Goal: Information Seeking & Learning: Understand process/instructions

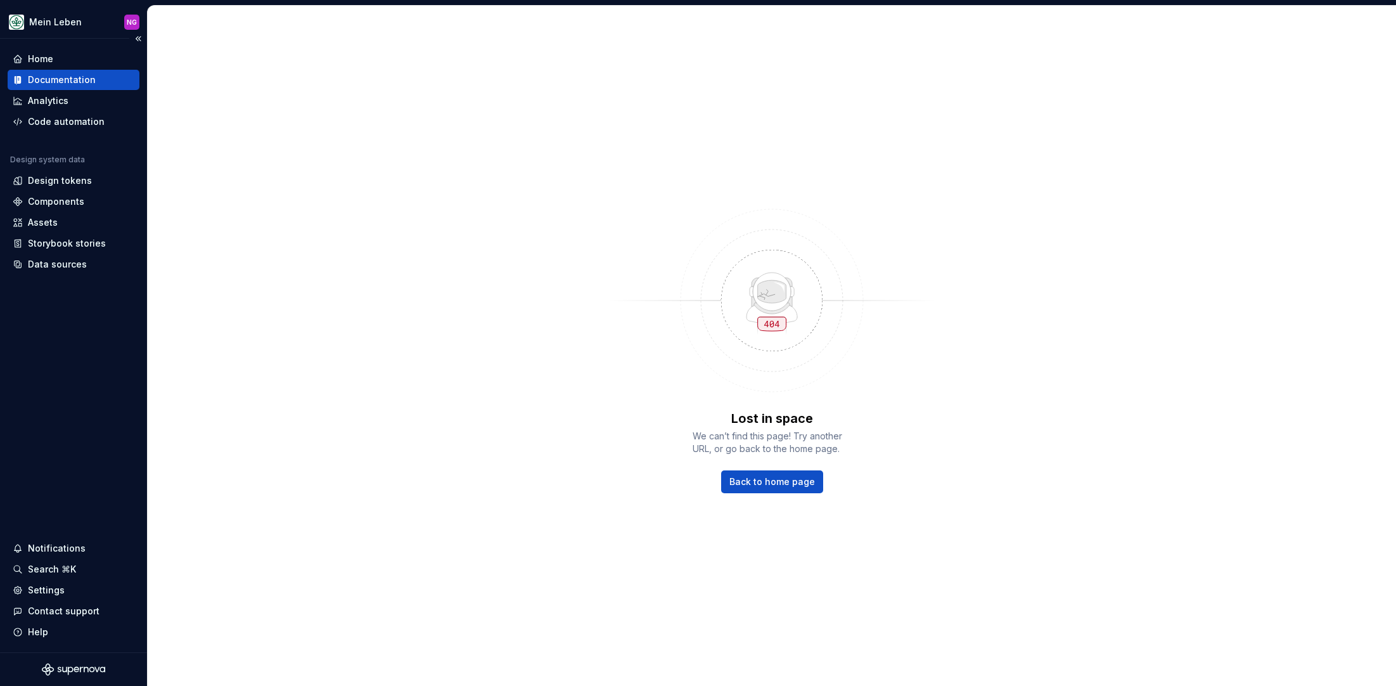
click at [72, 80] on div "Documentation" at bounding box center [62, 80] width 68 height 13
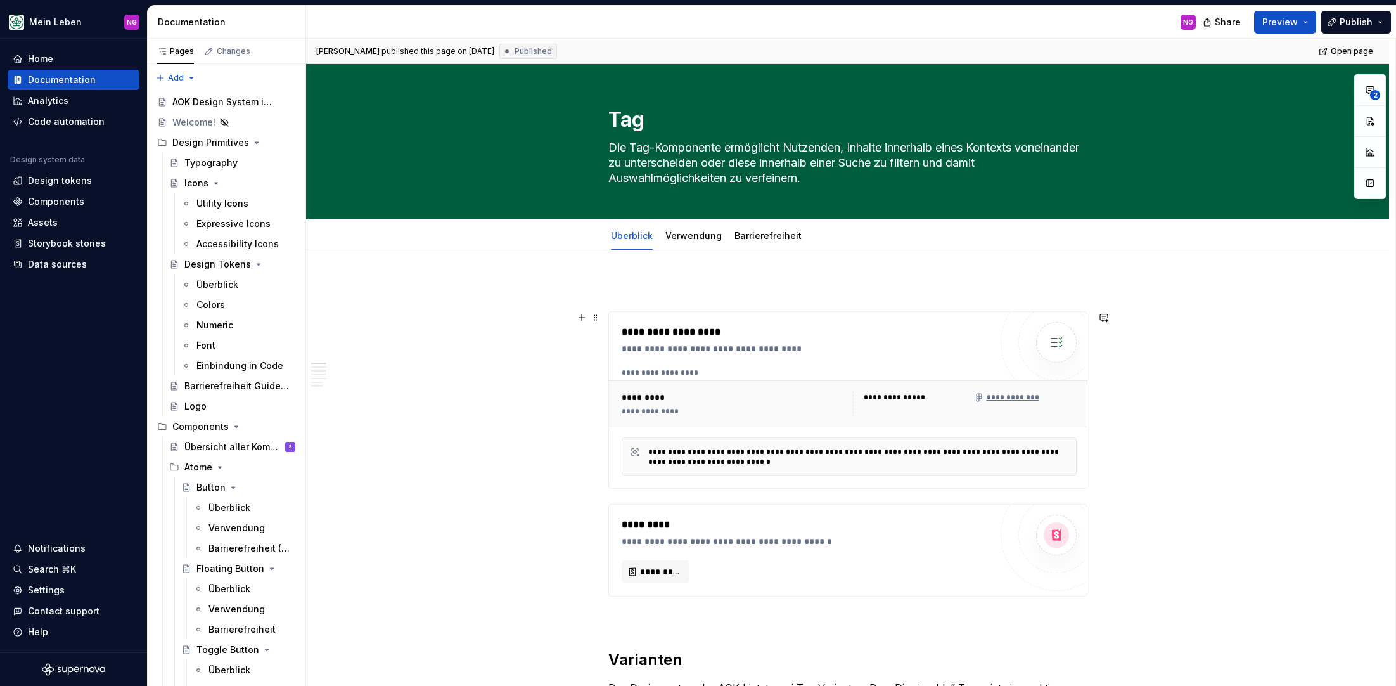
click at [691, 233] on link "Verwendung" at bounding box center [693, 235] width 56 height 11
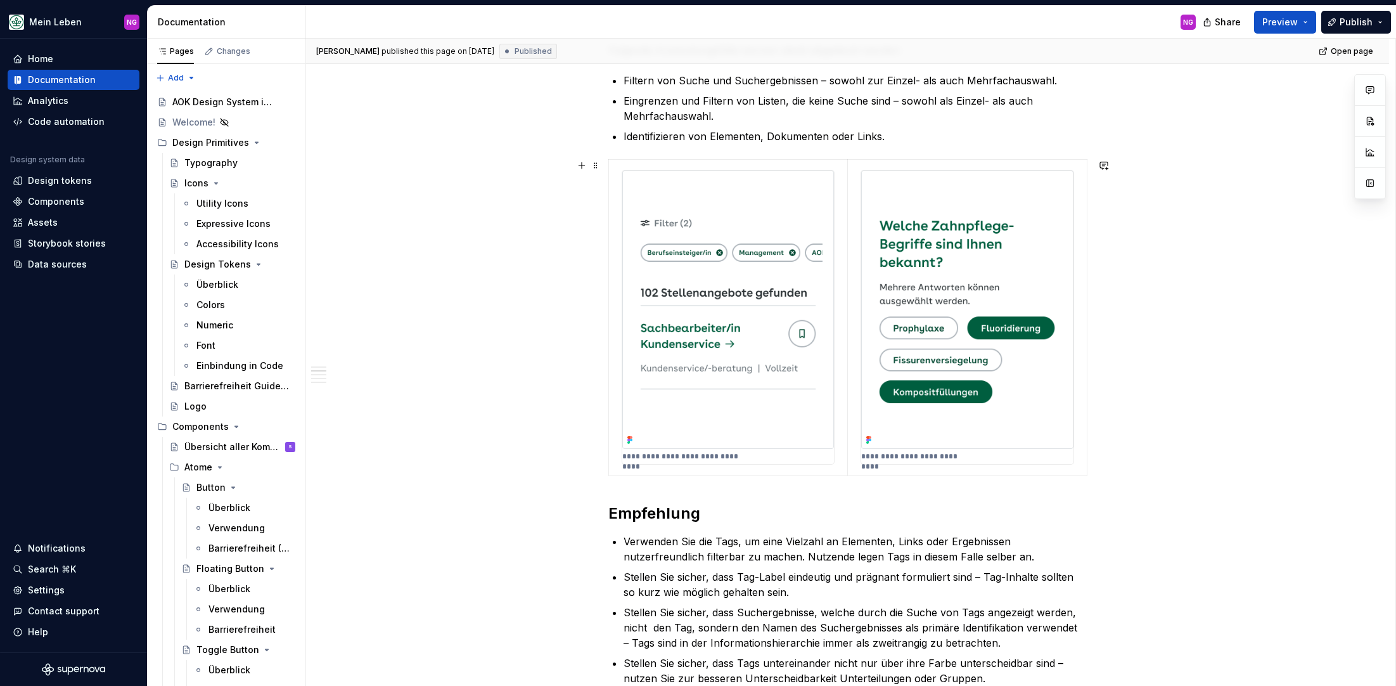
scroll to position [388, 0]
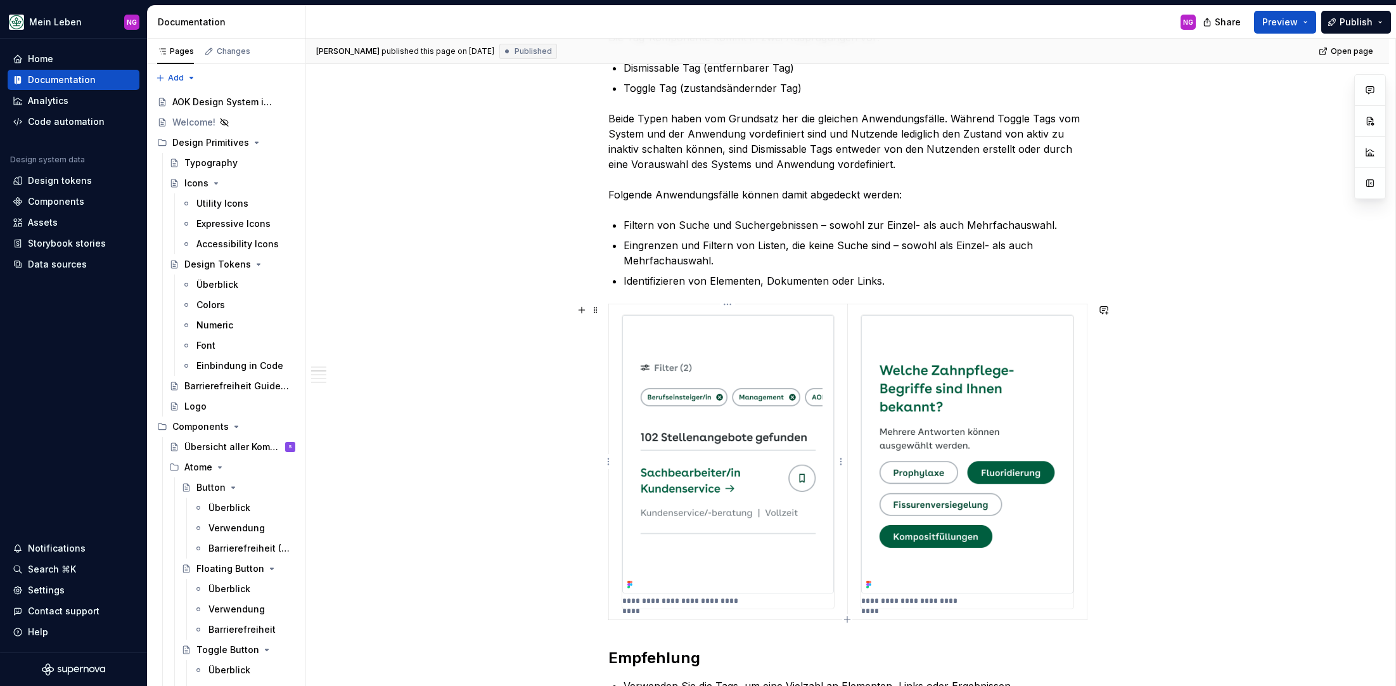
click at [818, 347] on img at bounding box center [728, 454] width 212 height 278
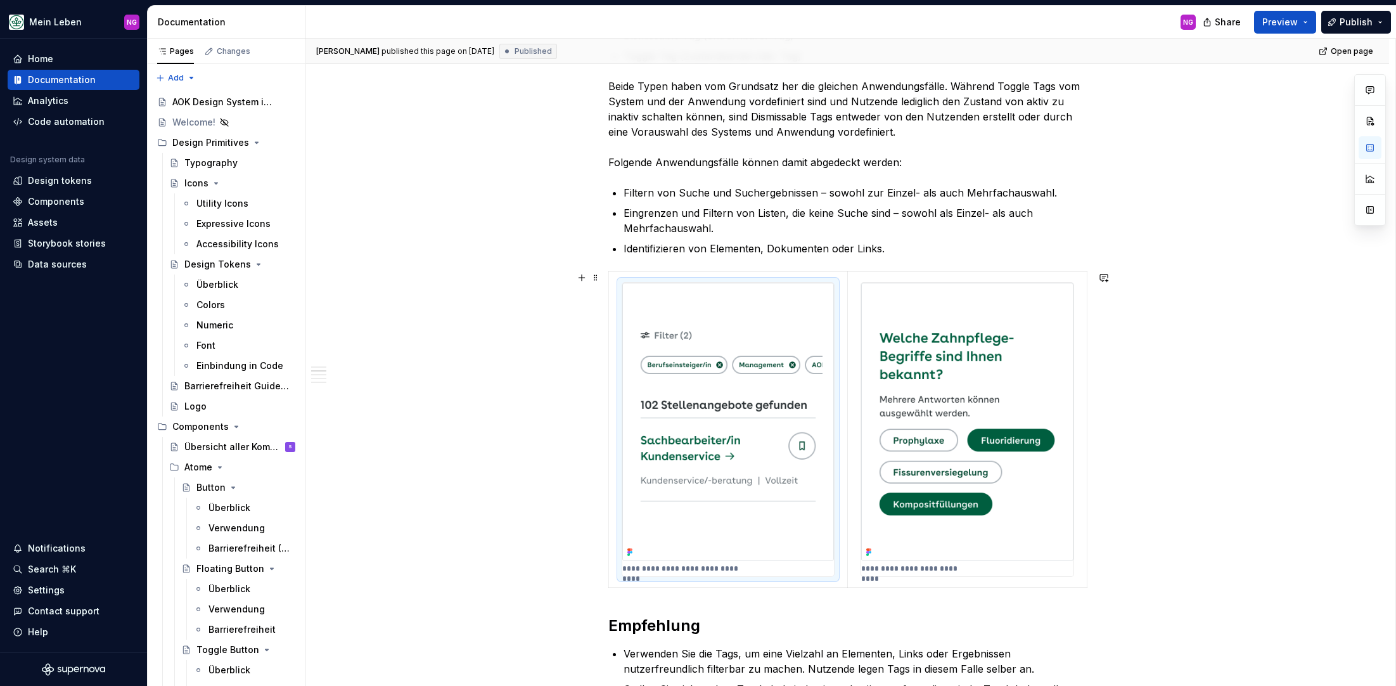
scroll to position [525, 0]
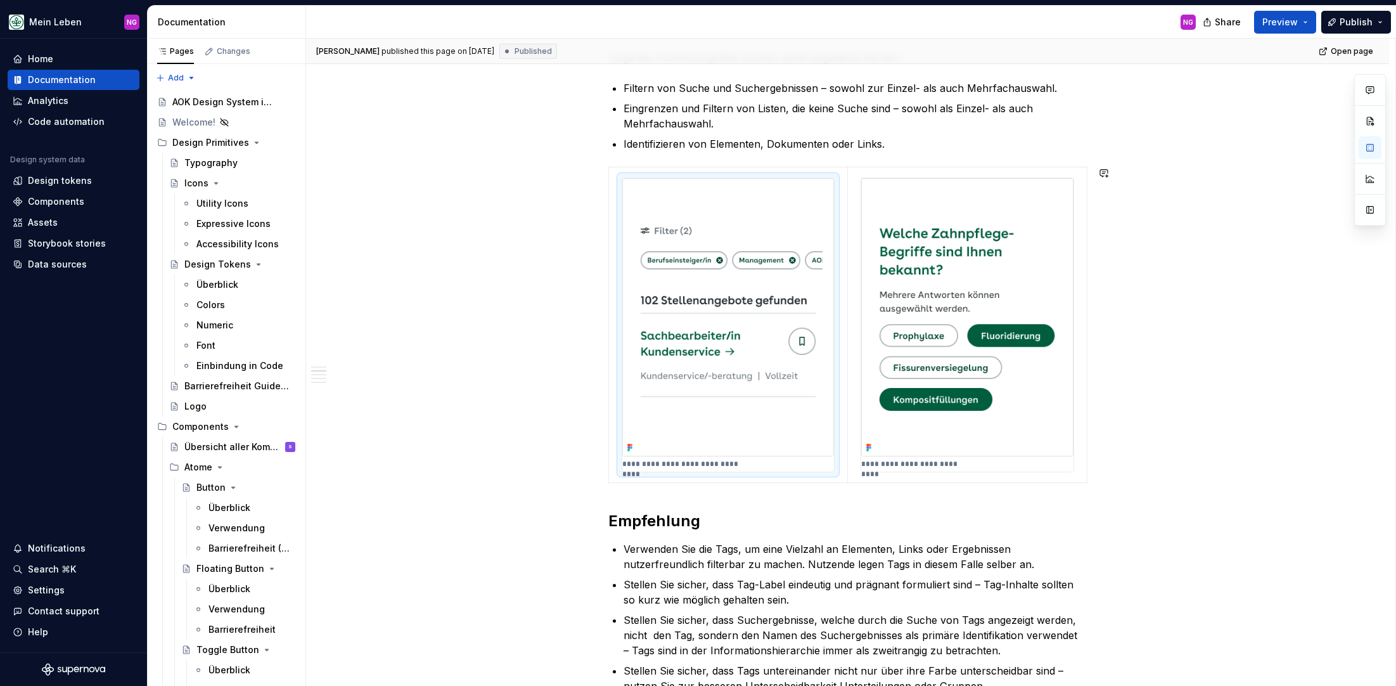
click at [671, 496] on div "**********" at bounding box center [847, 497] width 479 height 1482
click at [734, 267] on img at bounding box center [728, 317] width 212 height 278
click at [794, 213] on img at bounding box center [728, 317] width 212 height 278
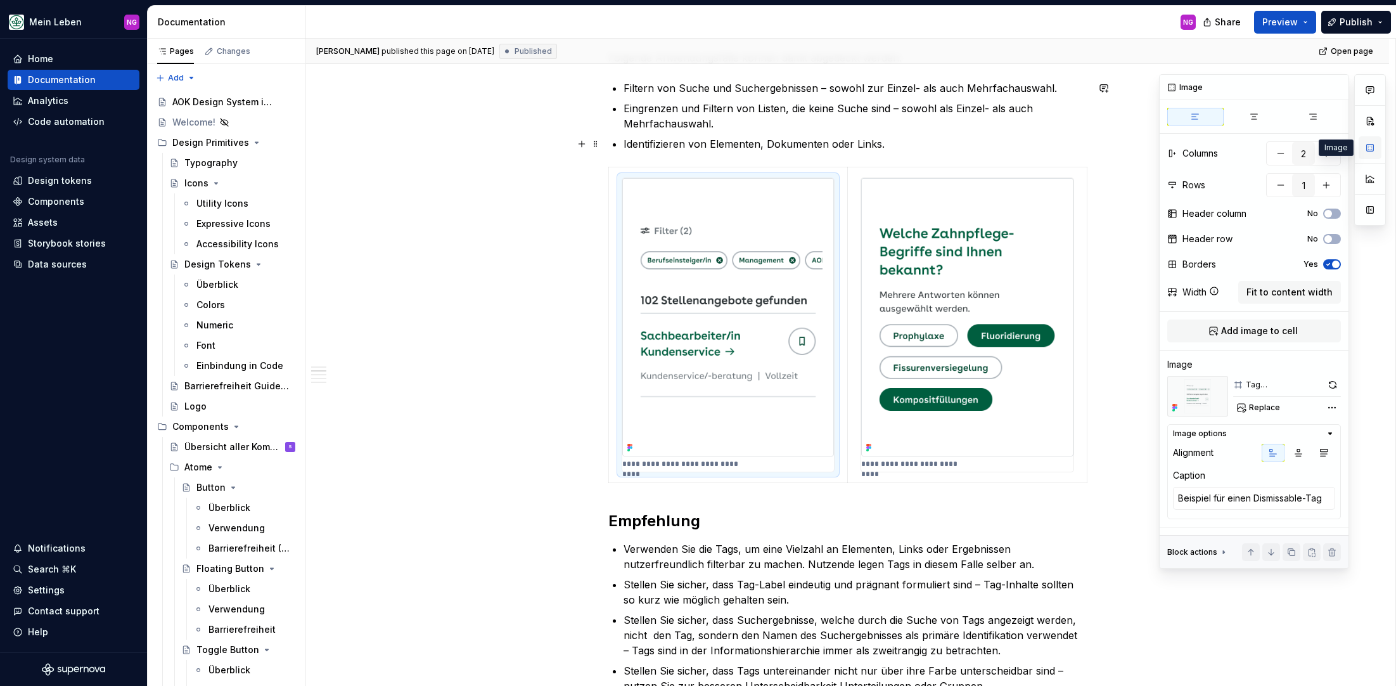
click at [1372, 148] on button "button" at bounding box center [1370, 147] width 23 height 23
click at [1200, 388] on img at bounding box center [1197, 396] width 61 height 41
click at [1264, 409] on span "Replace" at bounding box center [1264, 407] width 31 height 10
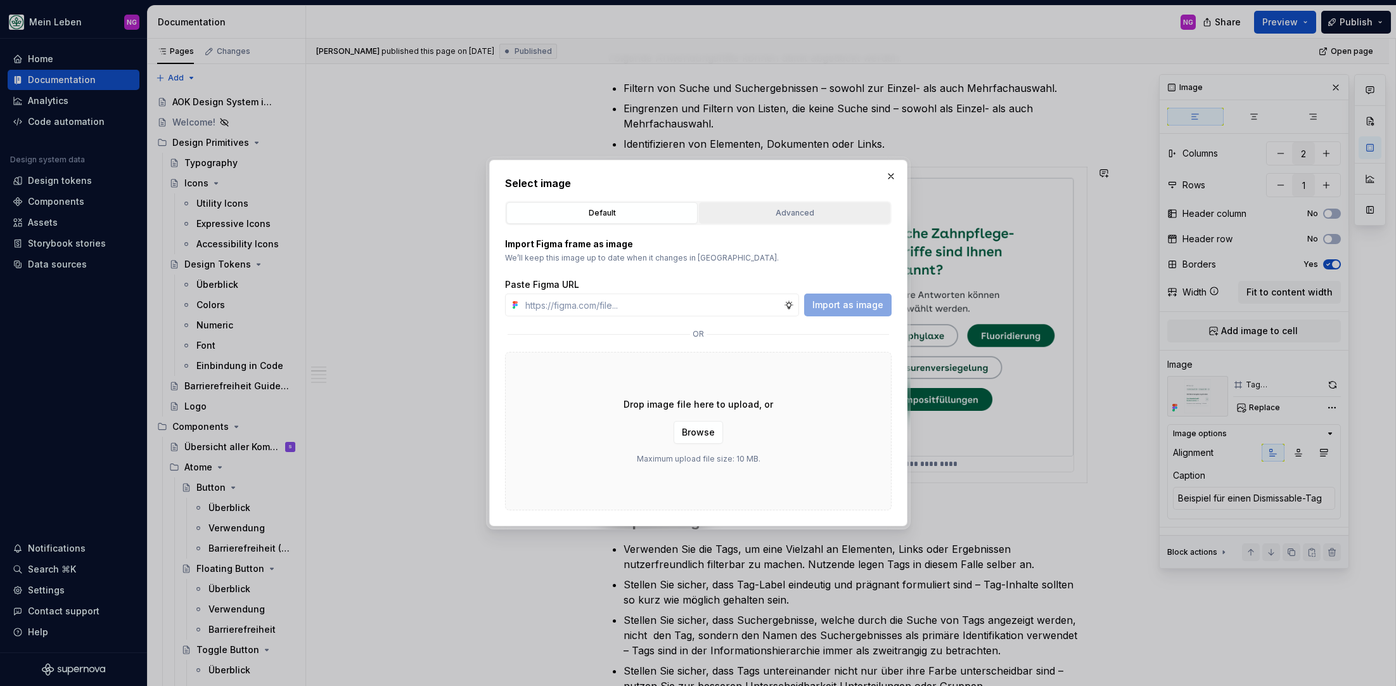
click at [769, 213] on div "Advanced" at bounding box center [794, 213] width 183 height 13
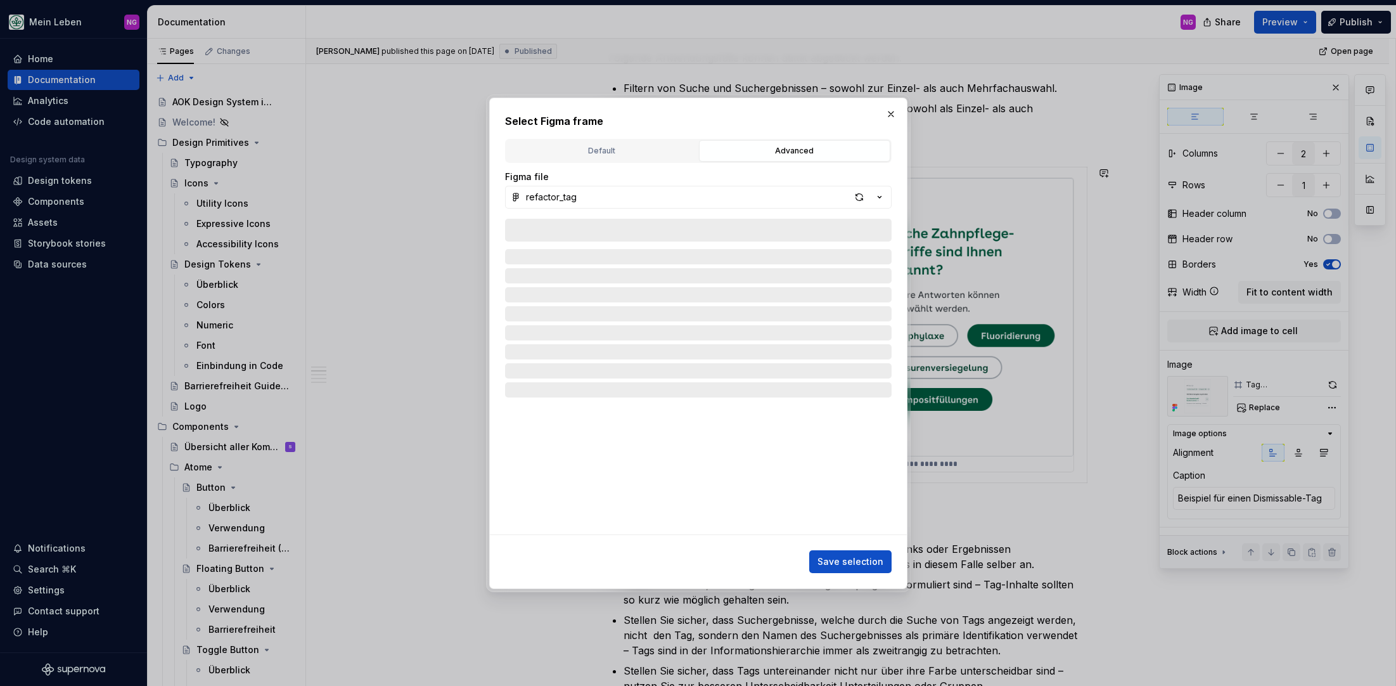
click at [897, 110] on button "button" at bounding box center [891, 114] width 18 height 18
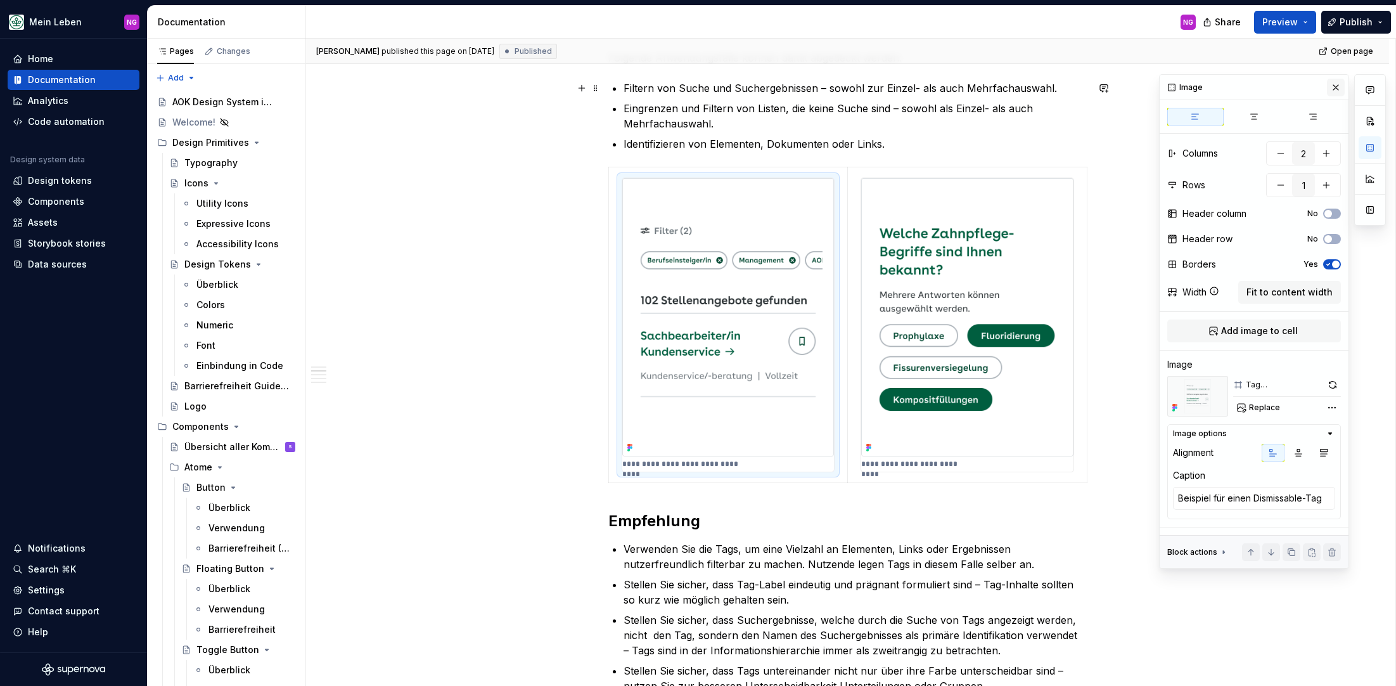
click at [1330, 85] on button "button" at bounding box center [1336, 88] width 18 height 18
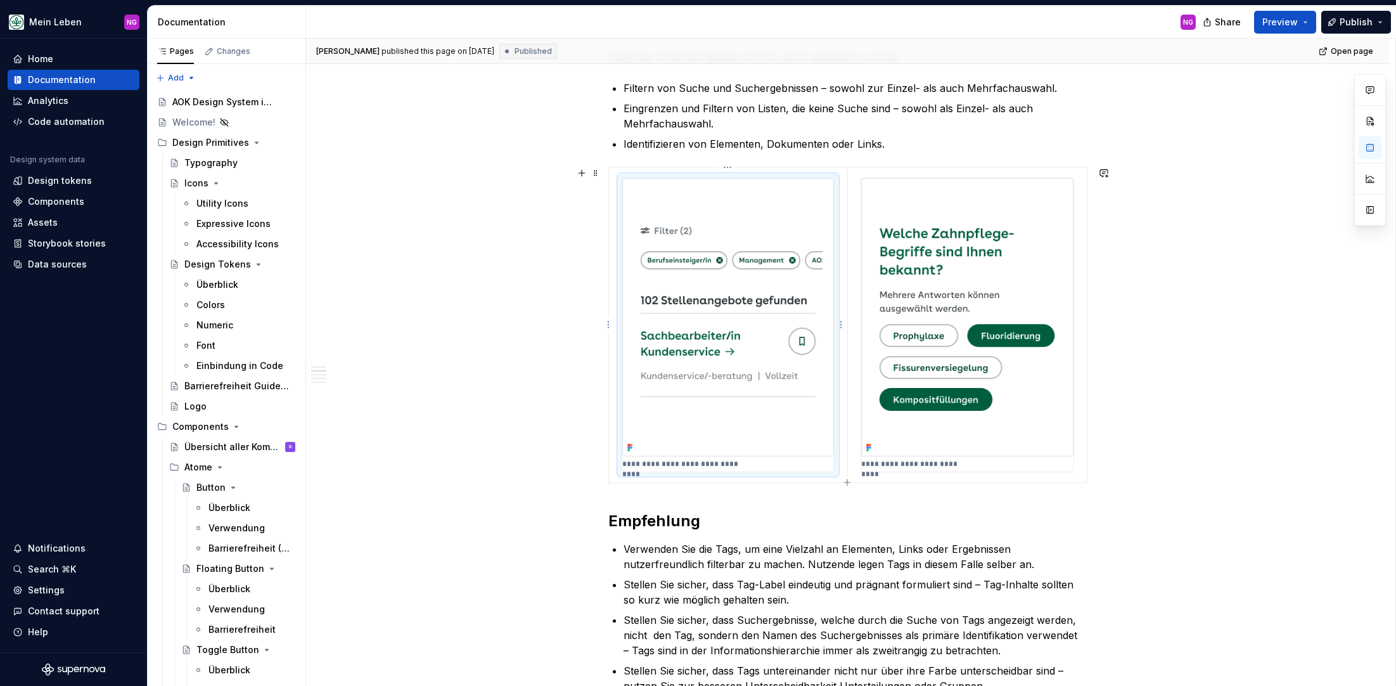
click at [755, 290] on img at bounding box center [728, 317] width 212 height 278
click at [918, 232] on img at bounding box center [967, 317] width 212 height 278
click at [763, 400] on img at bounding box center [728, 317] width 212 height 278
click at [753, 305] on img at bounding box center [728, 317] width 212 height 278
click at [1378, 214] on button "button" at bounding box center [1370, 209] width 23 height 23
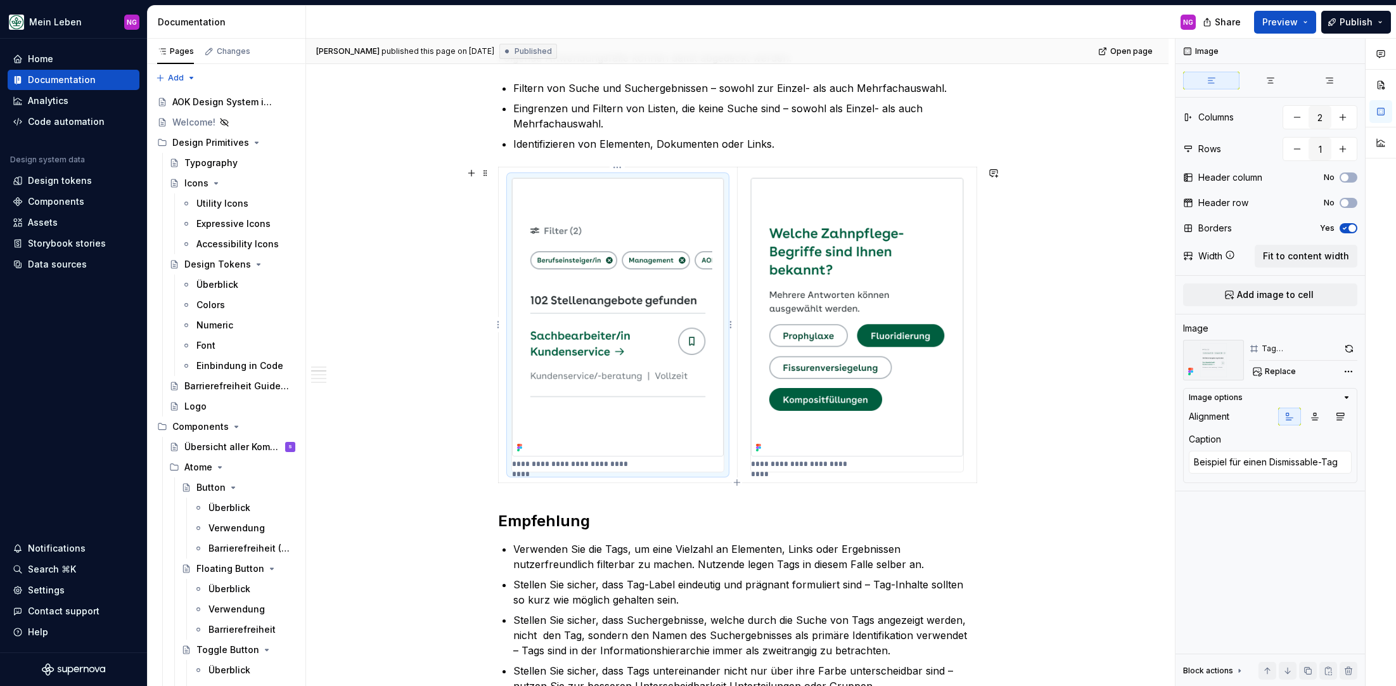
click at [622, 271] on img at bounding box center [618, 317] width 212 height 278
click at [1215, 49] on div "Image" at bounding box center [1201, 51] width 45 height 18
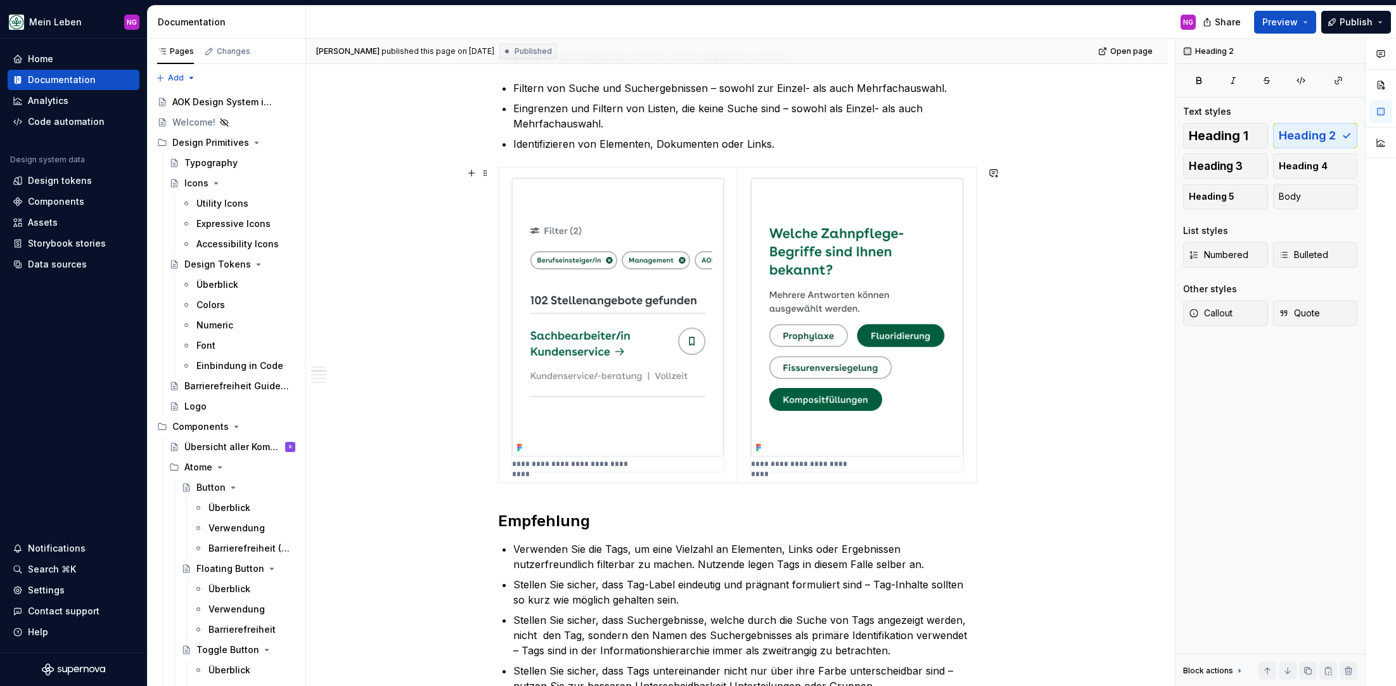
click at [641, 487] on div "**********" at bounding box center [737, 497] width 479 height 1482
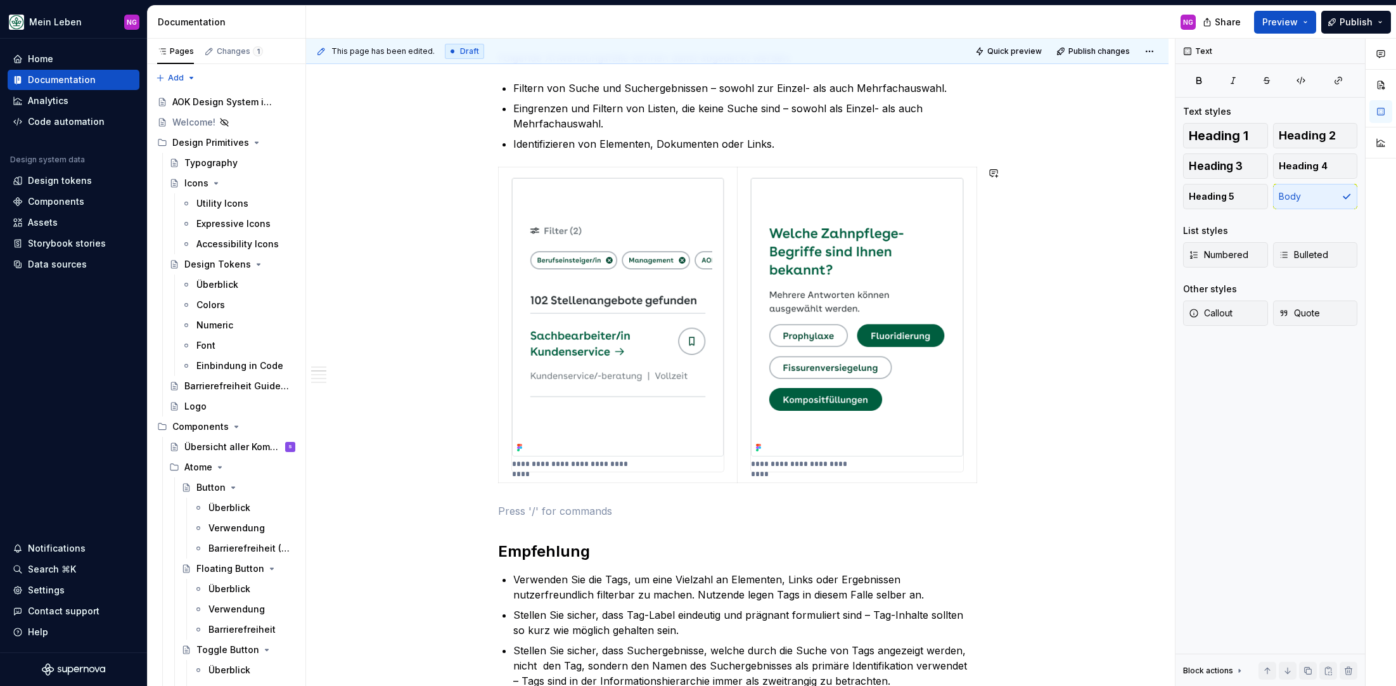
click at [604, 499] on div "**********" at bounding box center [737, 512] width 479 height 1513
type textarea "*"
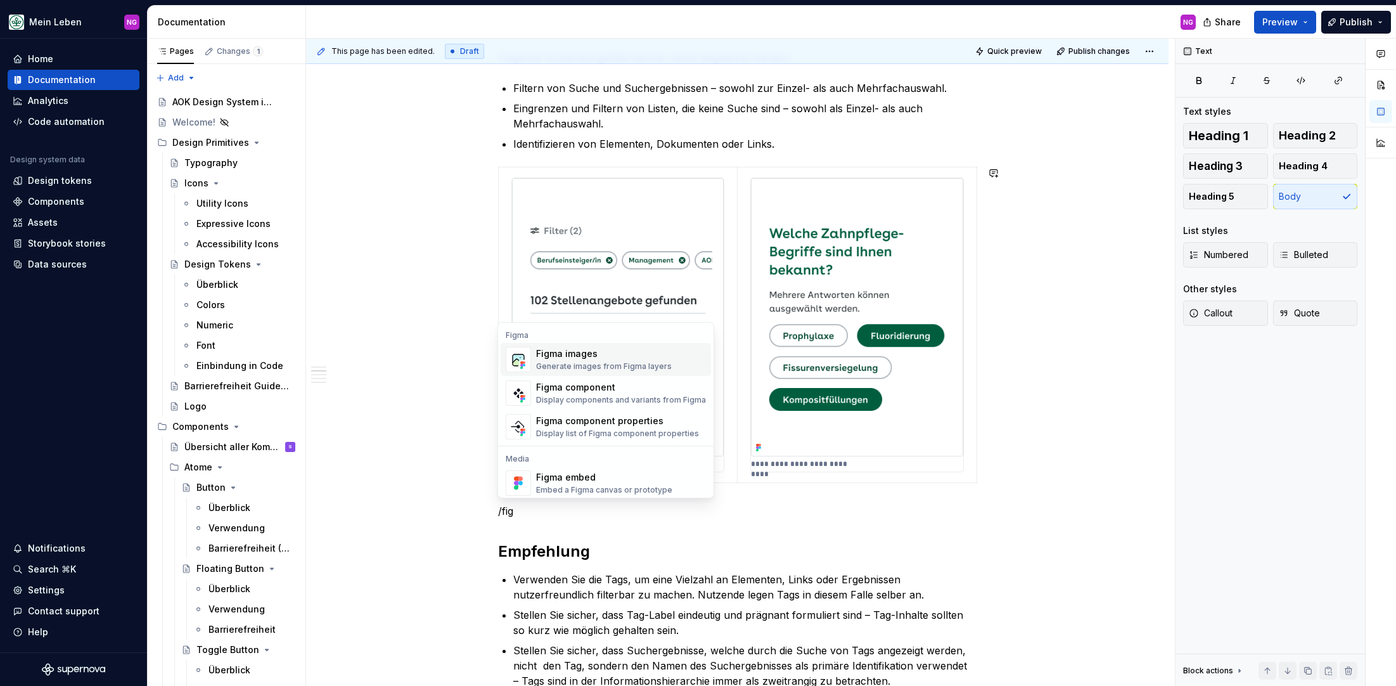
click at [622, 358] on div "Figma images" at bounding box center [604, 353] width 136 height 13
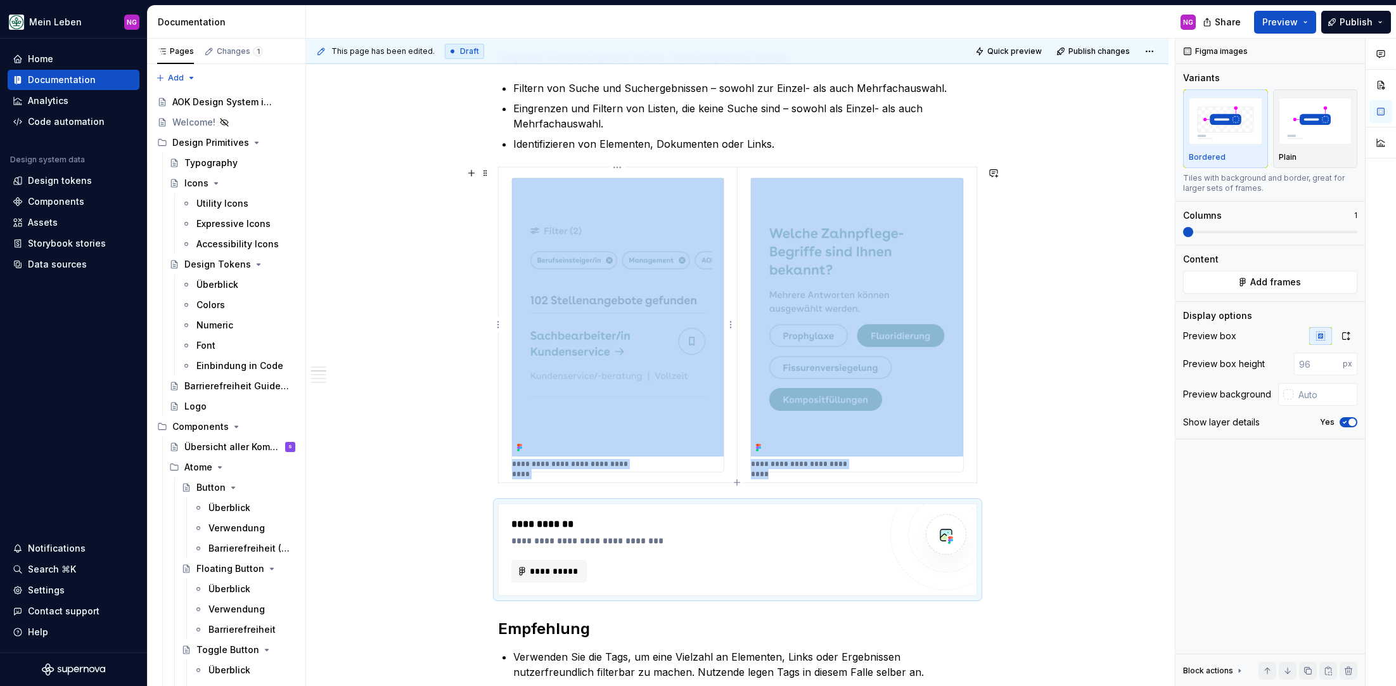
type textarea "*"
click at [549, 572] on span "**********" at bounding box center [554, 571] width 49 height 13
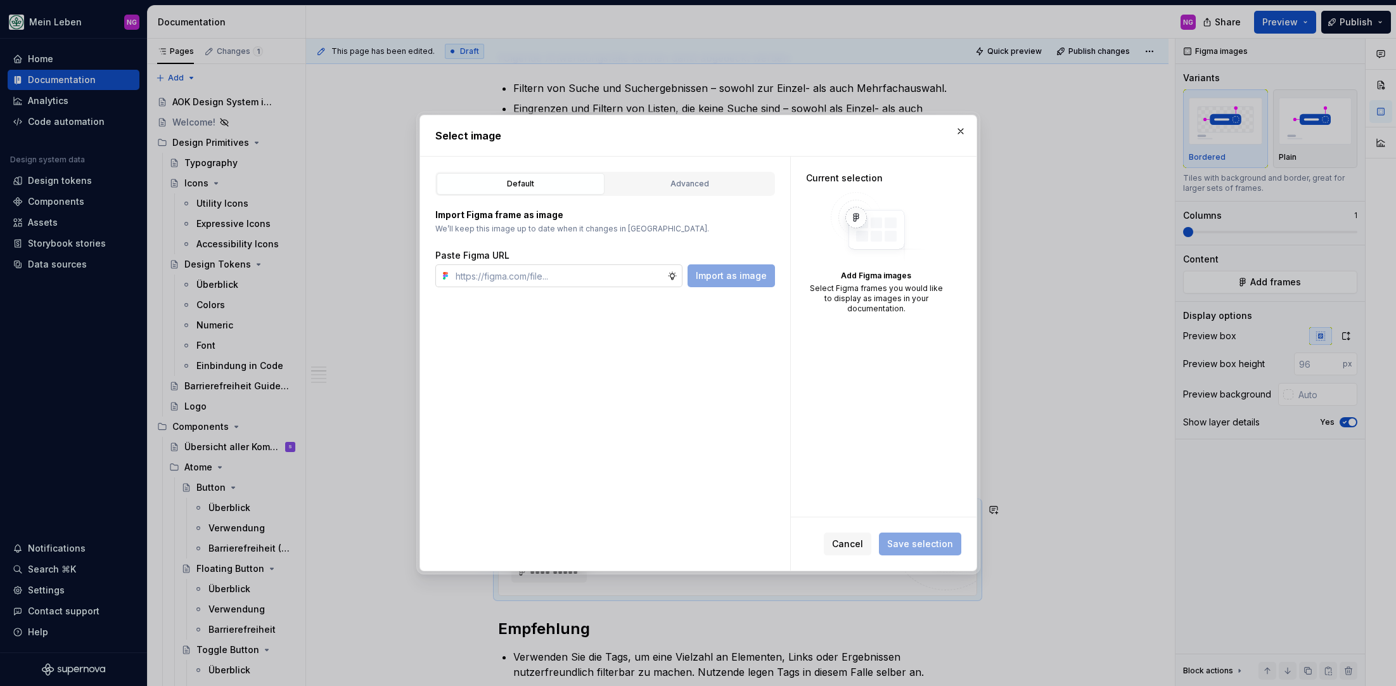
click at [568, 274] on input "text" at bounding box center [559, 275] width 217 height 23
type input "[URL][DOMAIN_NAME]"
click at [727, 279] on span "Import as image" at bounding box center [731, 275] width 71 height 13
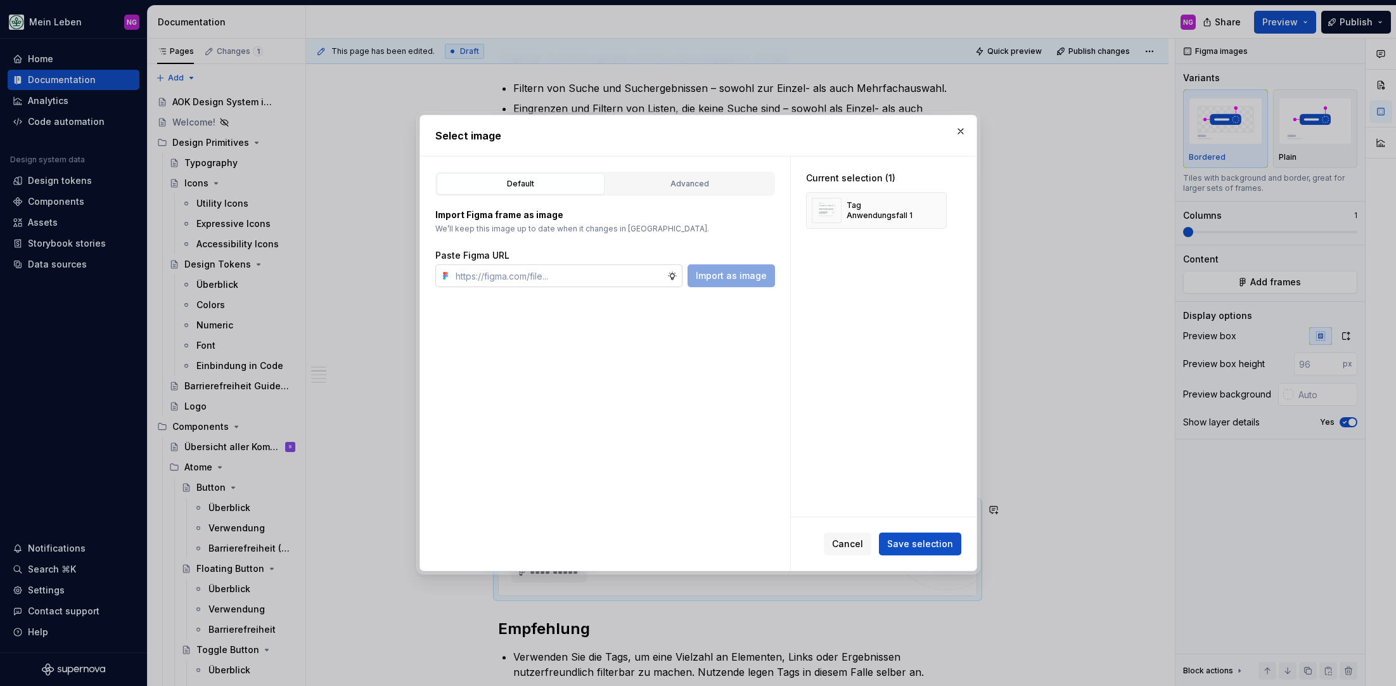
click at [568, 275] on input "text" at bounding box center [559, 275] width 217 height 23
paste input "[URL][DOMAIN_NAME]"
type input "[URL][DOMAIN_NAME]"
click at [747, 281] on span "Import as image" at bounding box center [731, 275] width 71 height 13
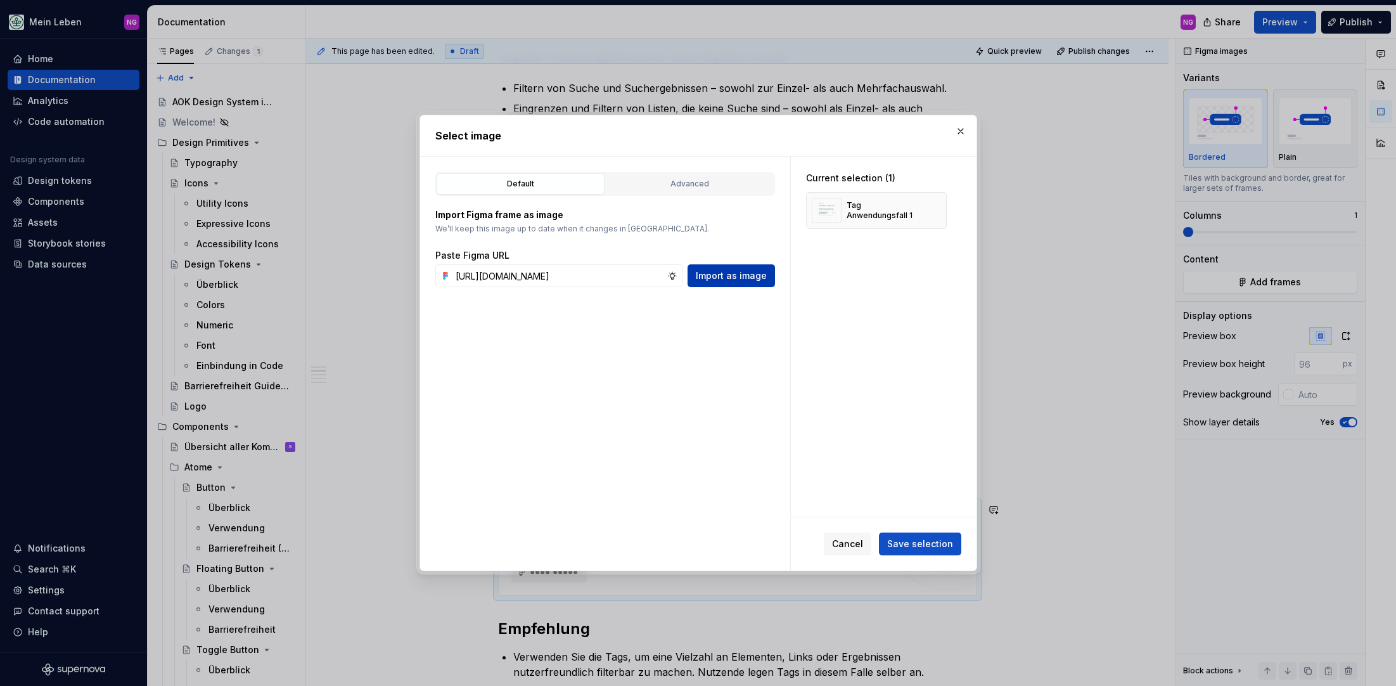
scroll to position [0, 0]
click at [934, 545] on span "Save selection" at bounding box center [920, 543] width 66 height 13
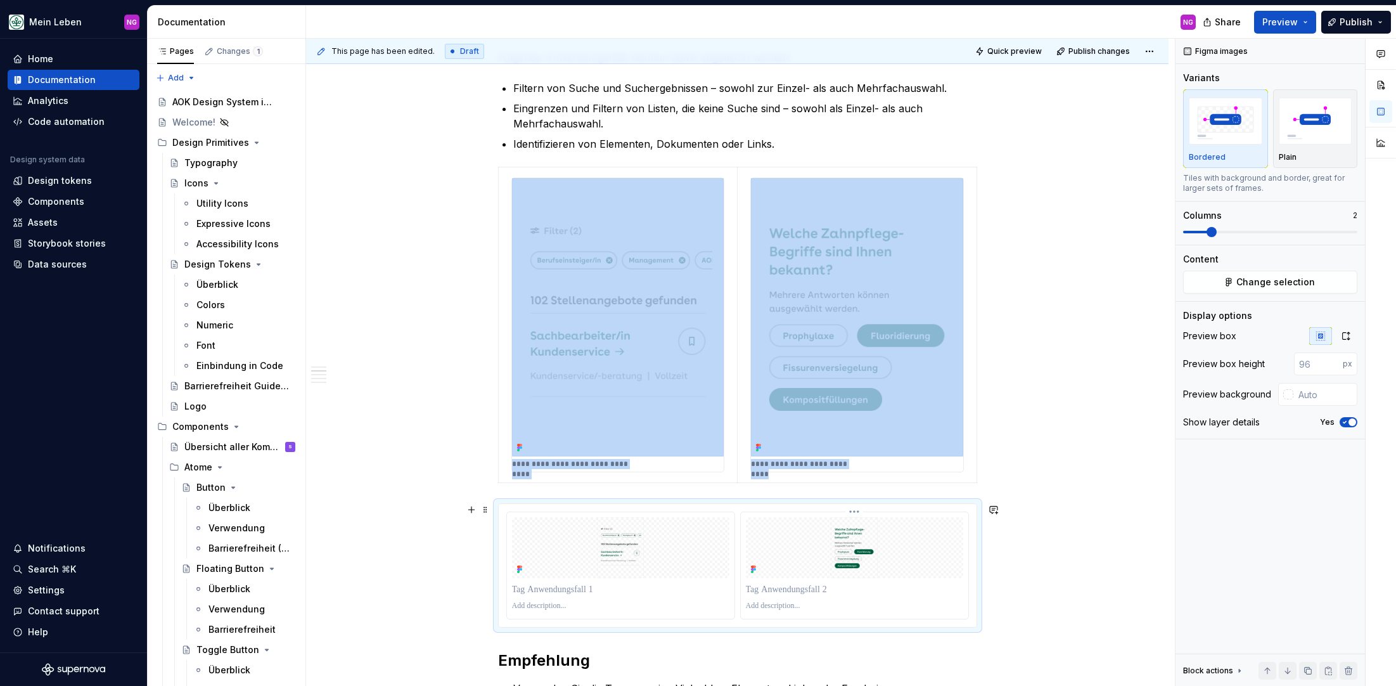
click at [898, 567] on img at bounding box center [854, 547] width 217 height 61
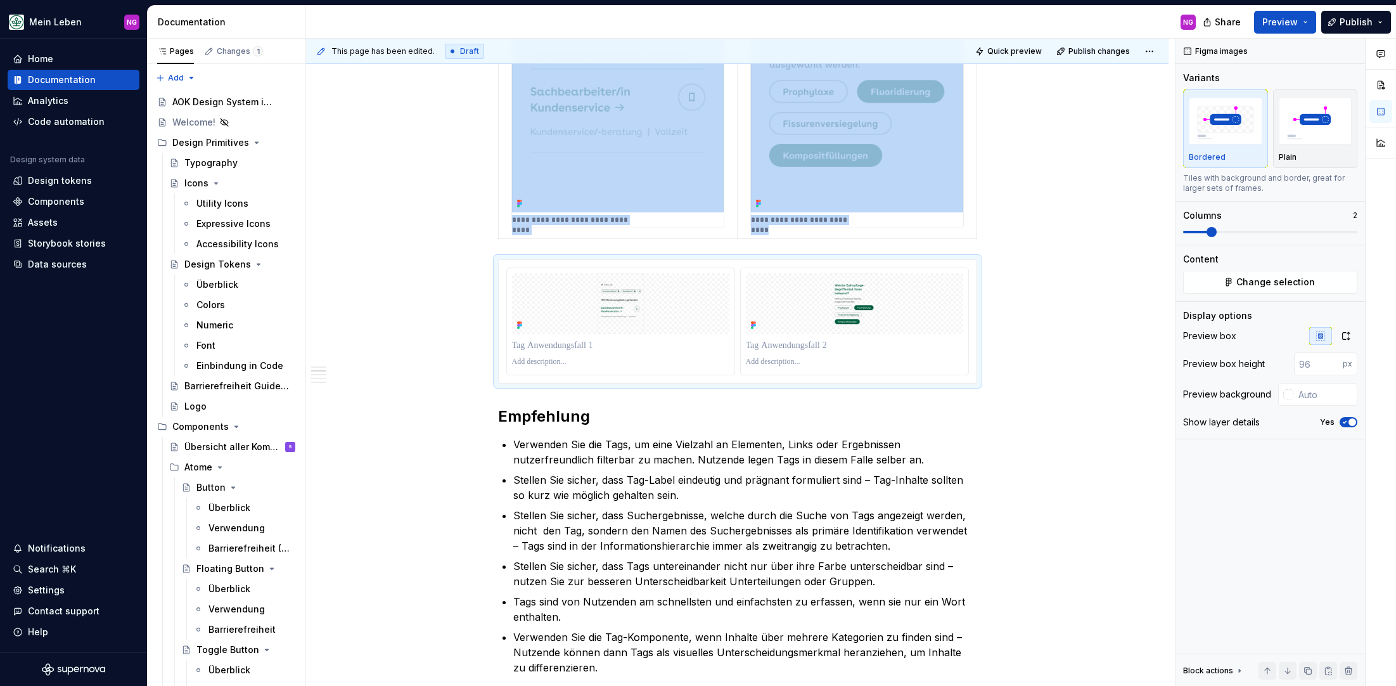
scroll to position [769, 0]
click at [1307, 118] on img "button" at bounding box center [1316, 121] width 74 height 46
click at [1342, 338] on icon "button" at bounding box center [1346, 336] width 10 height 10
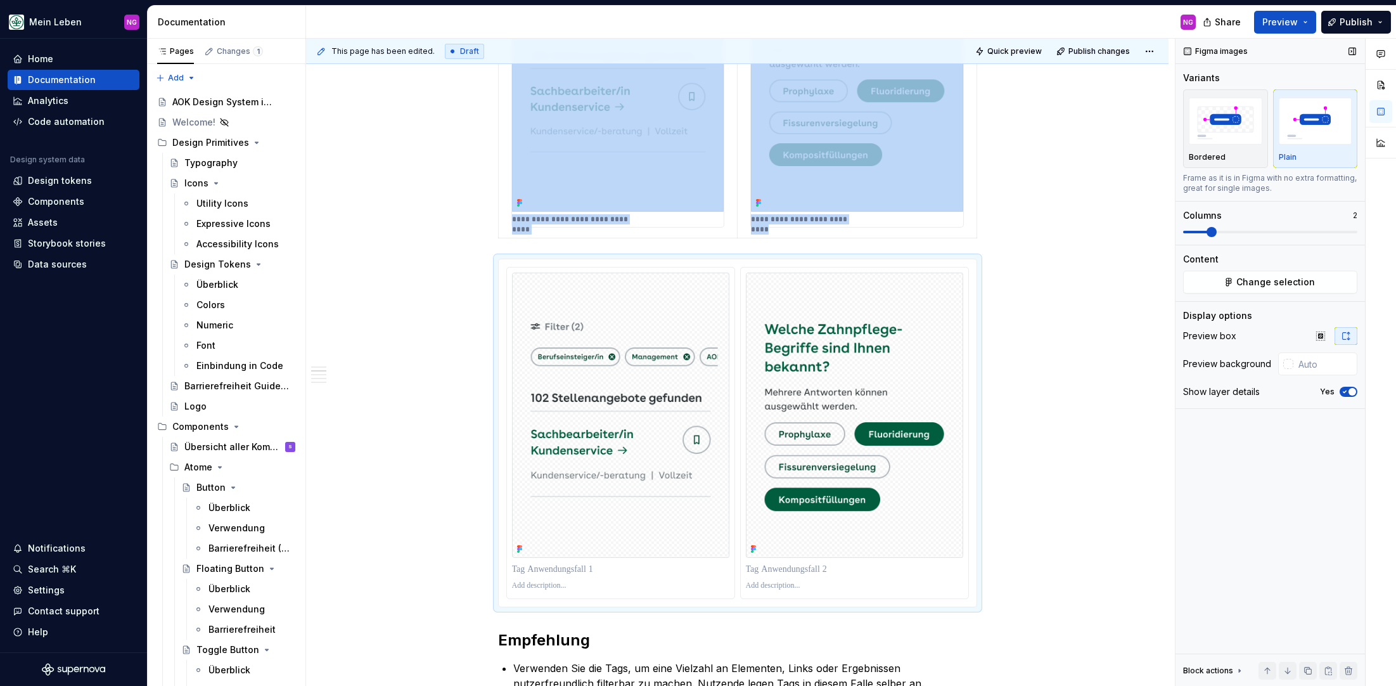
click at [1314, 124] on img "button" at bounding box center [1316, 121] width 74 height 46
click at [844, 321] on img at bounding box center [854, 414] width 217 height 285
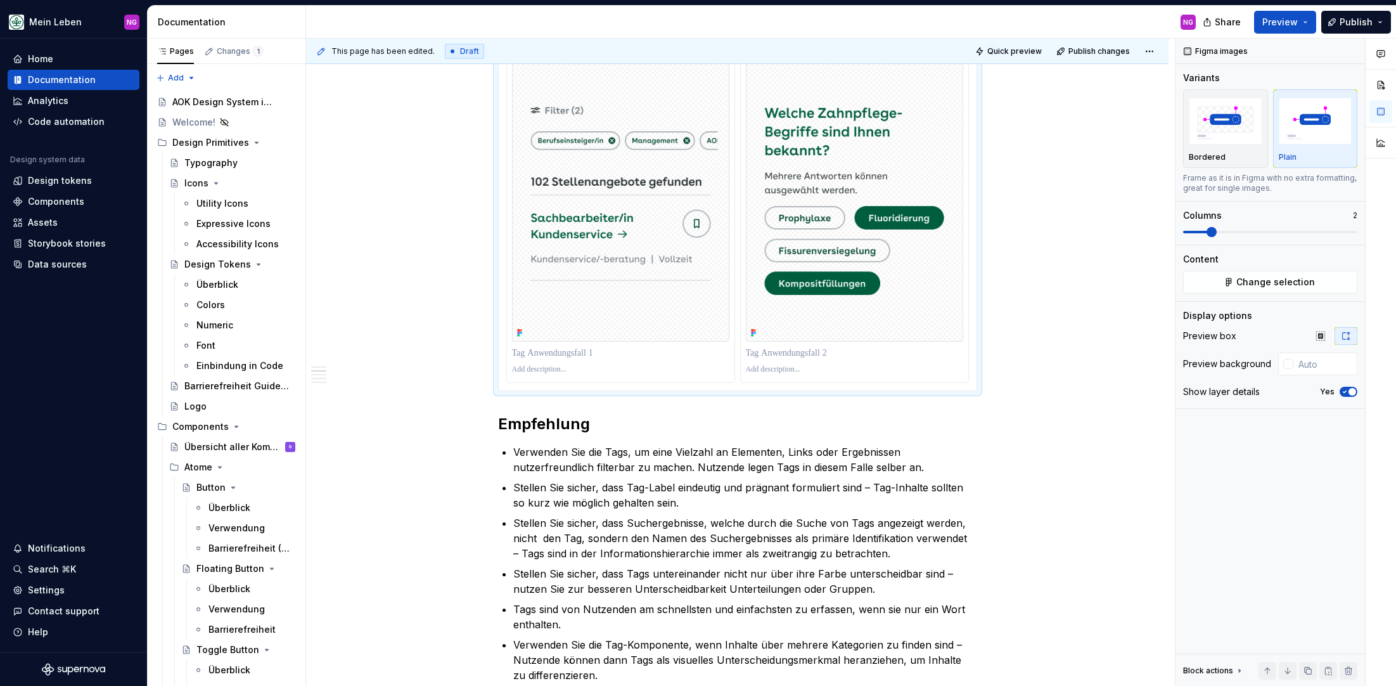
scroll to position [898, 0]
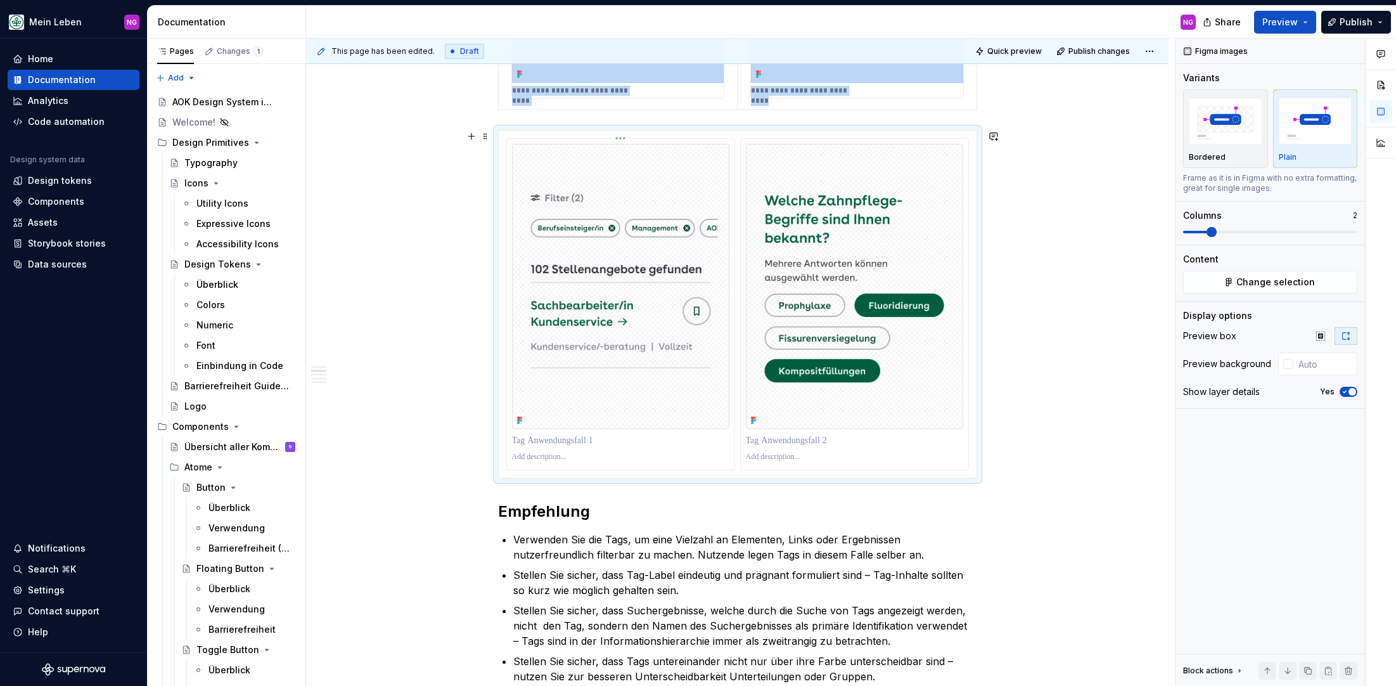
click at [579, 440] on p at bounding box center [620, 440] width 217 height 13
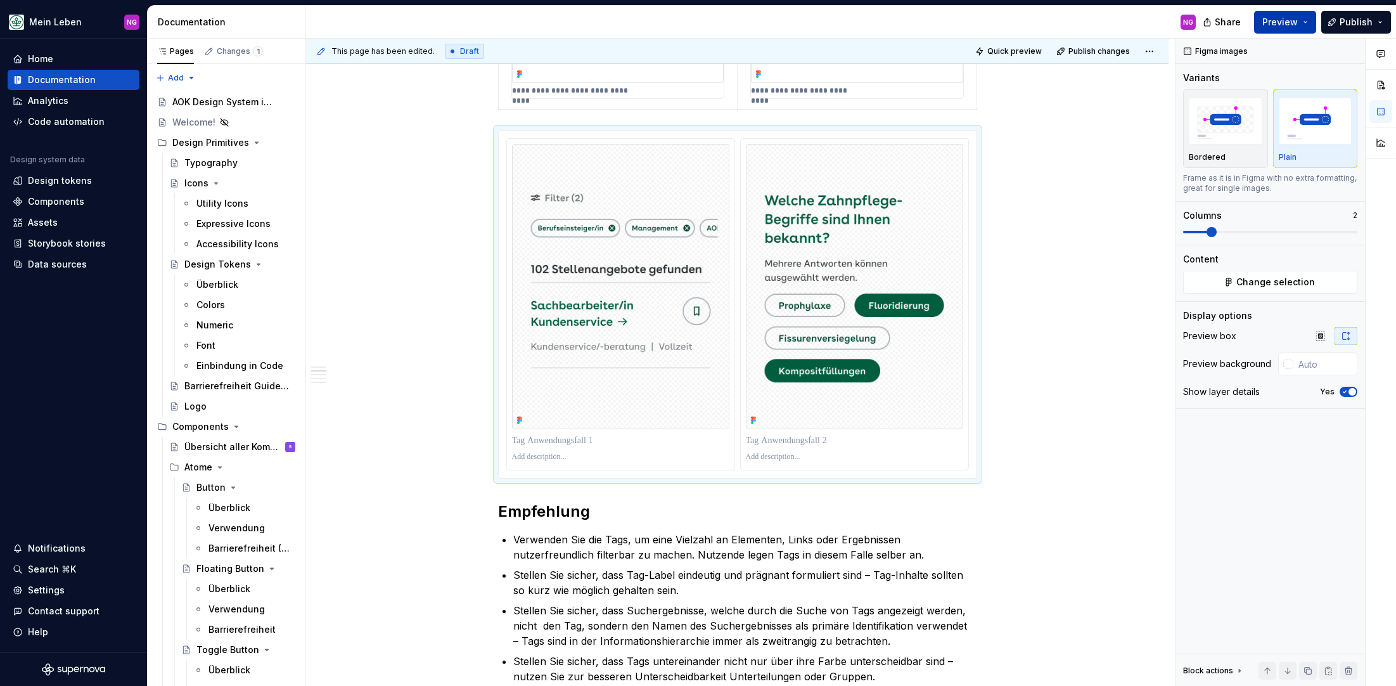
click at [1271, 20] on span "Preview" at bounding box center [1279, 22] width 35 height 13
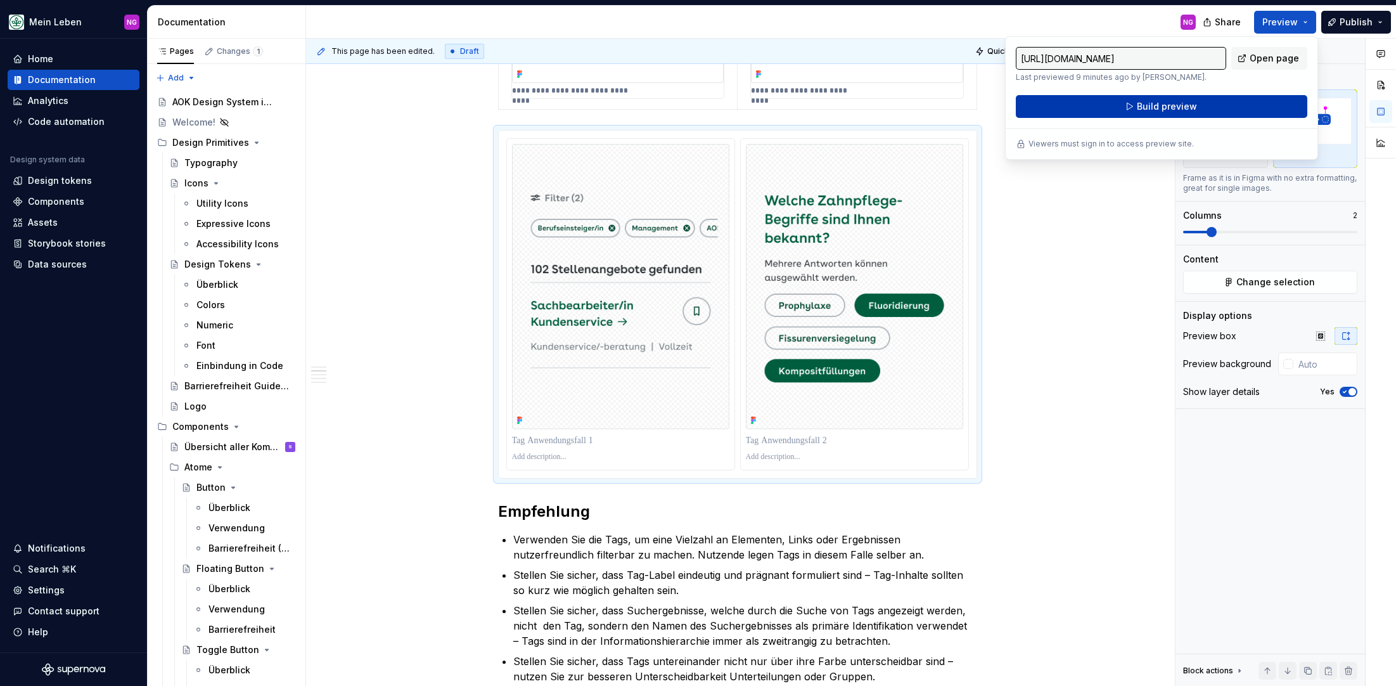
click at [1179, 103] on span "Build preview" at bounding box center [1167, 106] width 60 height 13
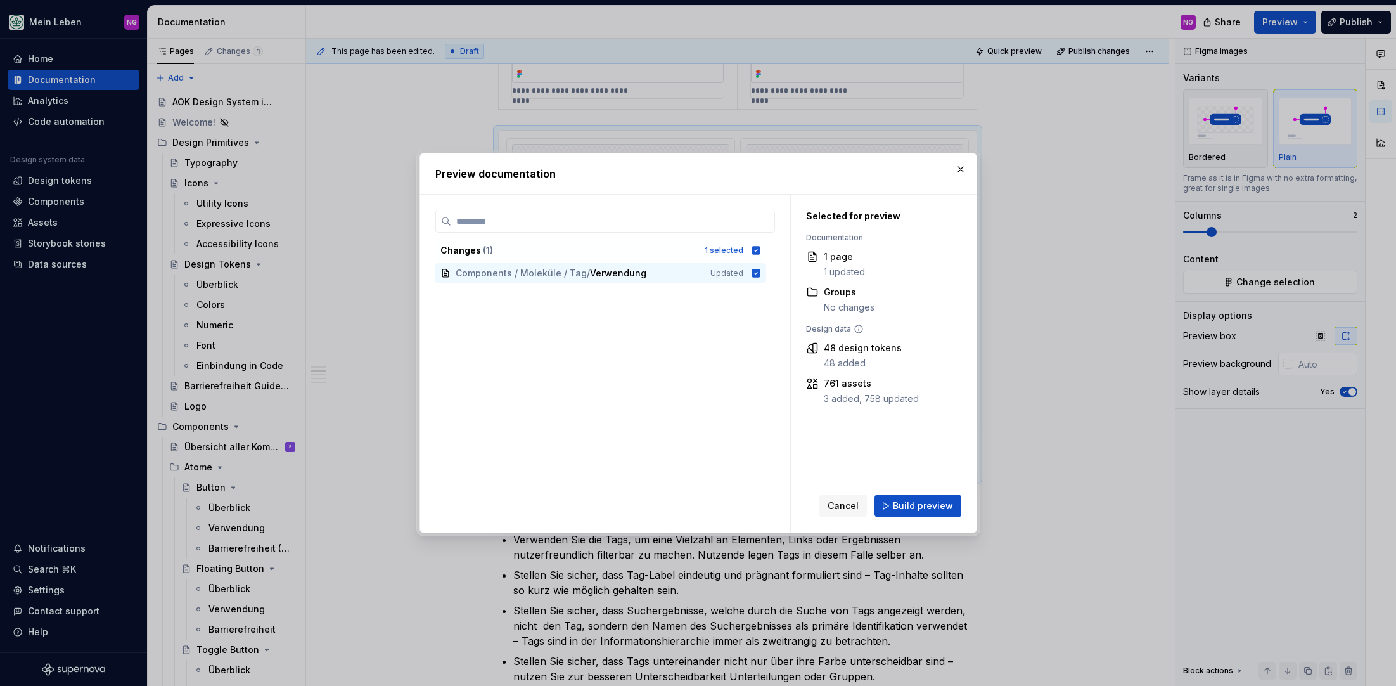
click at [918, 509] on span "Build preview" at bounding box center [923, 505] width 60 height 13
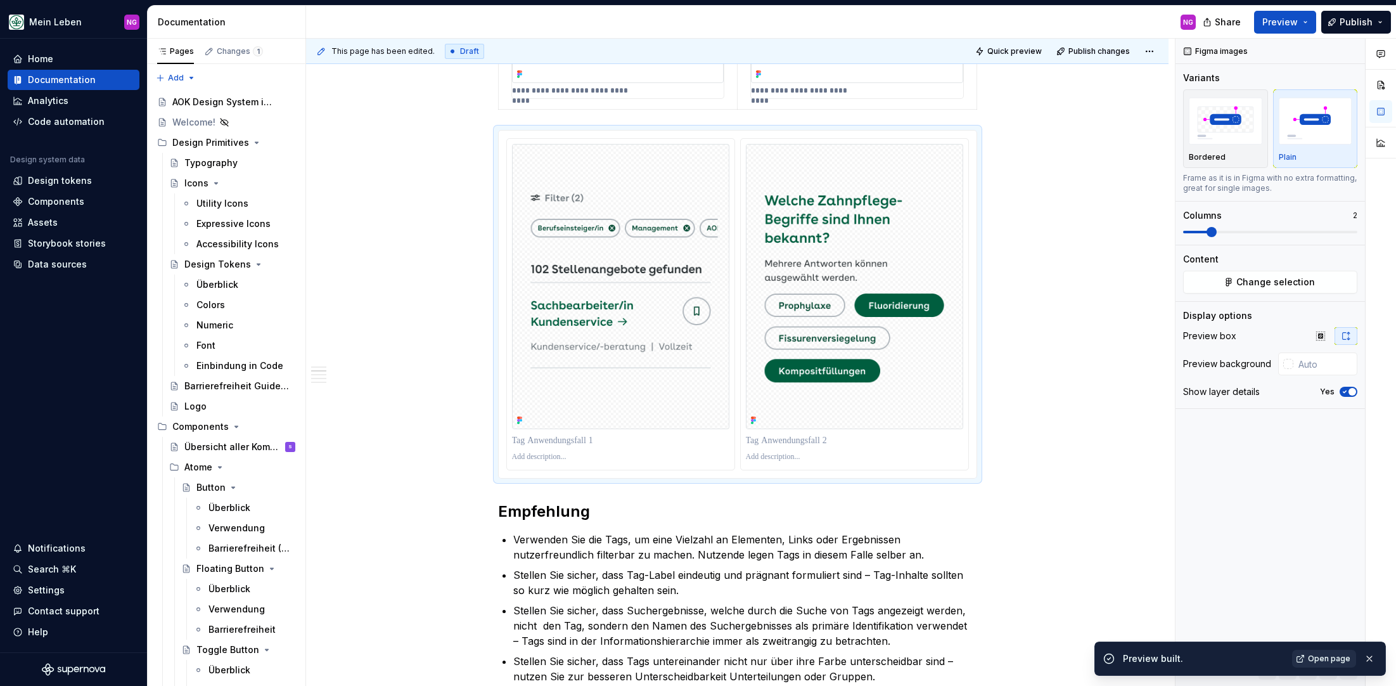
click at [1338, 658] on span "Open page" at bounding box center [1329, 658] width 42 height 10
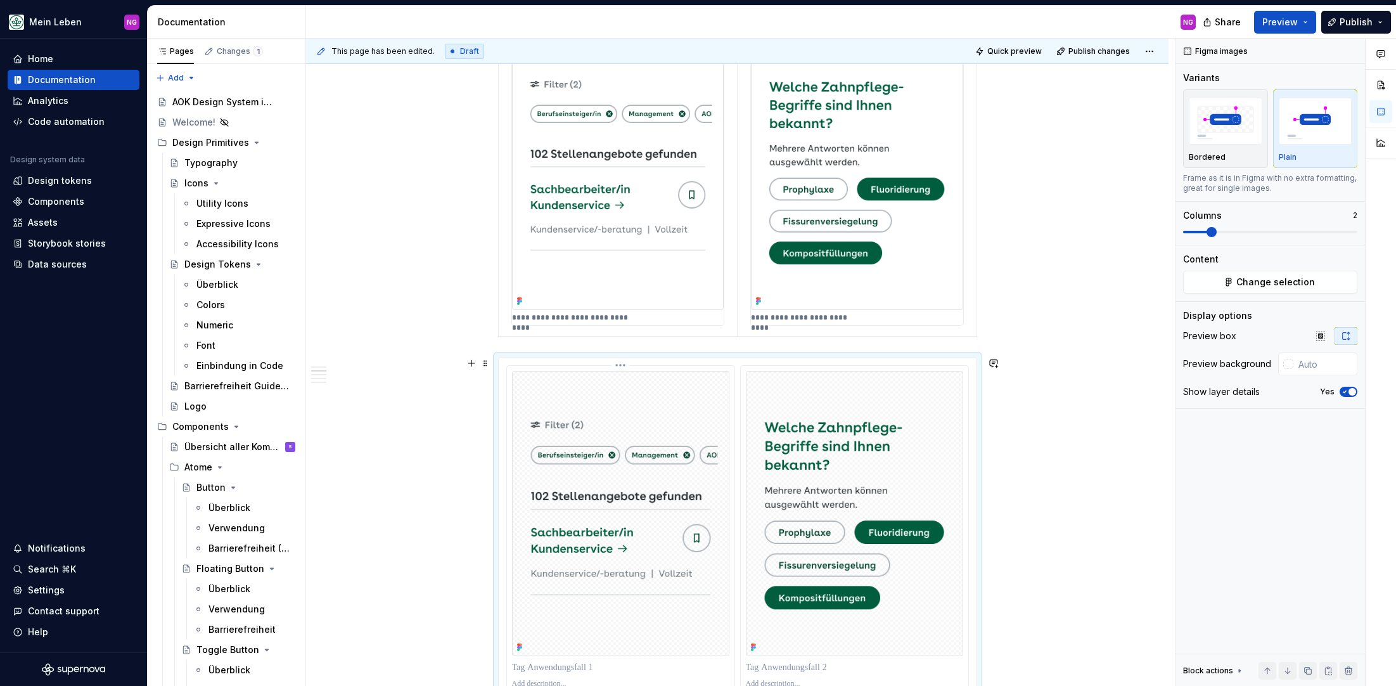
scroll to position [664, 0]
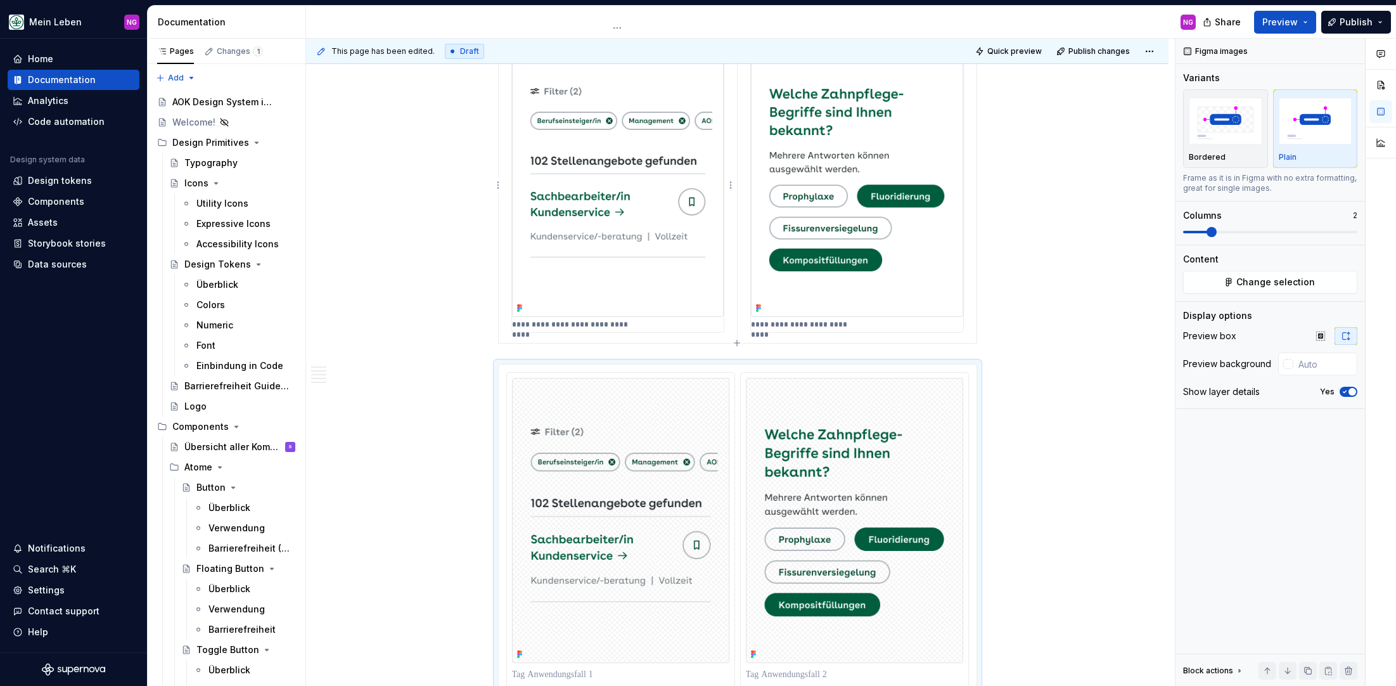
click at [543, 323] on p "**********" at bounding box center [574, 324] width 124 height 10
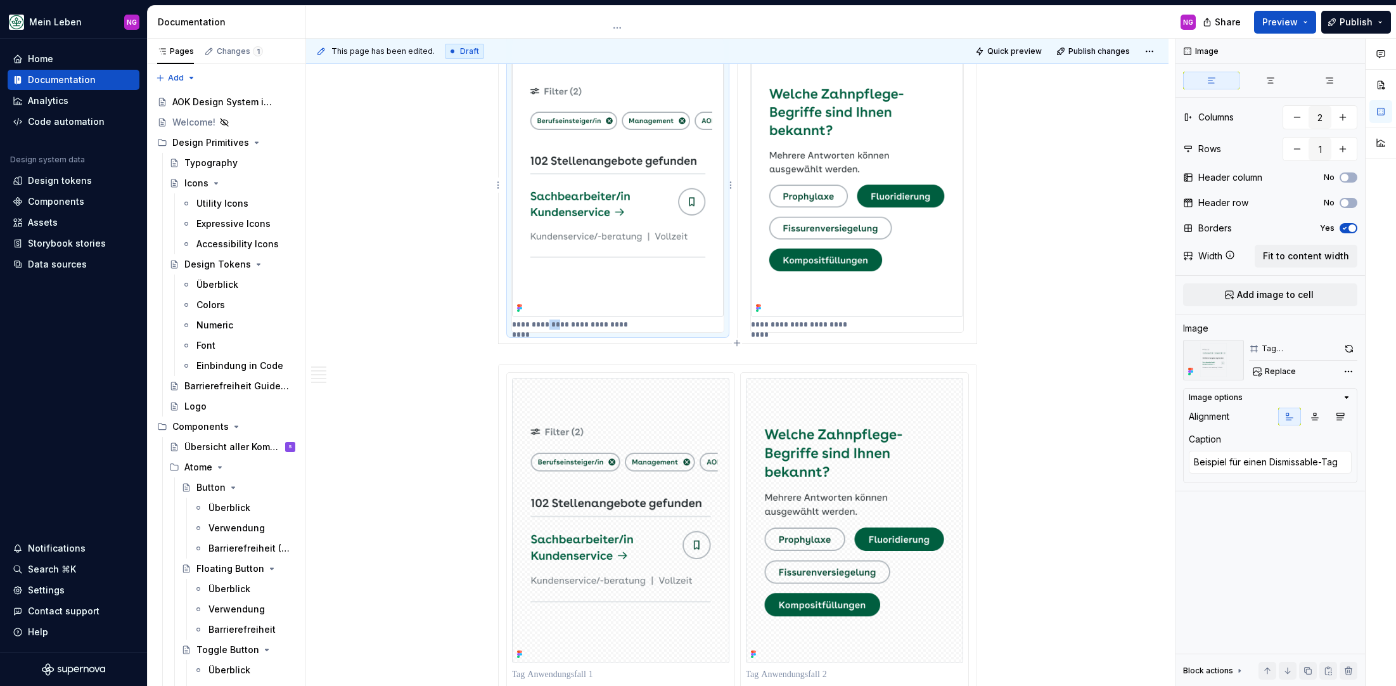
click at [543, 323] on p "**********" at bounding box center [574, 324] width 124 height 10
click at [1279, 455] on textarea "Beispiel für einen Dismissable-Tag" at bounding box center [1270, 462] width 163 height 23
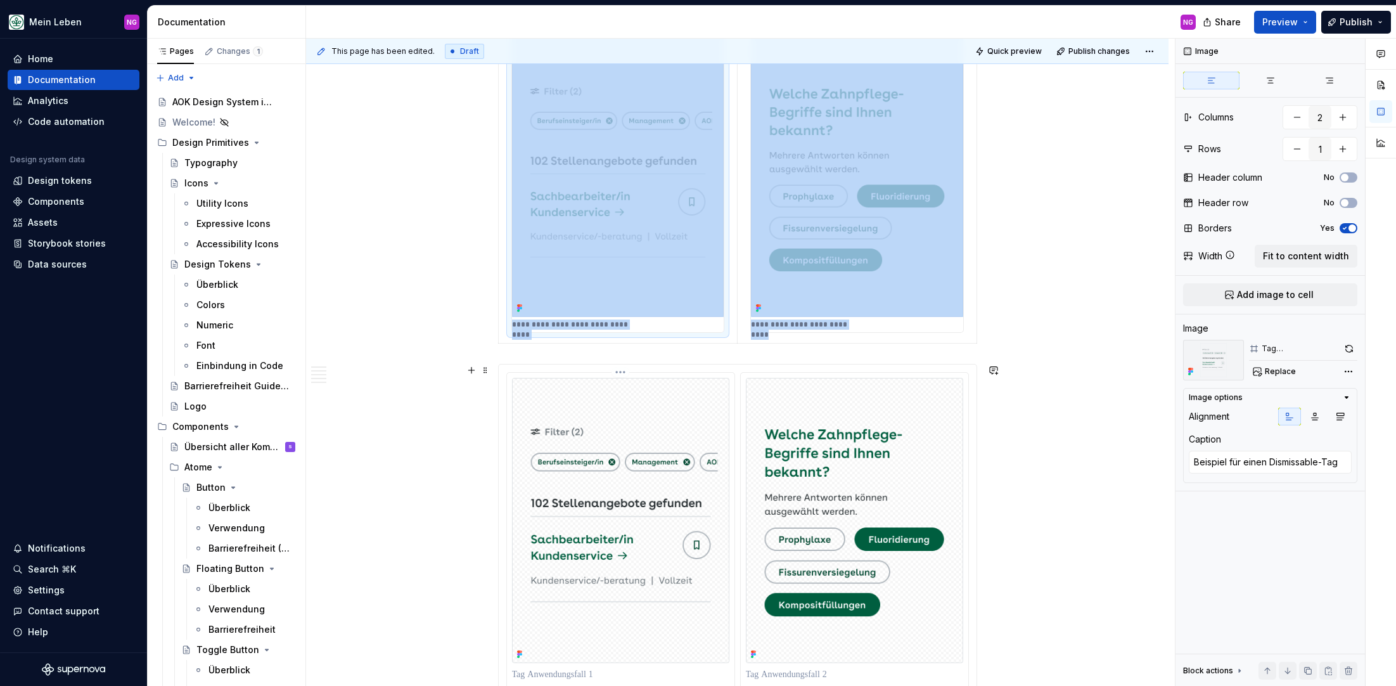
click at [556, 565] on img at bounding box center [620, 520] width 217 height 285
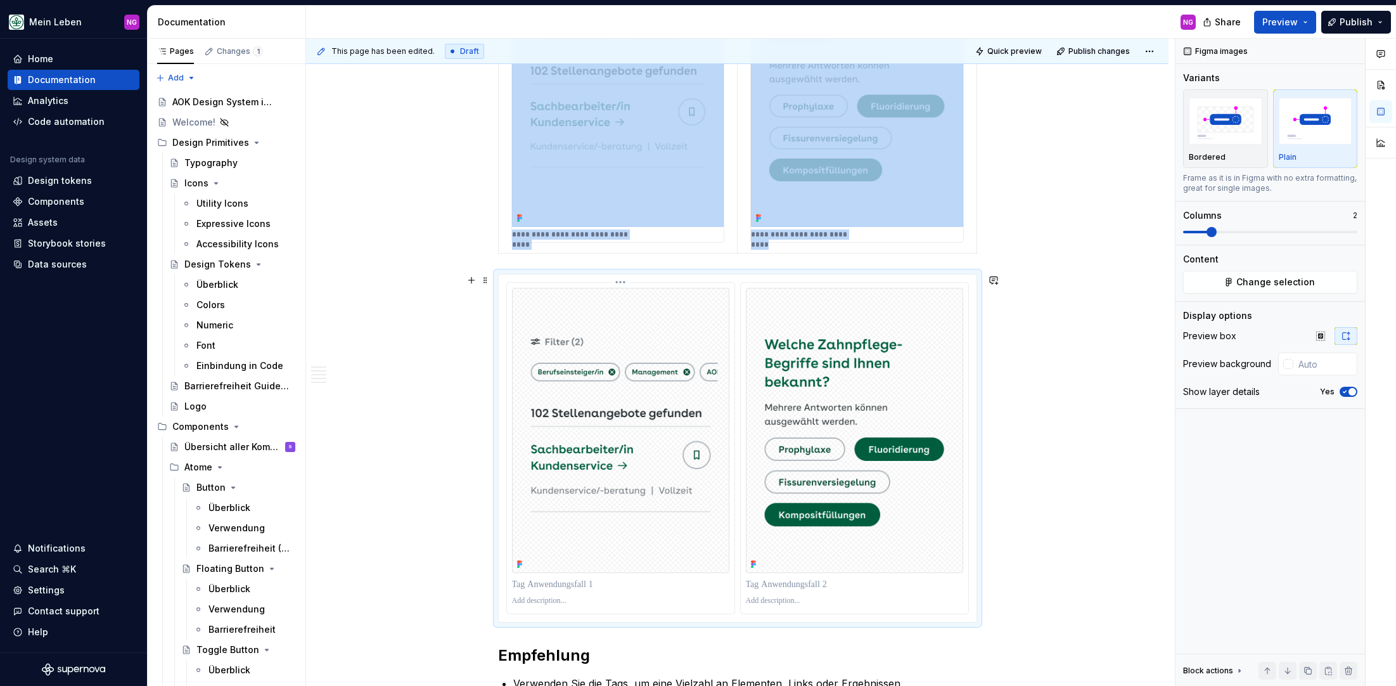
scroll to position [757, 0]
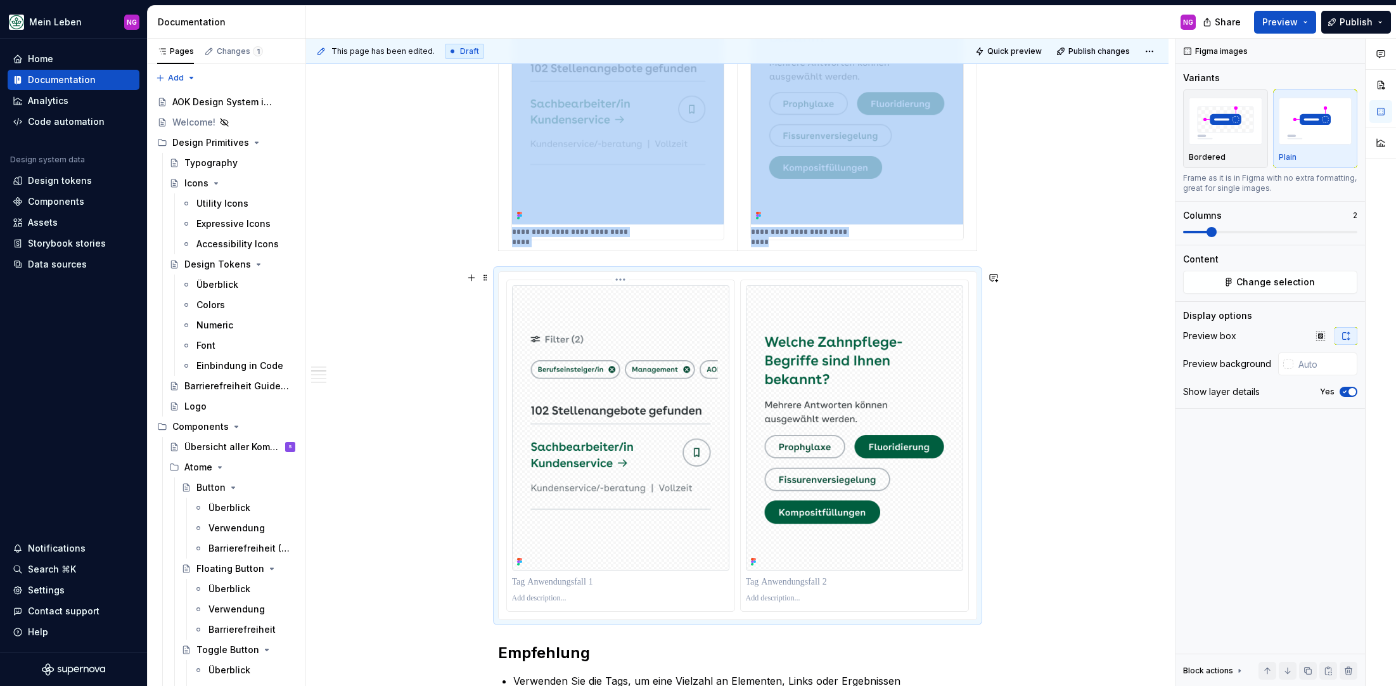
click at [551, 596] on p at bounding box center [620, 598] width 217 height 10
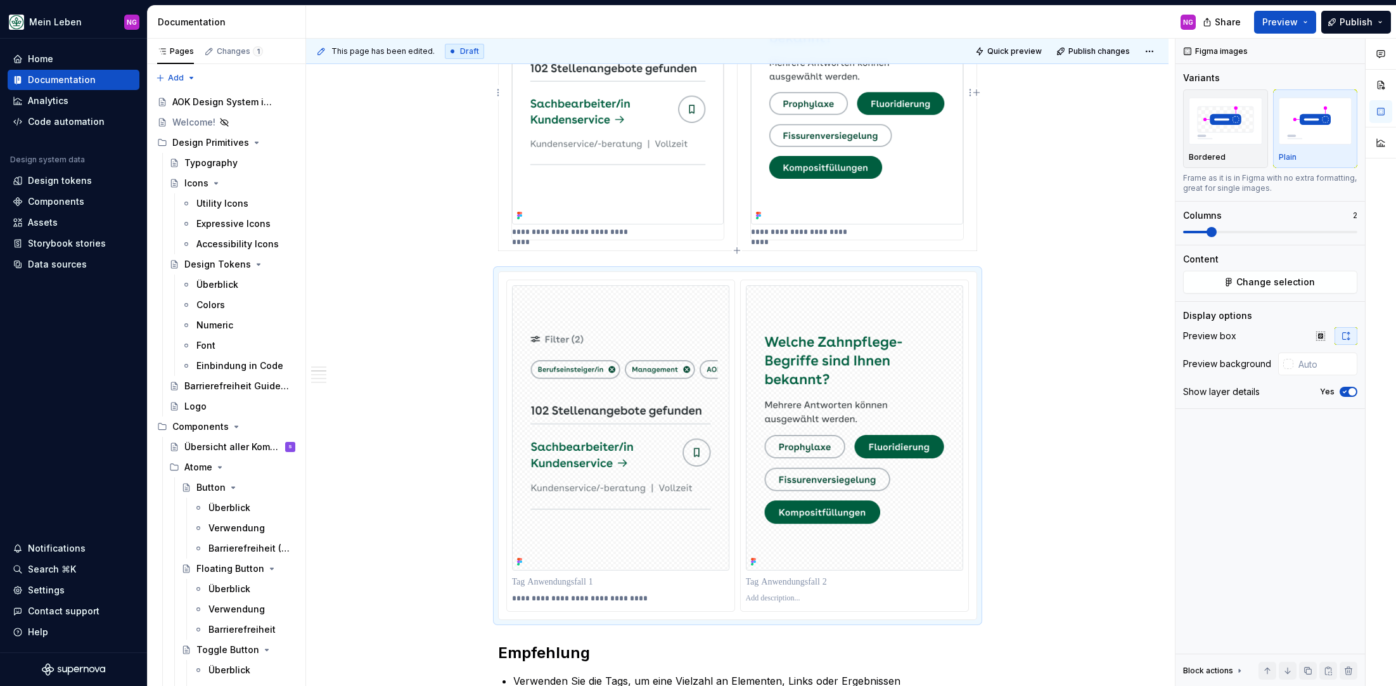
click at [791, 240] on div "**********" at bounding box center [856, 93] width 213 height 295
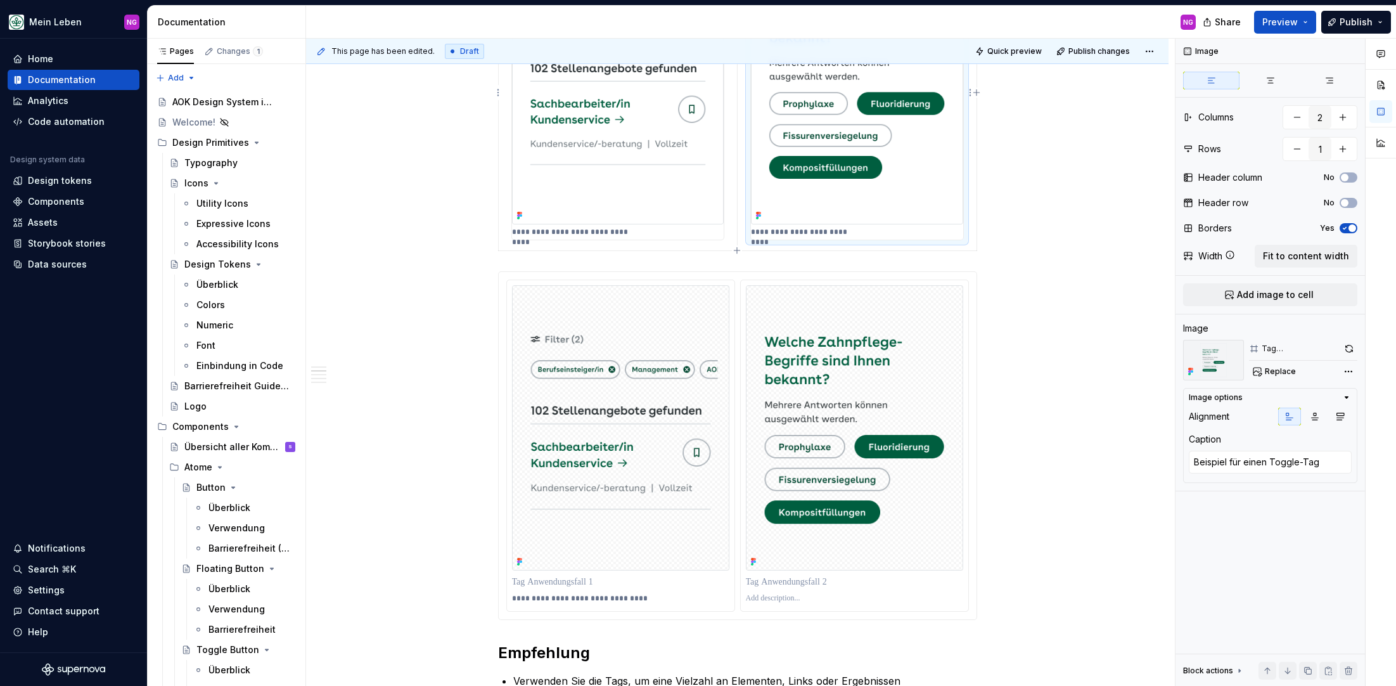
click at [794, 236] on p "**********" at bounding box center [803, 232] width 105 height 10
click at [787, 229] on p "**********" at bounding box center [803, 232] width 105 height 10
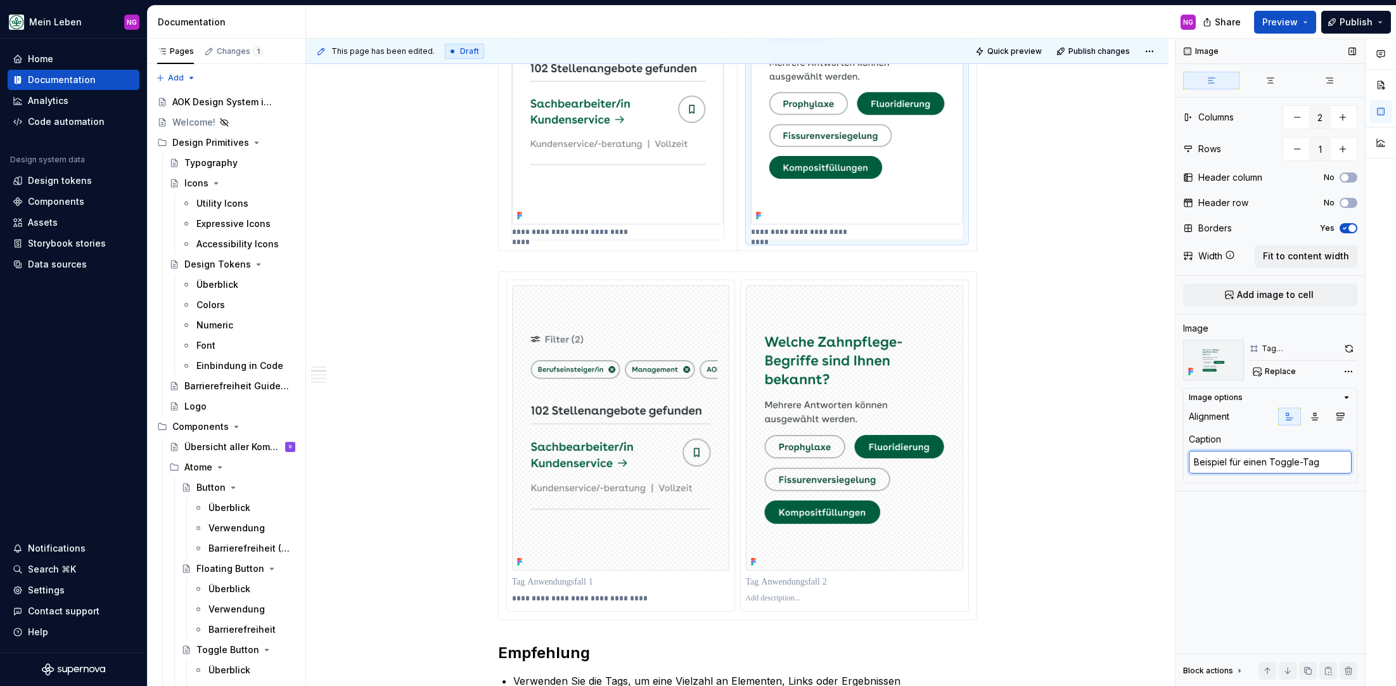
click at [1258, 463] on textarea "Beispiel für einen Toggle-Tag" at bounding box center [1270, 462] width 163 height 23
click at [856, 573] on div at bounding box center [854, 582] width 217 height 18
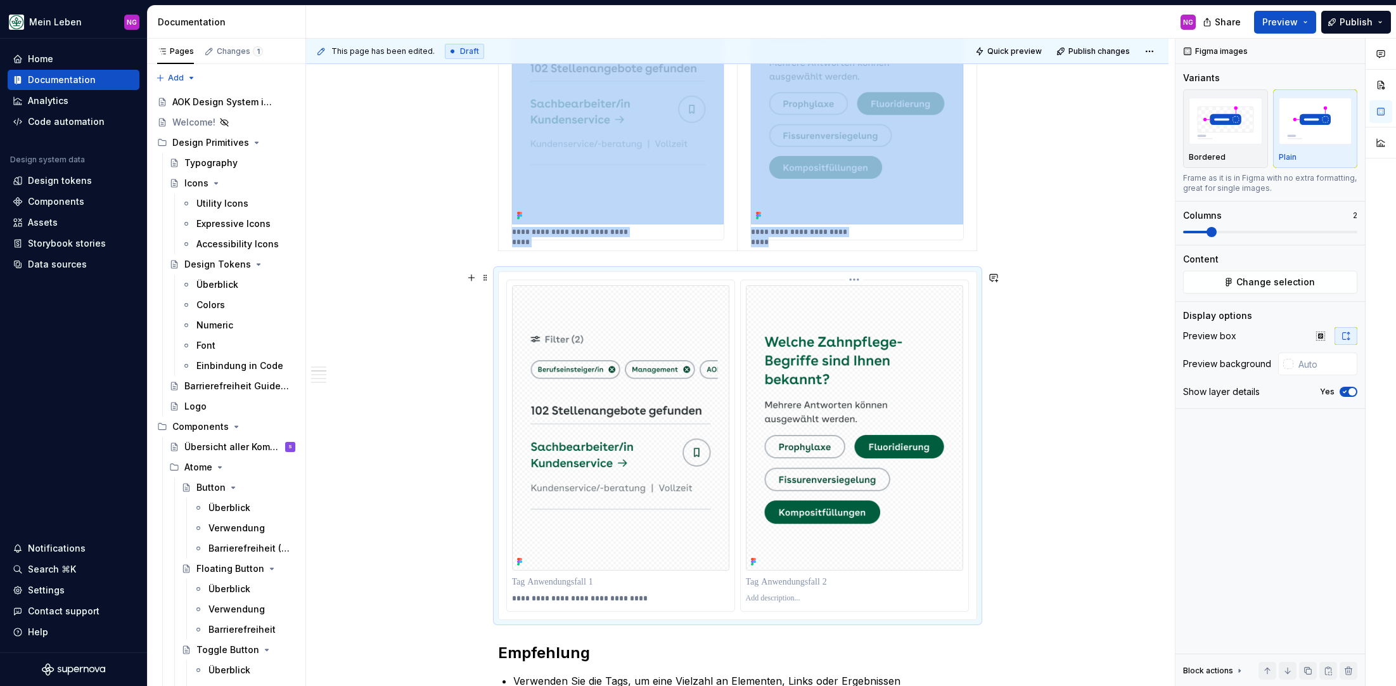
click at [783, 599] on p at bounding box center [854, 598] width 217 height 10
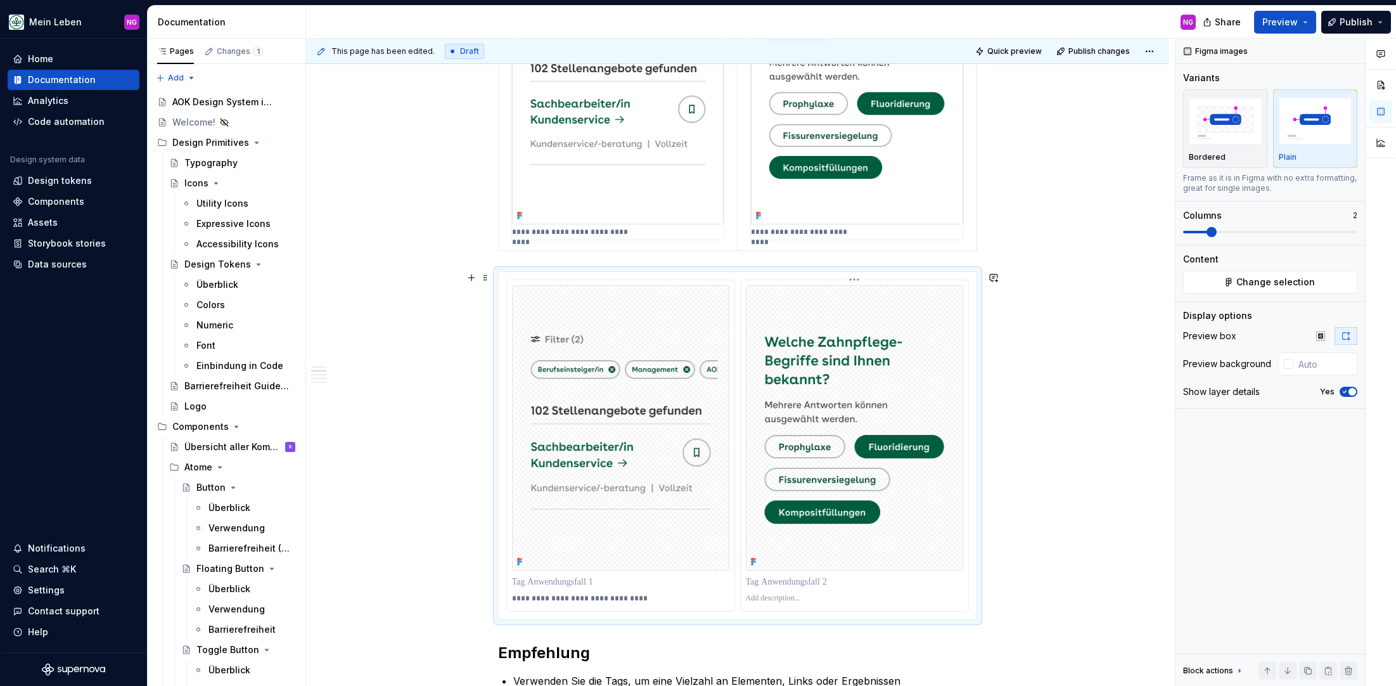
click at [783, 599] on p at bounding box center [854, 598] width 217 height 10
click at [1088, 530] on div "**********" at bounding box center [737, 542] width 862 height 2097
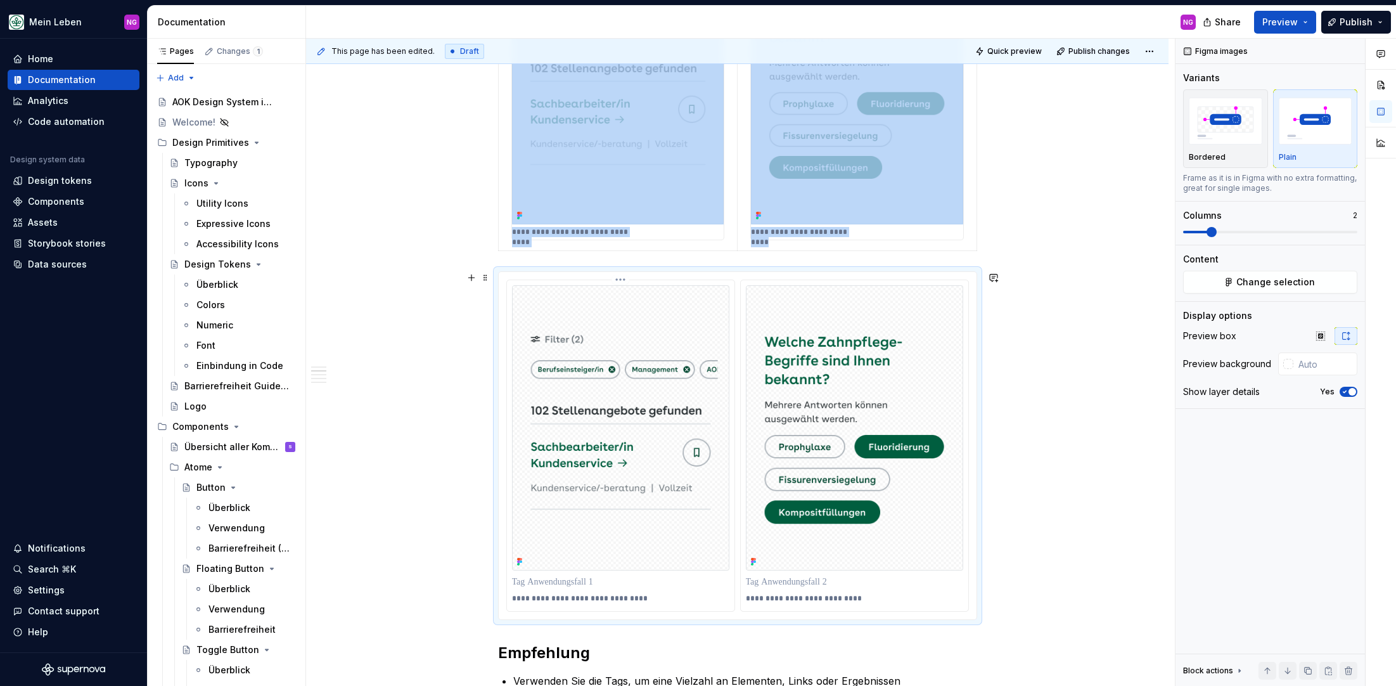
click at [572, 573] on div at bounding box center [620, 582] width 217 height 18
click at [1269, 25] on span "Preview" at bounding box center [1279, 22] width 35 height 13
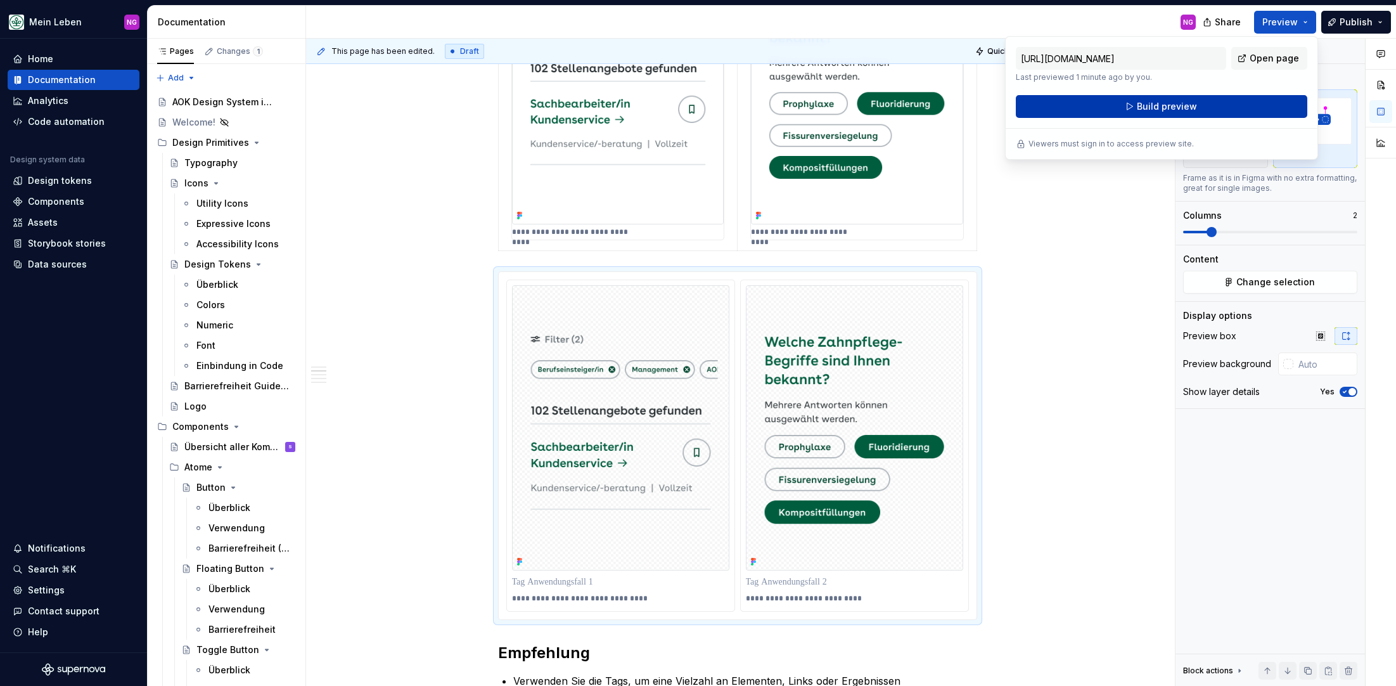
click at [1153, 113] on button "Build preview" at bounding box center [1161, 106] width 291 height 23
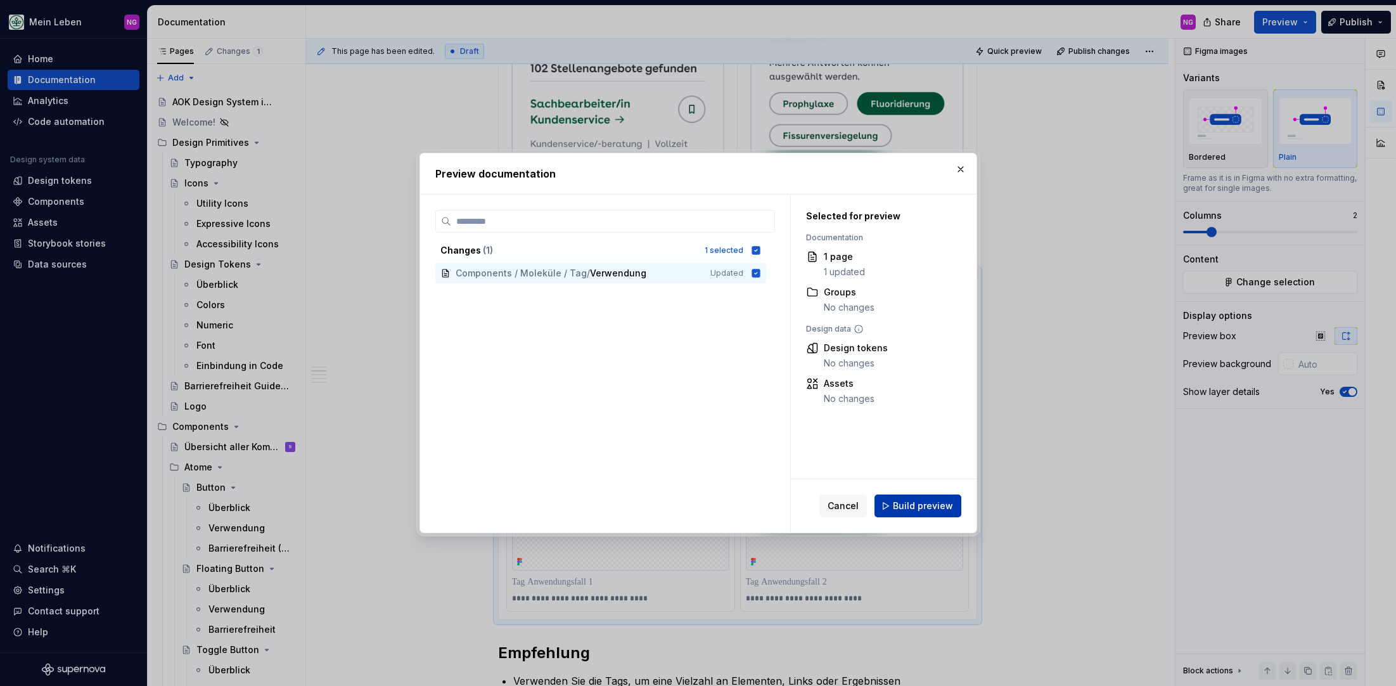
click at [935, 500] on span "Build preview" at bounding box center [923, 505] width 60 height 13
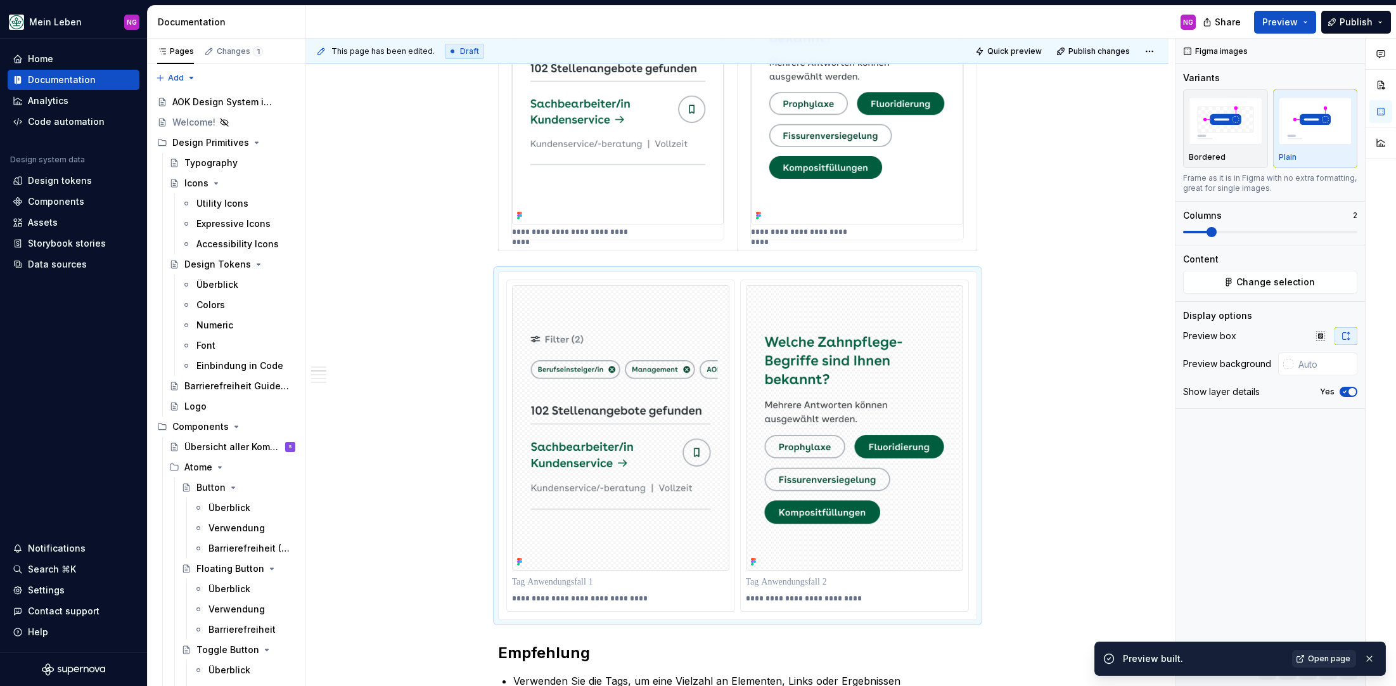
click at [1335, 658] on span "Open page" at bounding box center [1329, 658] width 42 height 10
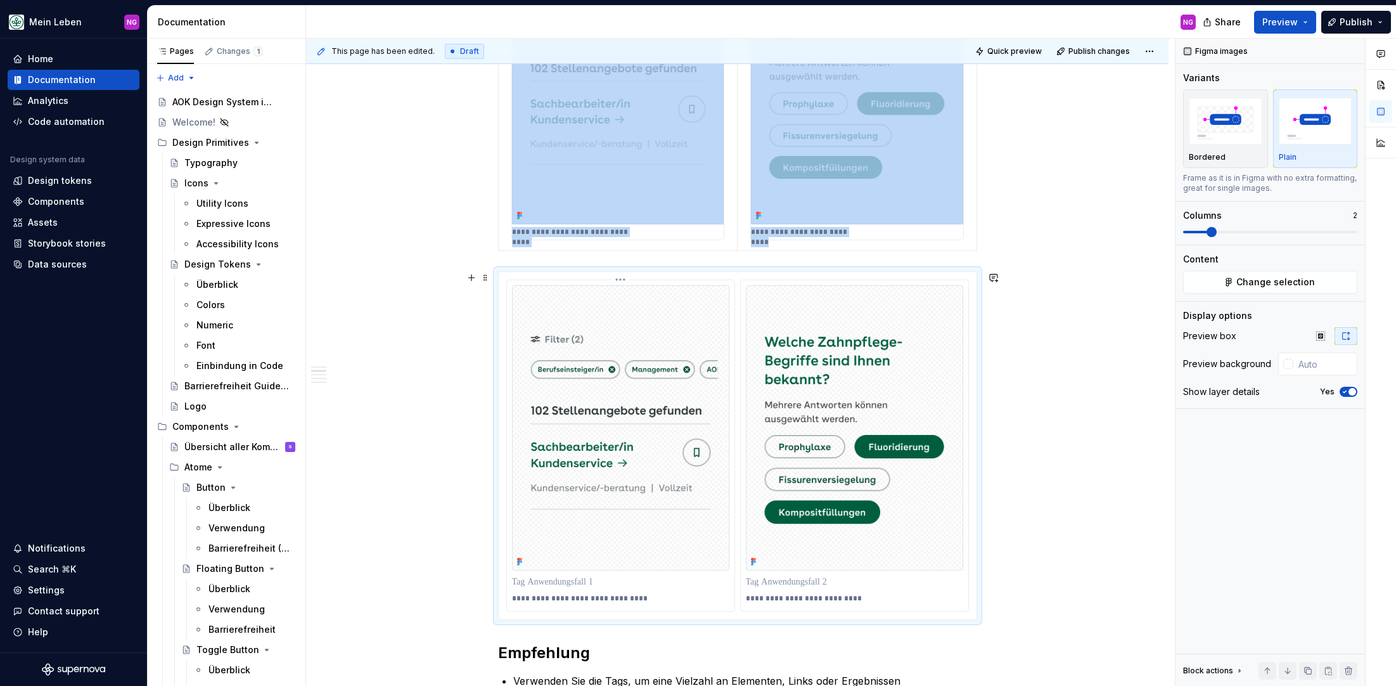
click at [600, 366] on img at bounding box center [620, 427] width 217 height 285
click at [1257, 283] on span "Change selection" at bounding box center [1275, 282] width 79 height 13
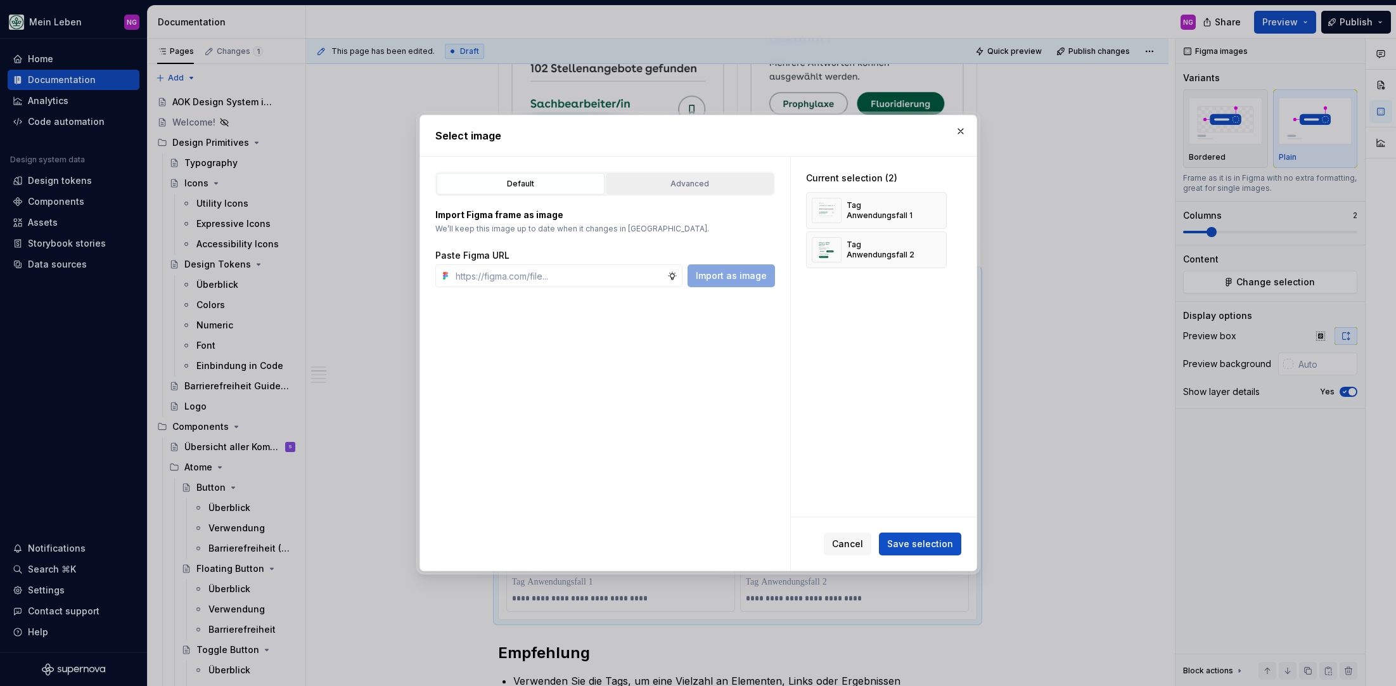
click at [719, 189] on div "Advanced" at bounding box center [689, 183] width 159 height 13
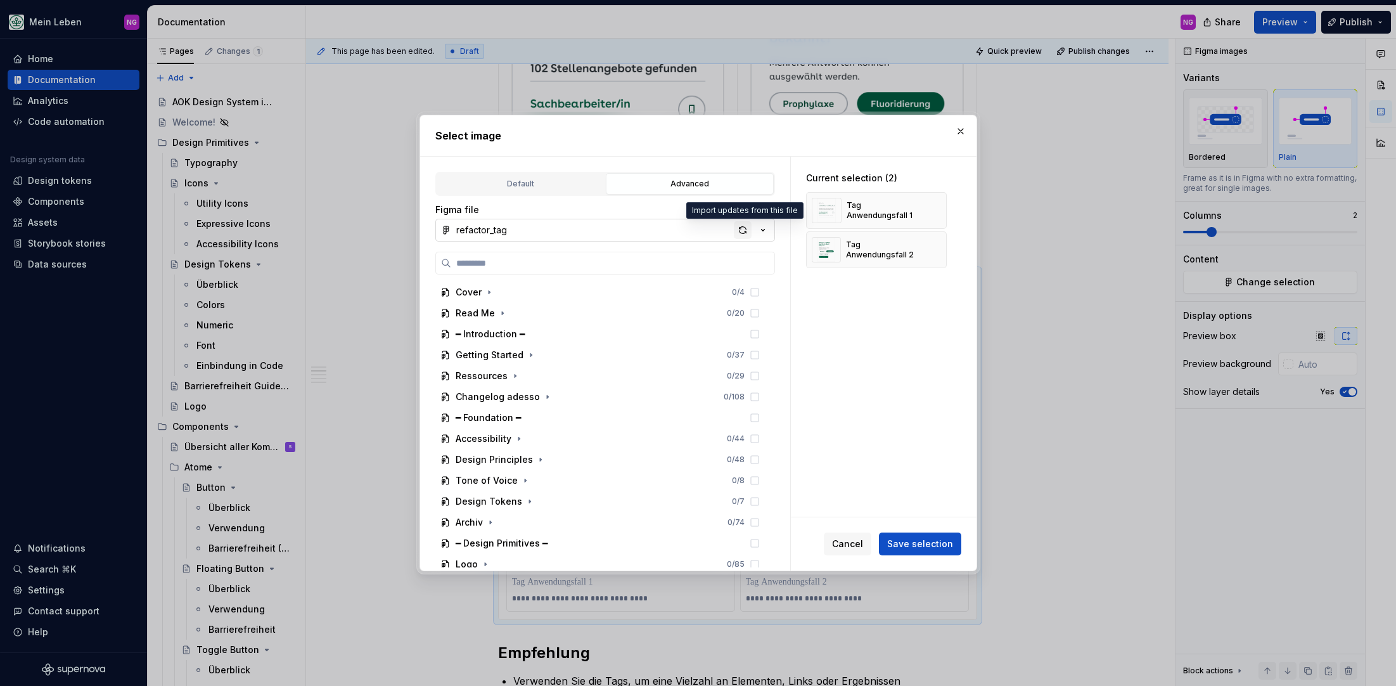
click at [740, 233] on div "button" at bounding box center [743, 230] width 18 height 18
click at [927, 535] on button "Save selection" at bounding box center [920, 543] width 82 height 23
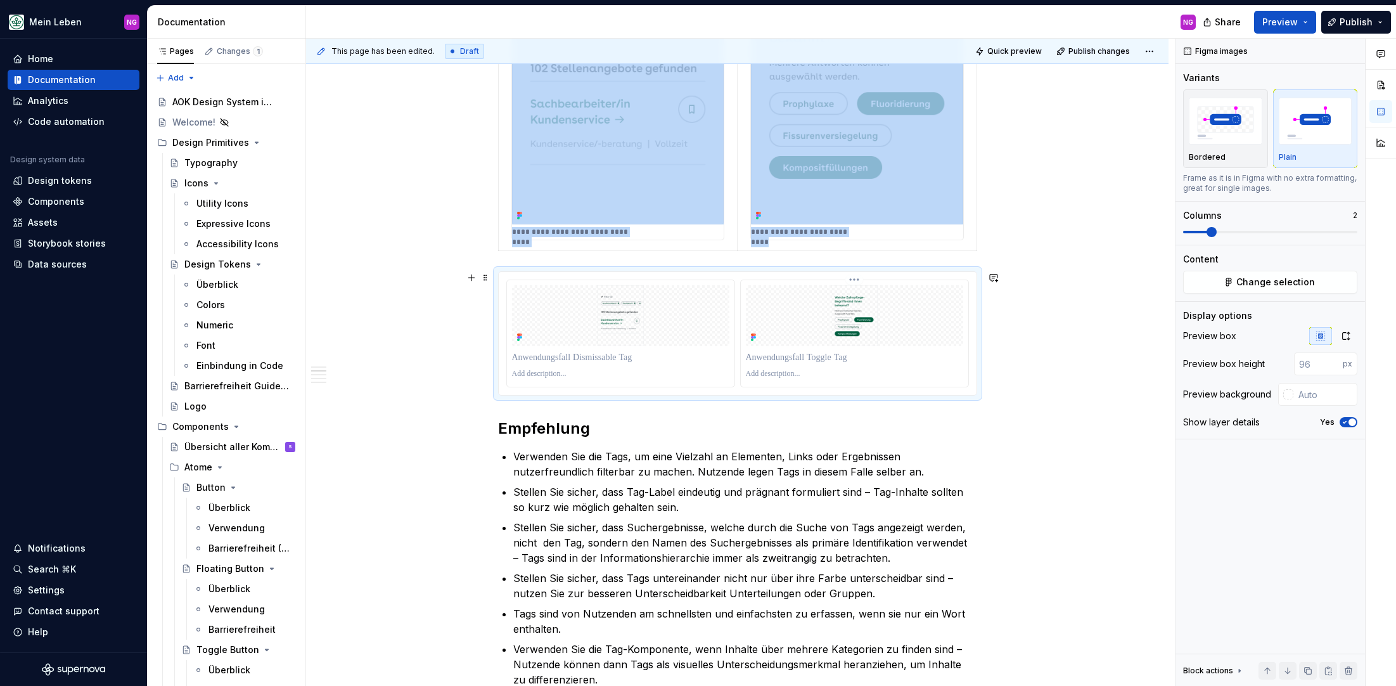
click at [842, 316] on img at bounding box center [854, 315] width 217 height 61
click at [1345, 336] on icon "button" at bounding box center [1346, 336] width 10 height 10
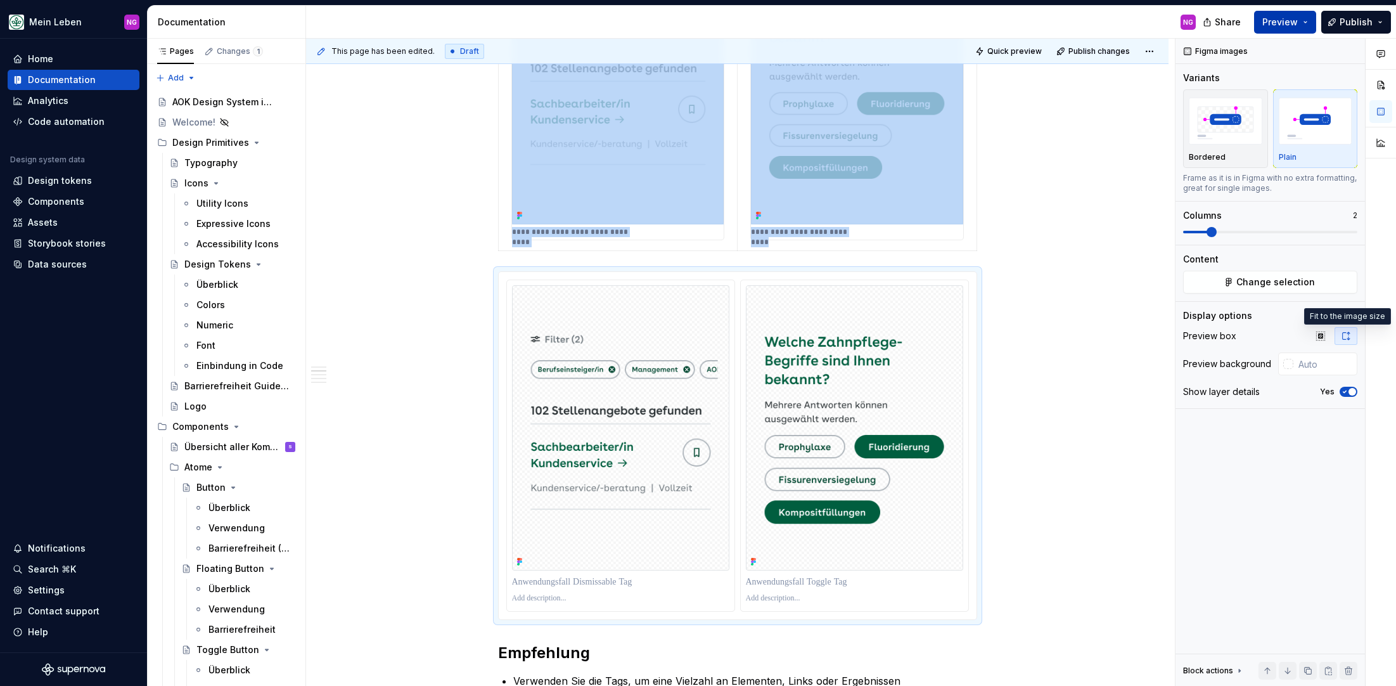
click at [1281, 19] on span "Preview" at bounding box center [1279, 22] width 35 height 13
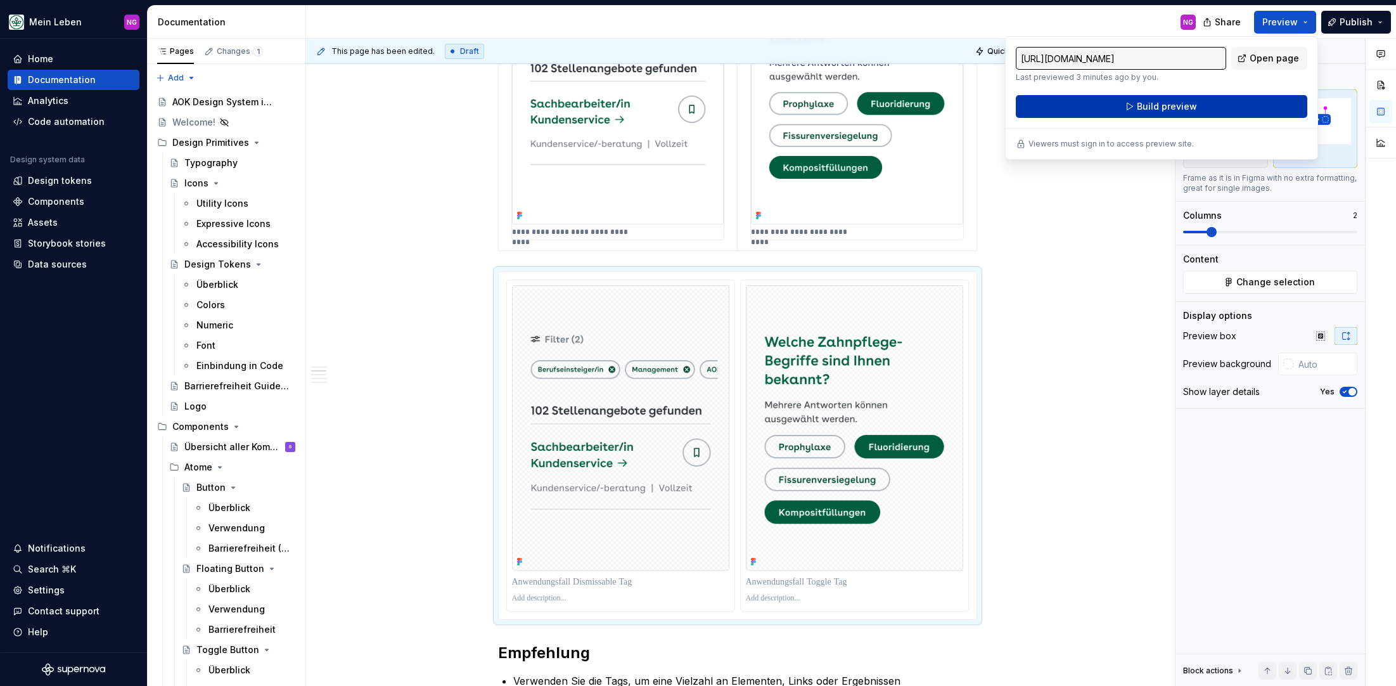
click at [1158, 111] on span "Build preview" at bounding box center [1167, 106] width 60 height 13
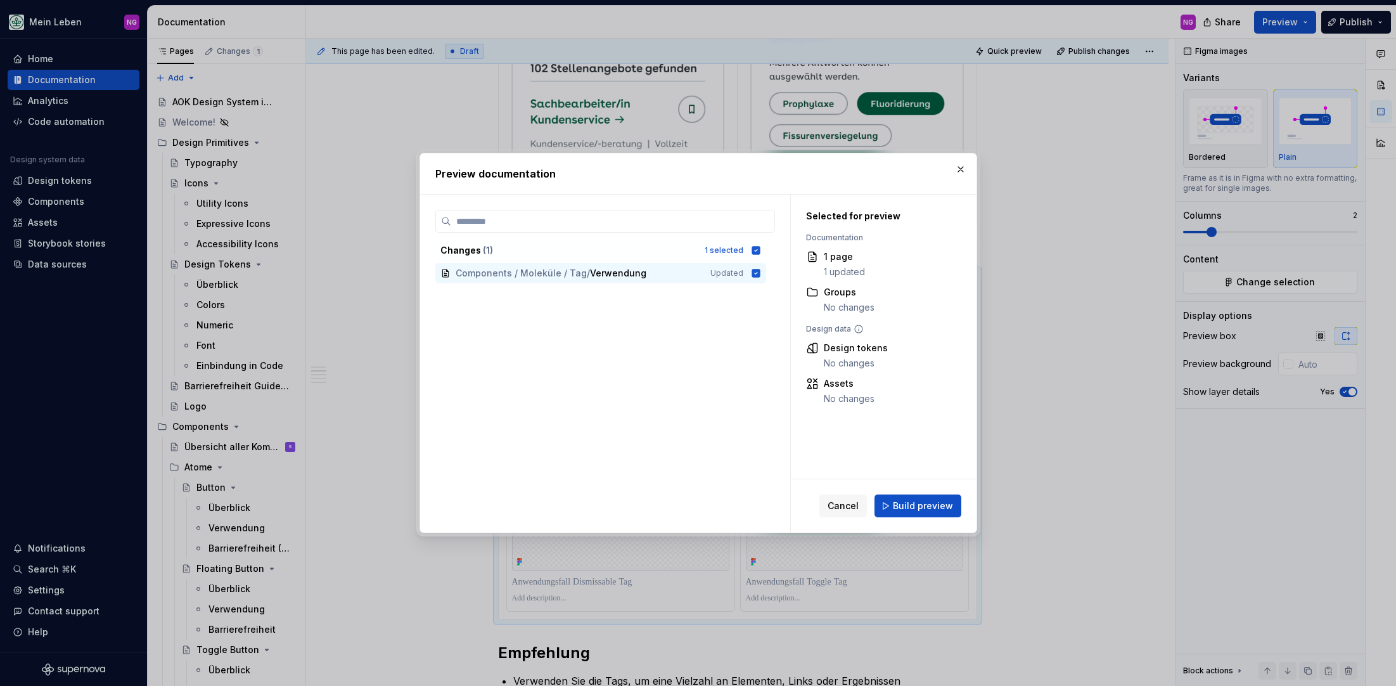
drag, startPoint x: 928, startPoint y: 513, endPoint x: 945, endPoint y: 506, distance: 19.1
click at [928, 513] on button "Build preview" at bounding box center [917, 505] width 87 height 23
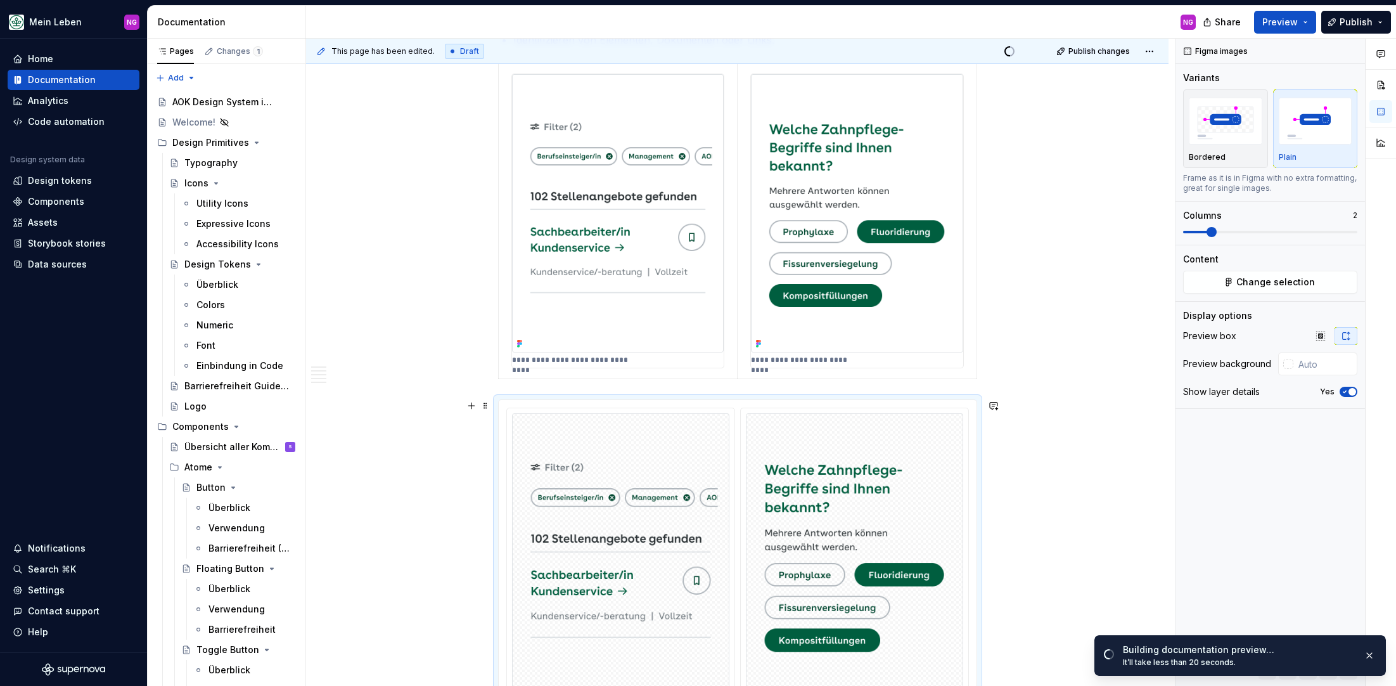
scroll to position [524, 0]
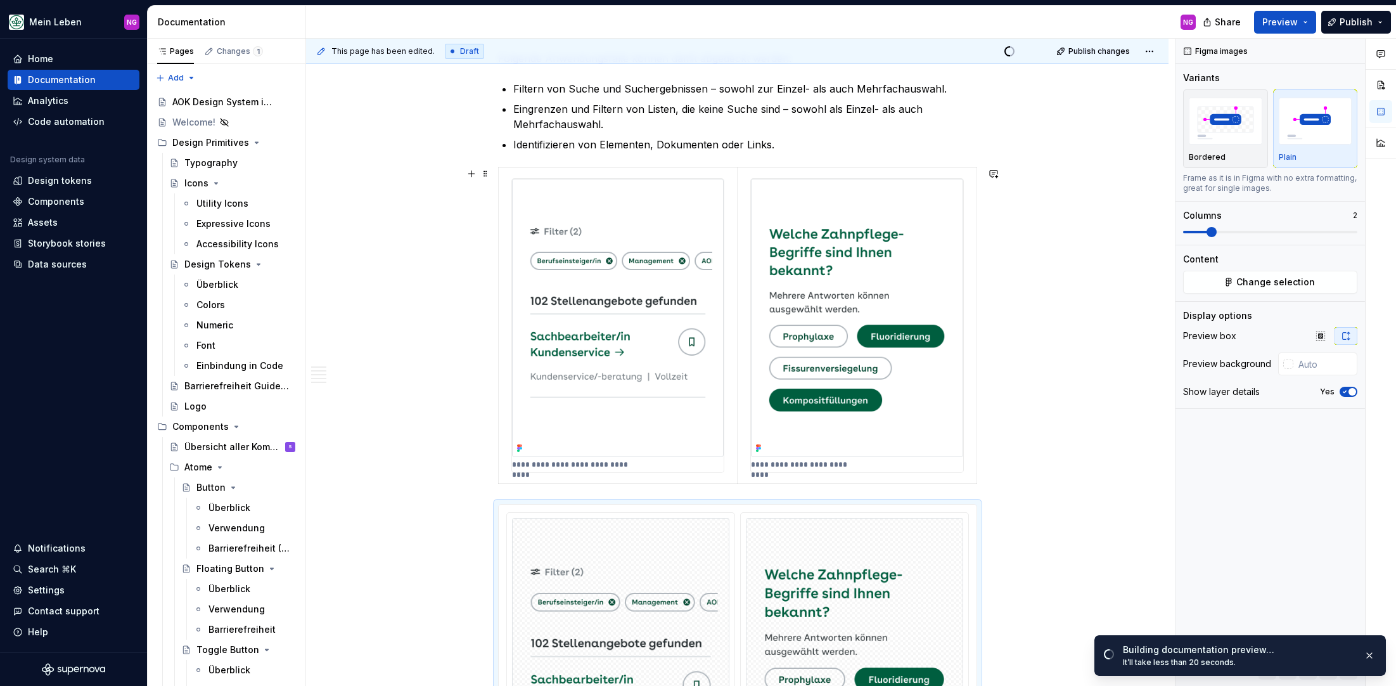
click at [482, 175] on span at bounding box center [485, 174] width 10 height 18
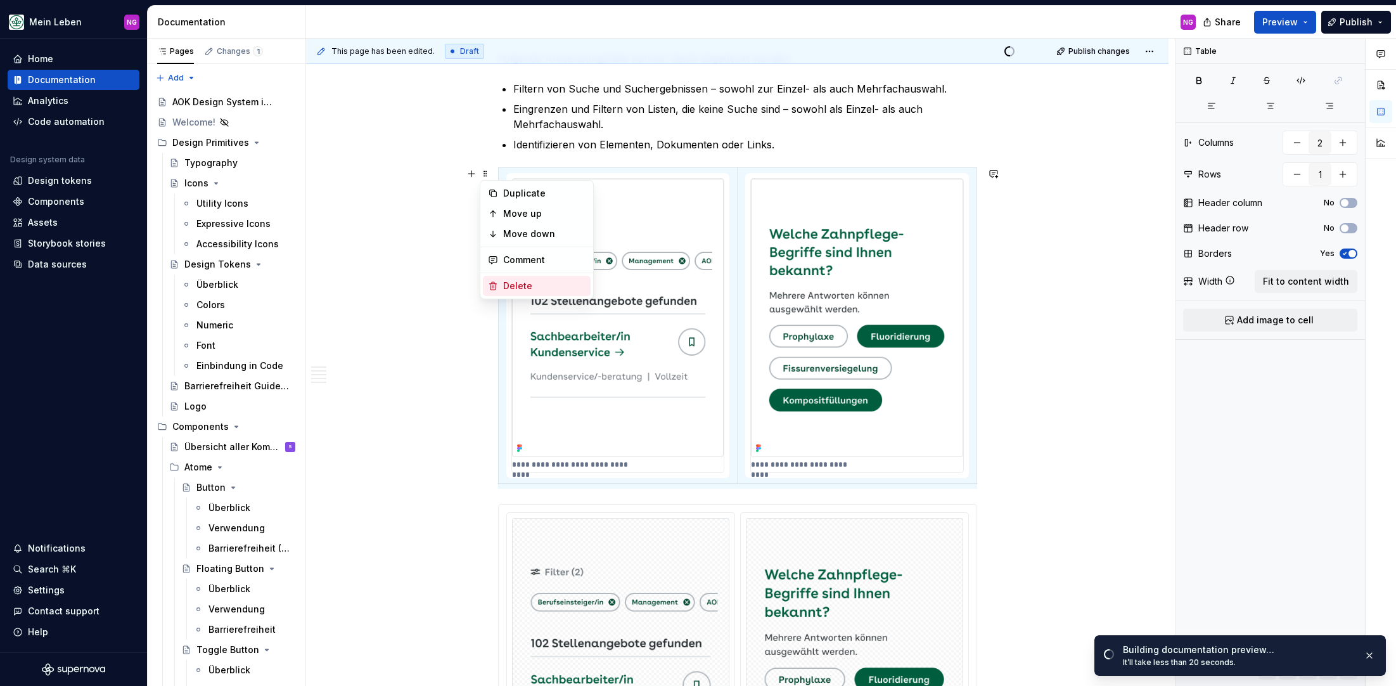
click at [525, 286] on div "Delete" at bounding box center [544, 285] width 82 height 13
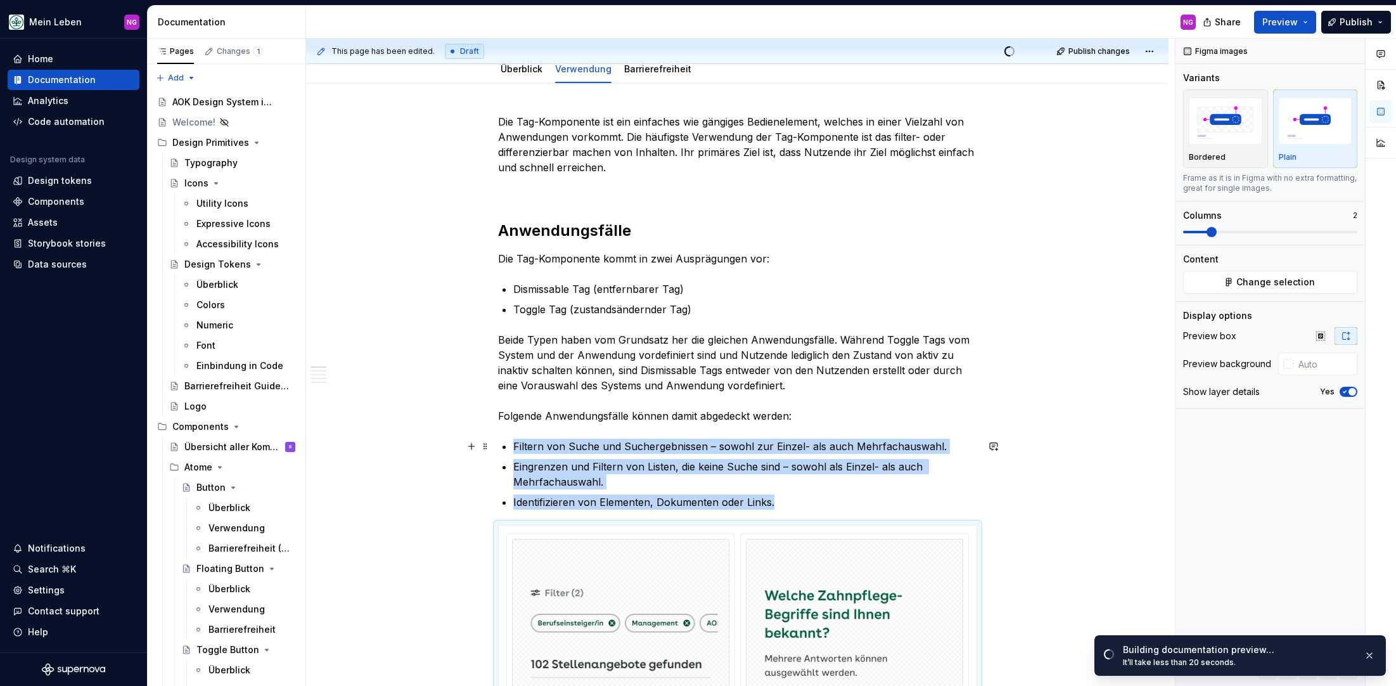
scroll to position [0, 0]
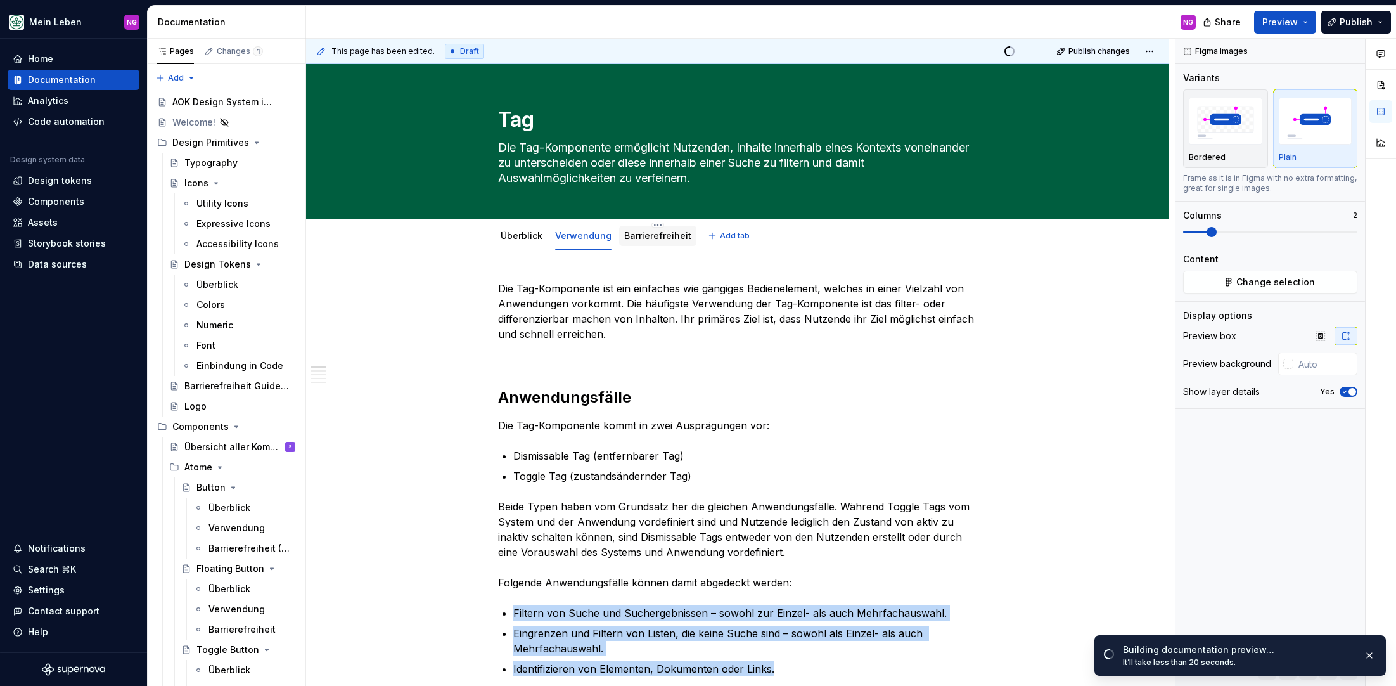
click at [631, 230] on link "Barrierefreiheit" at bounding box center [657, 235] width 67 height 11
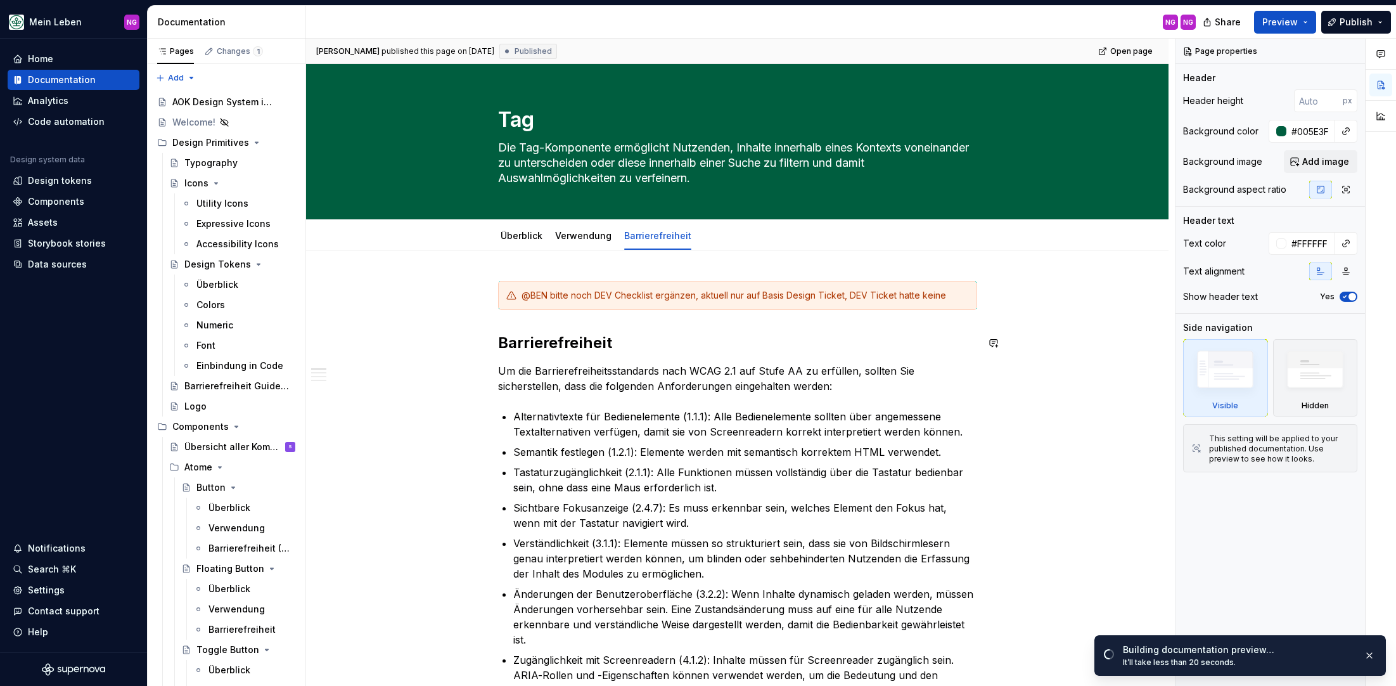
scroll to position [222, 0]
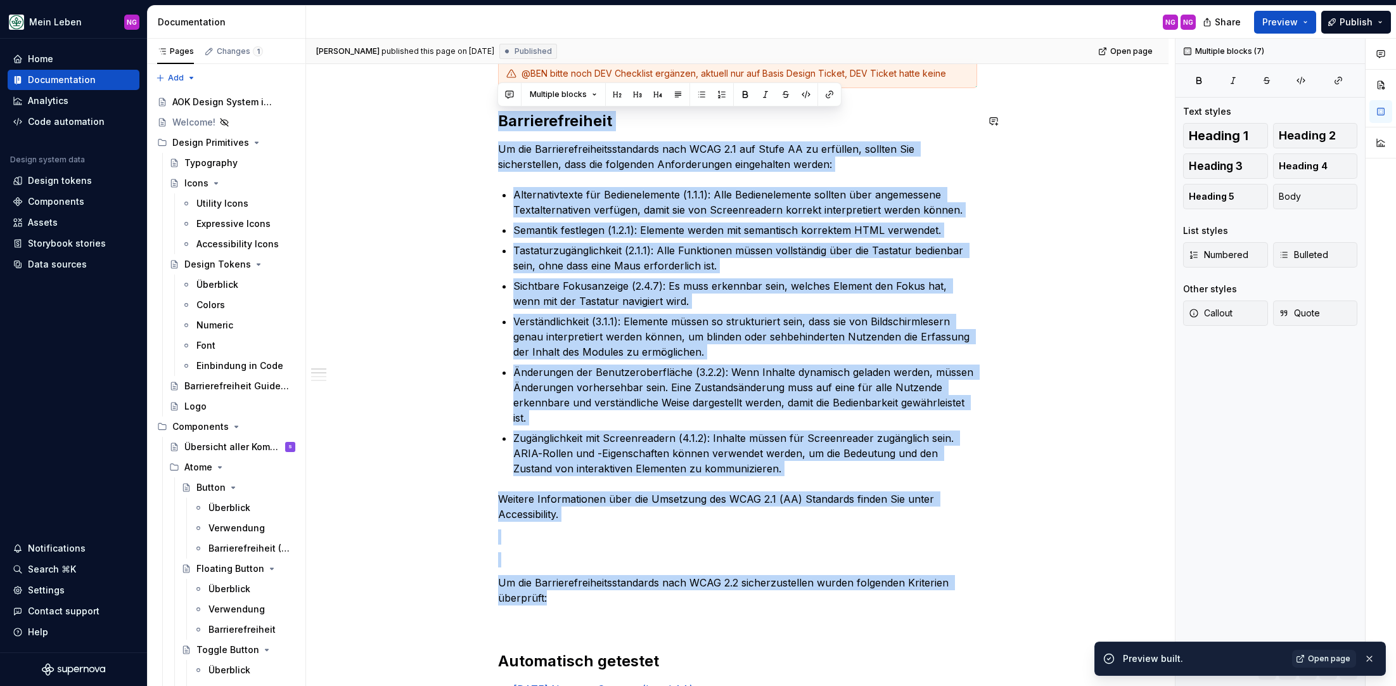
drag, startPoint x: 515, startPoint y: 497, endPoint x: 483, endPoint y: 102, distance: 396.1
click at [483, 102] on div "@BEN bitte noch DEV Checklist ergänzen, aktuell nur auf Basis Design Ticket, DE…" at bounding box center [737, 690] width 862 height 1322
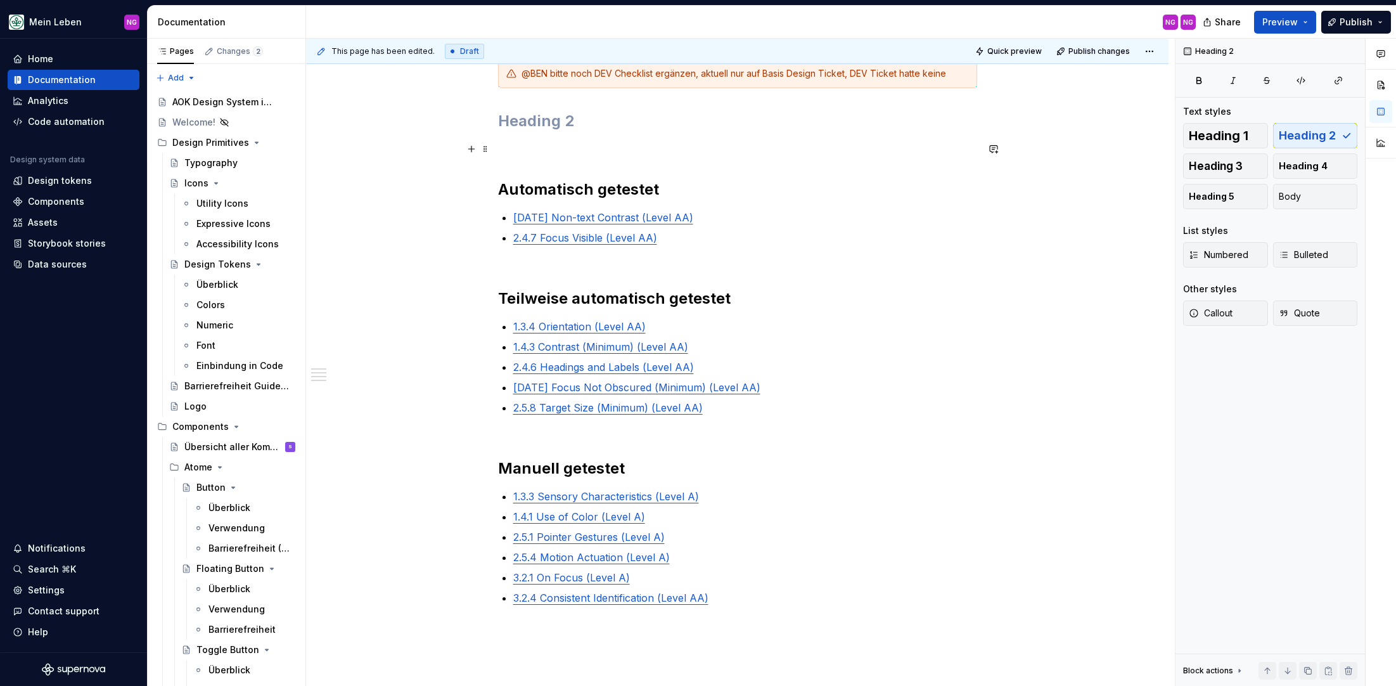
click at [528, 155] on p at bounding box center [737, 148] width 479 height 15
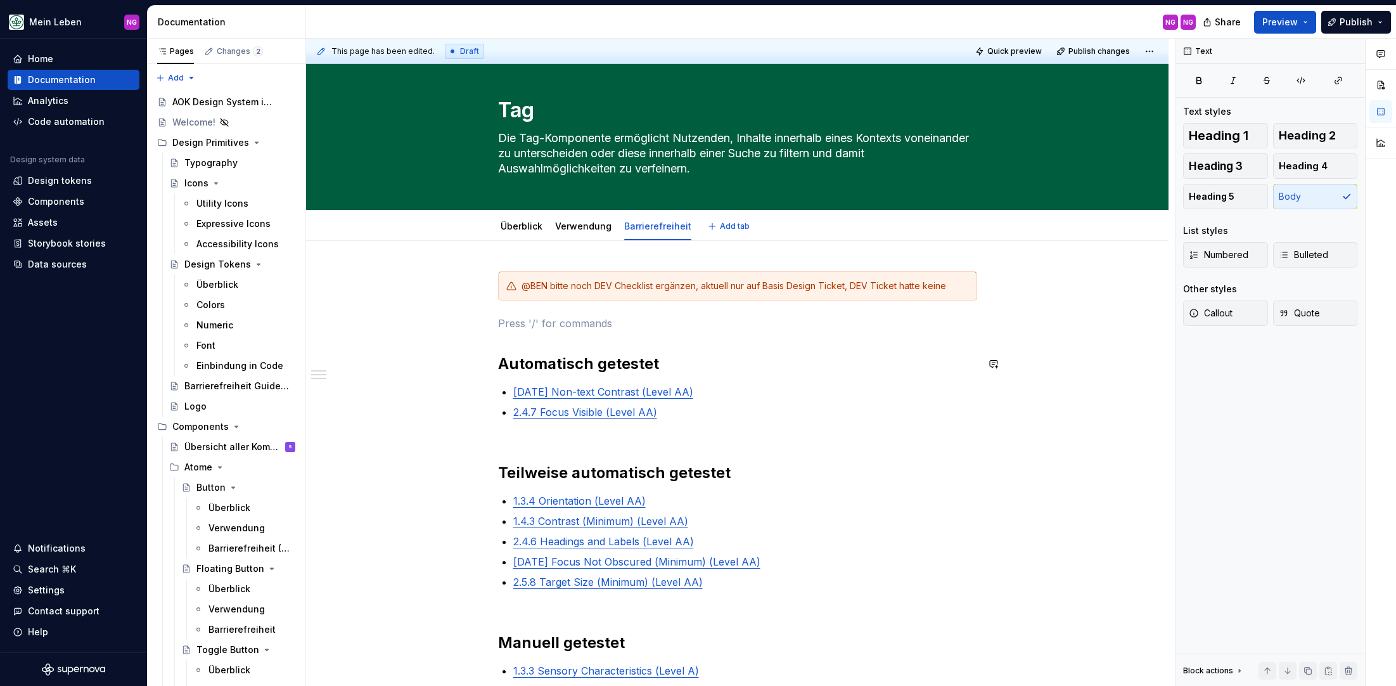
scroll to position [0, 0]
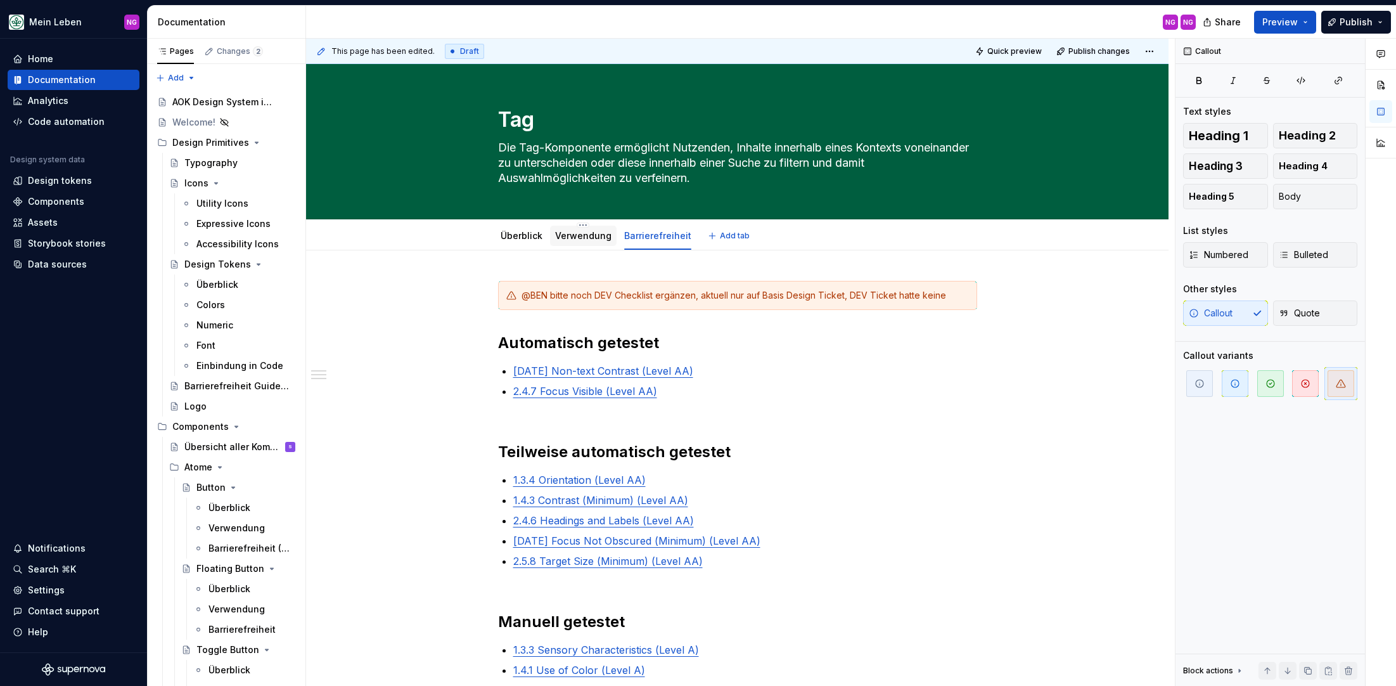
click at [584, 236] on link "Verwendung" at bounding box center [583, 235] width 56 height 11
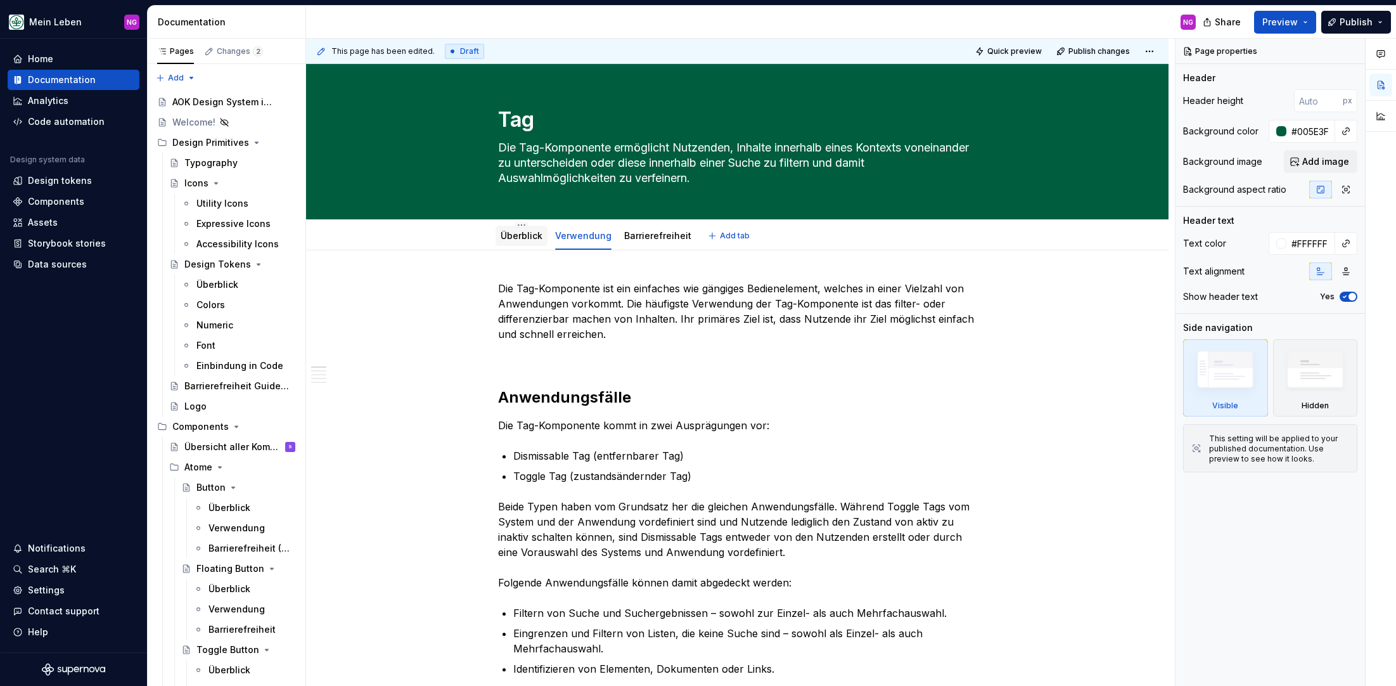
click at [506, 232] on link "Überblick" at bounding box center [522, 235] width 42 height 11
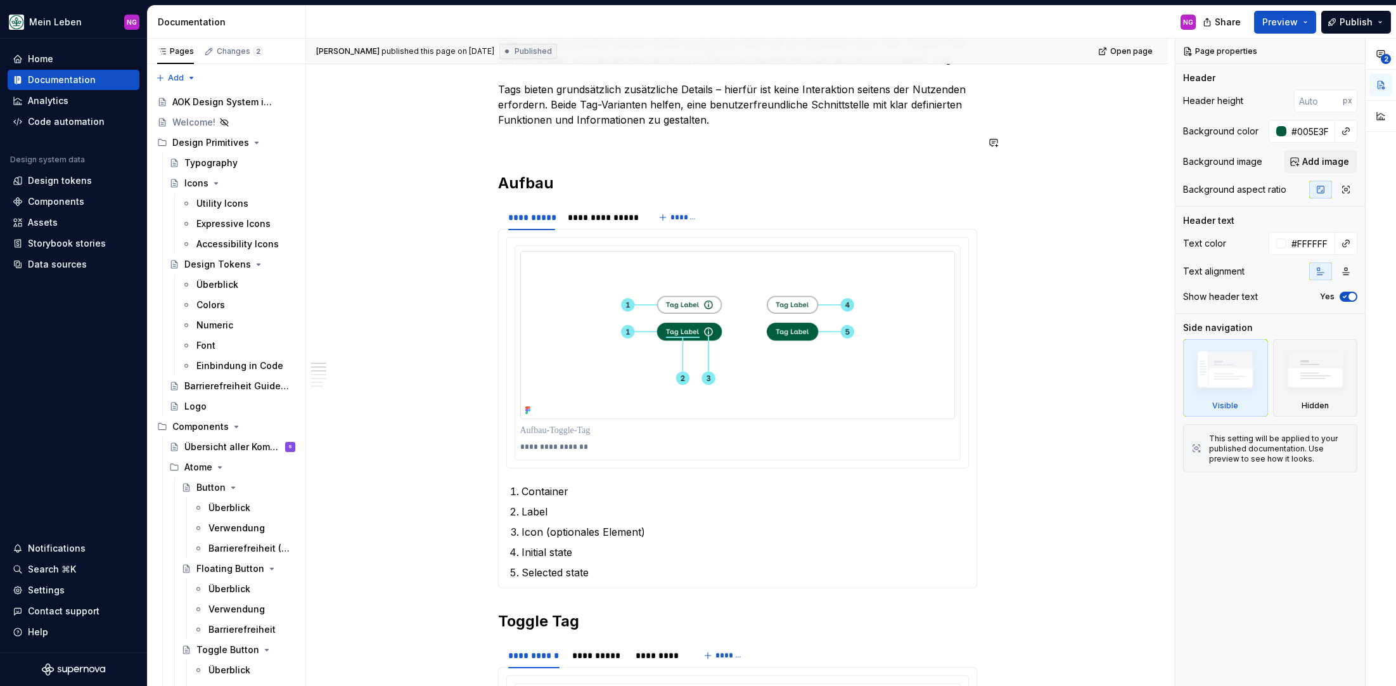
scroll to position [676, 0]
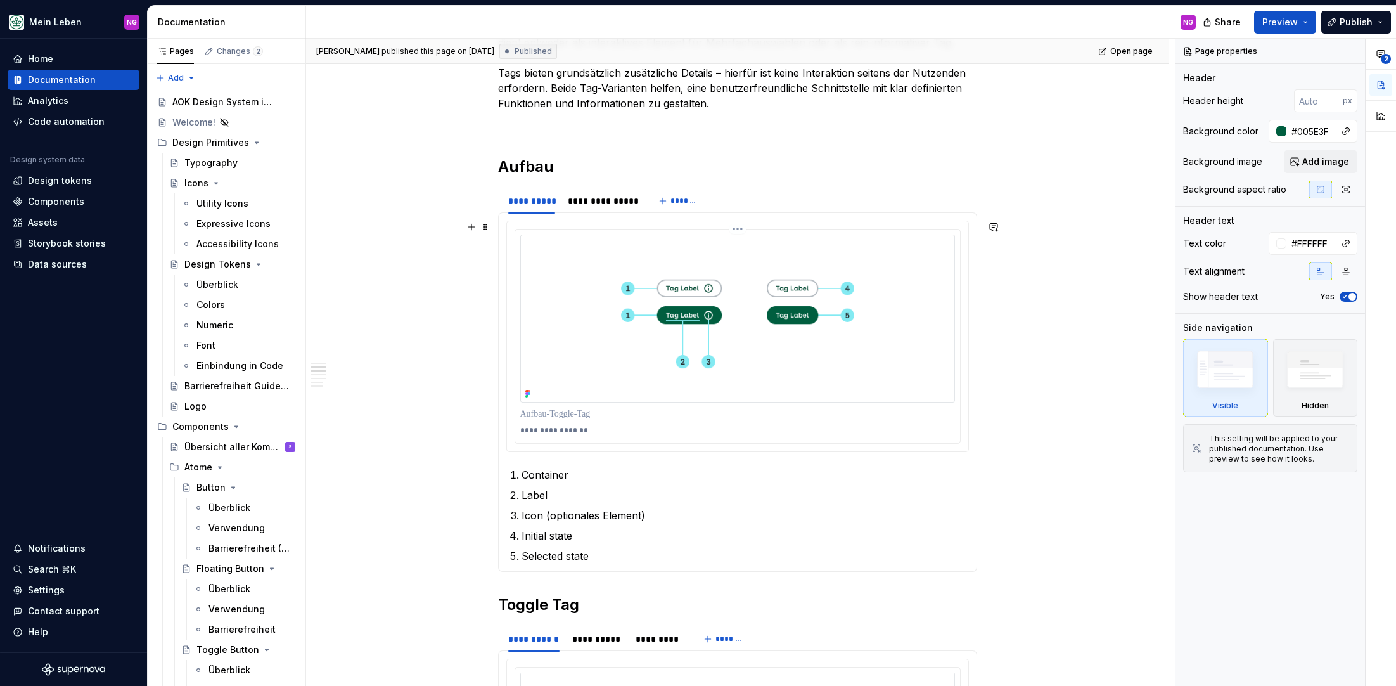
click at [625, 281] on img at bounding box center [737, 318] width 435 height 168
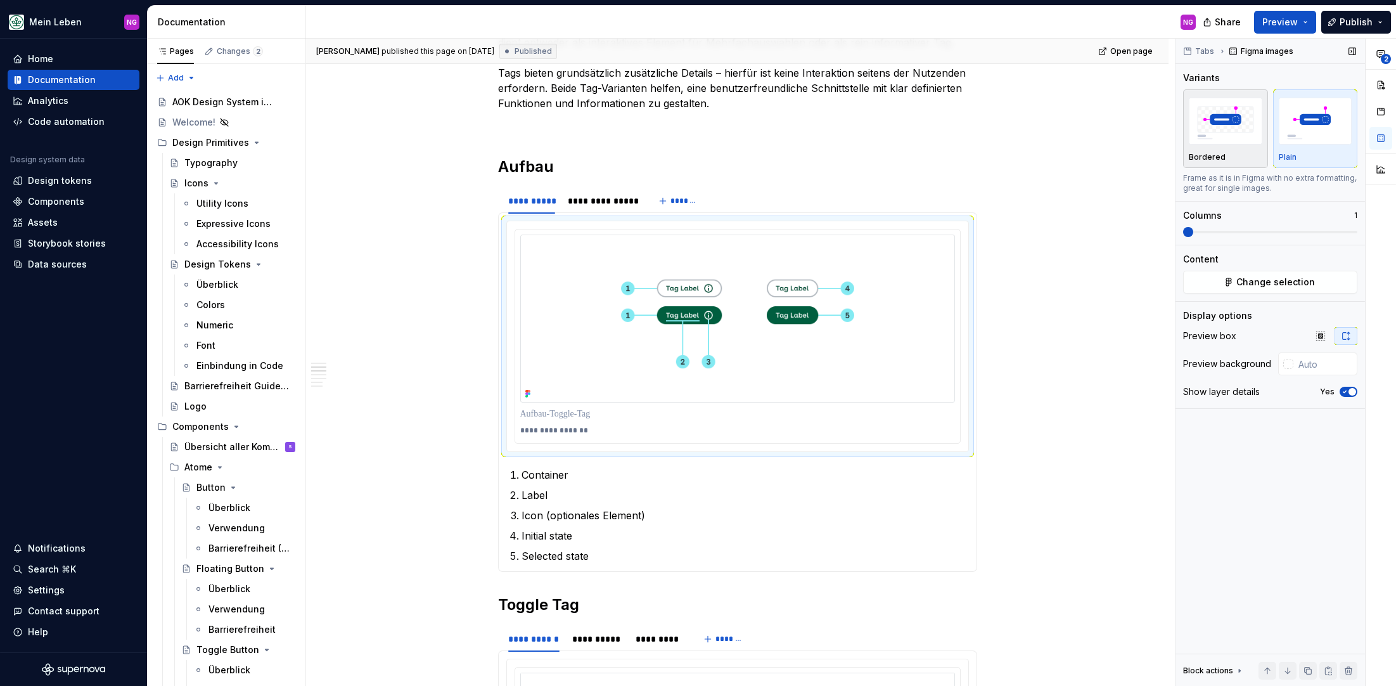
click at [1226, 118] on img "button" at bounding box center [1226, 121] width 74 height 46
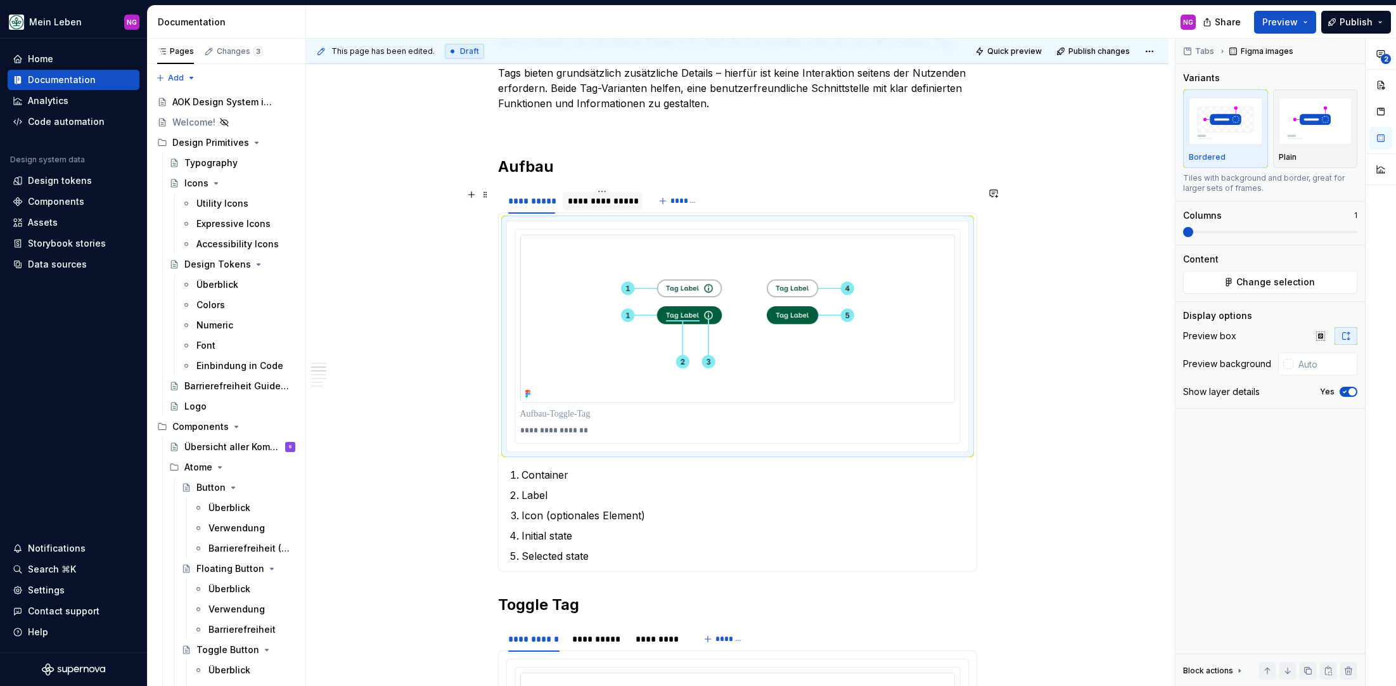
click at [607, 199] on div "**********" at bounding box center [602, 201] width 69 height 13
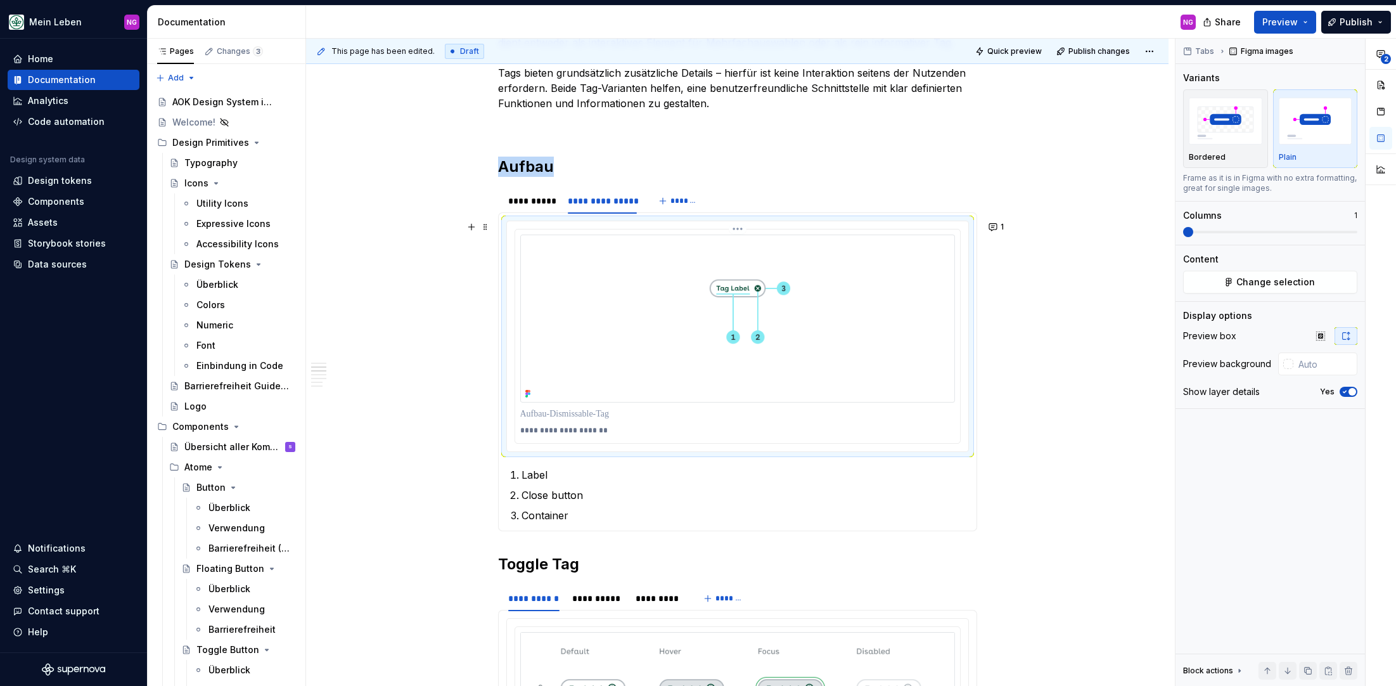
click at [682, 316] on img at bounding box center [737, 318] width 435 height 168
click at [1233, 131] on img "button" at bounding box center [1226, 121] width 74 height 46
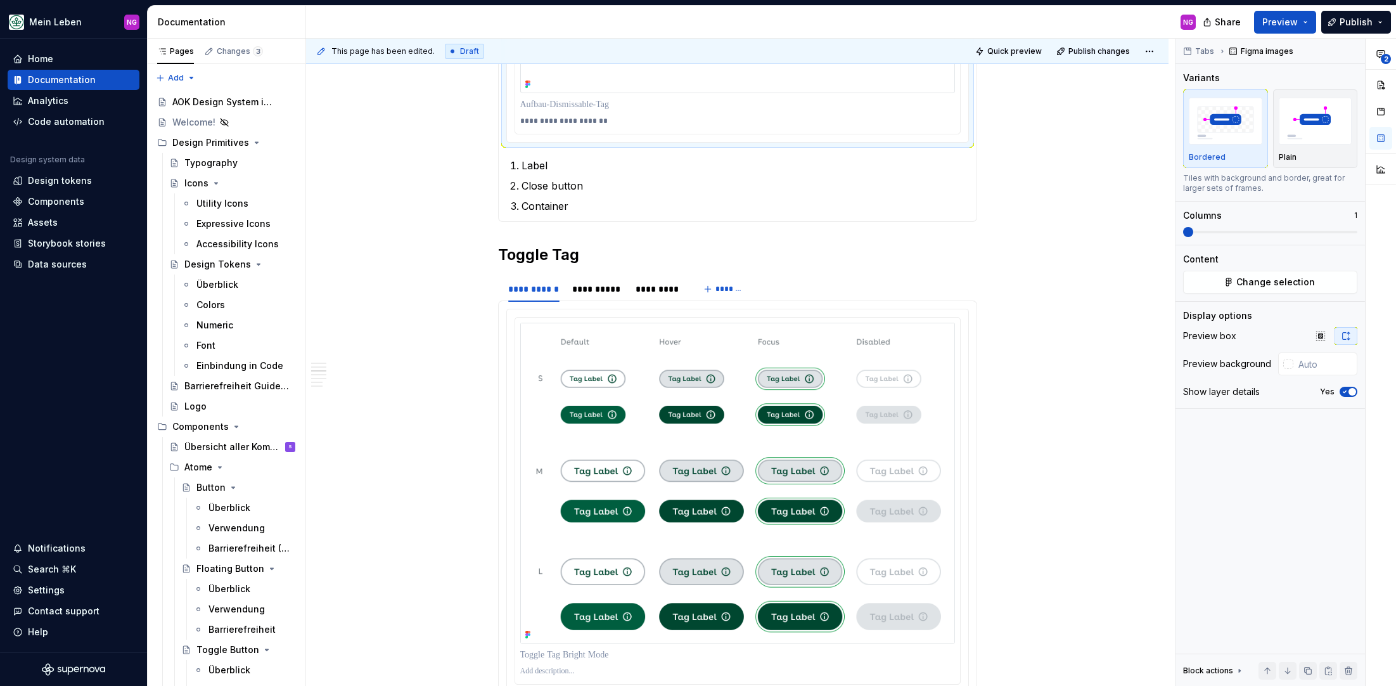
scroll to position [987, 0]
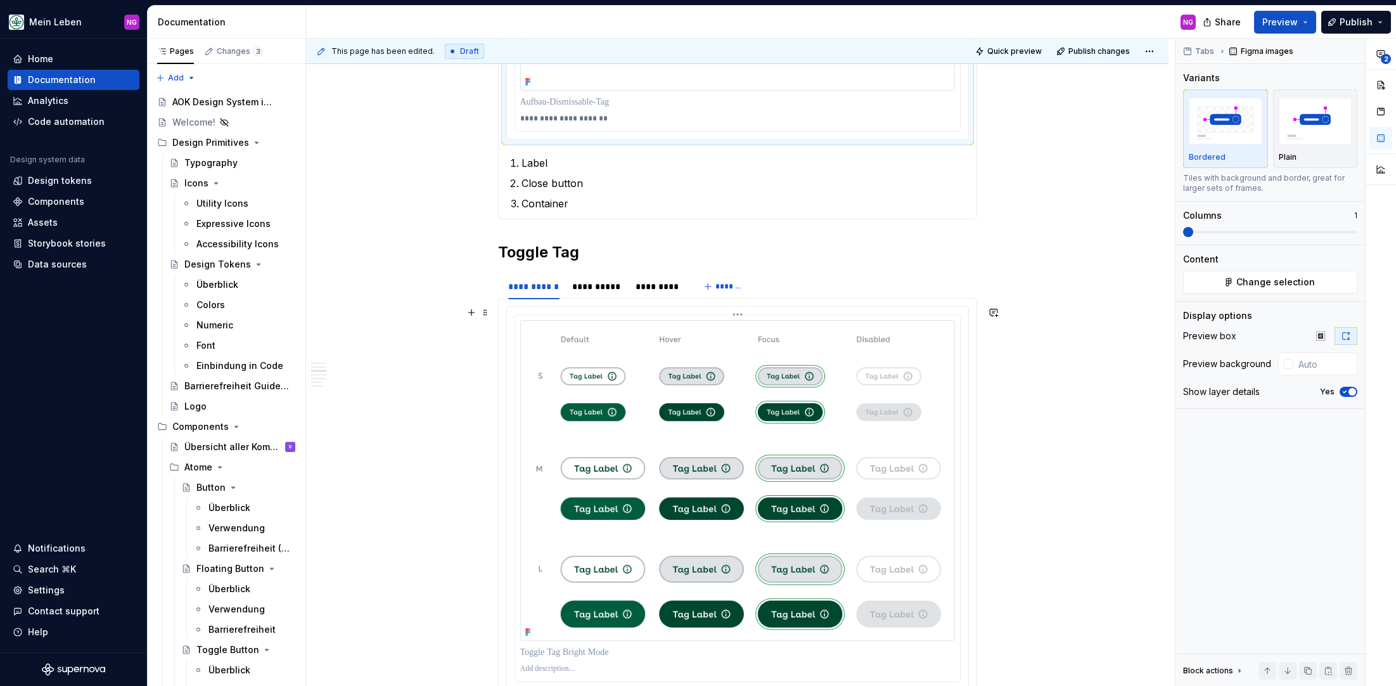
click at [568, 446] on img at bounding box center [737, 480] width 435 height 321
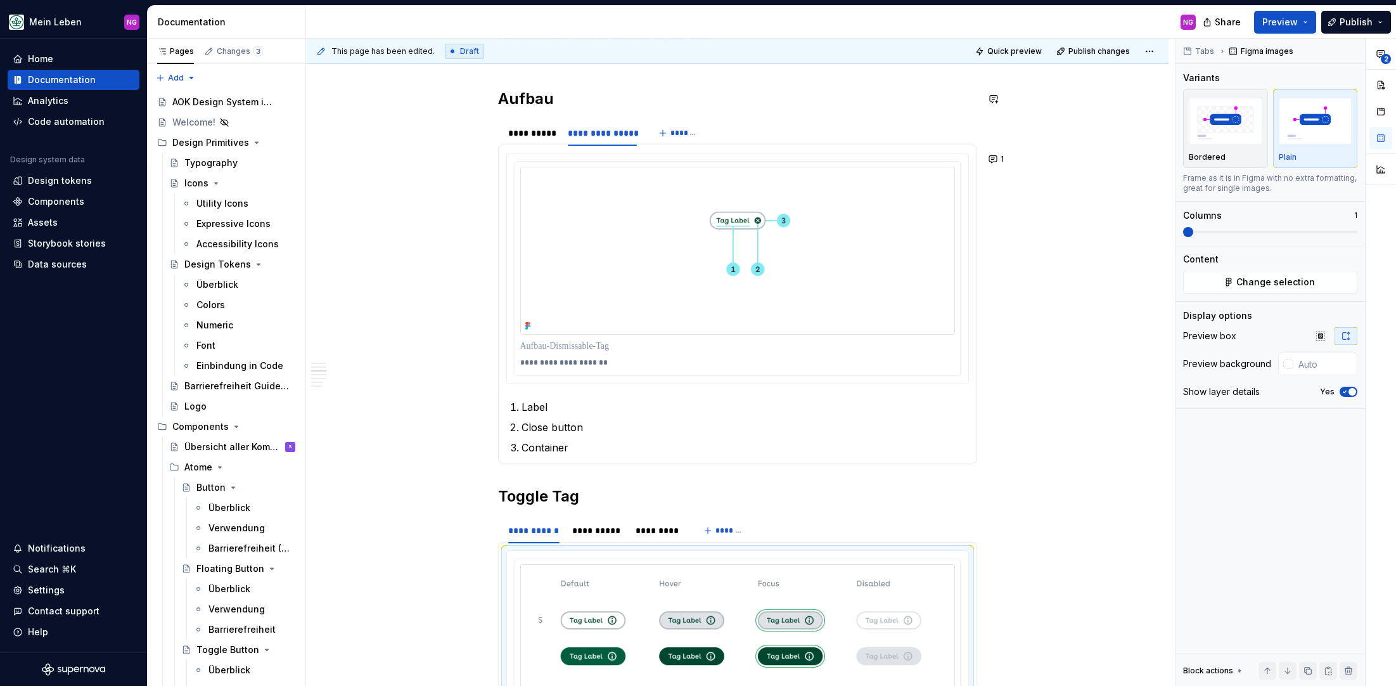
scroll to position [864, 0]
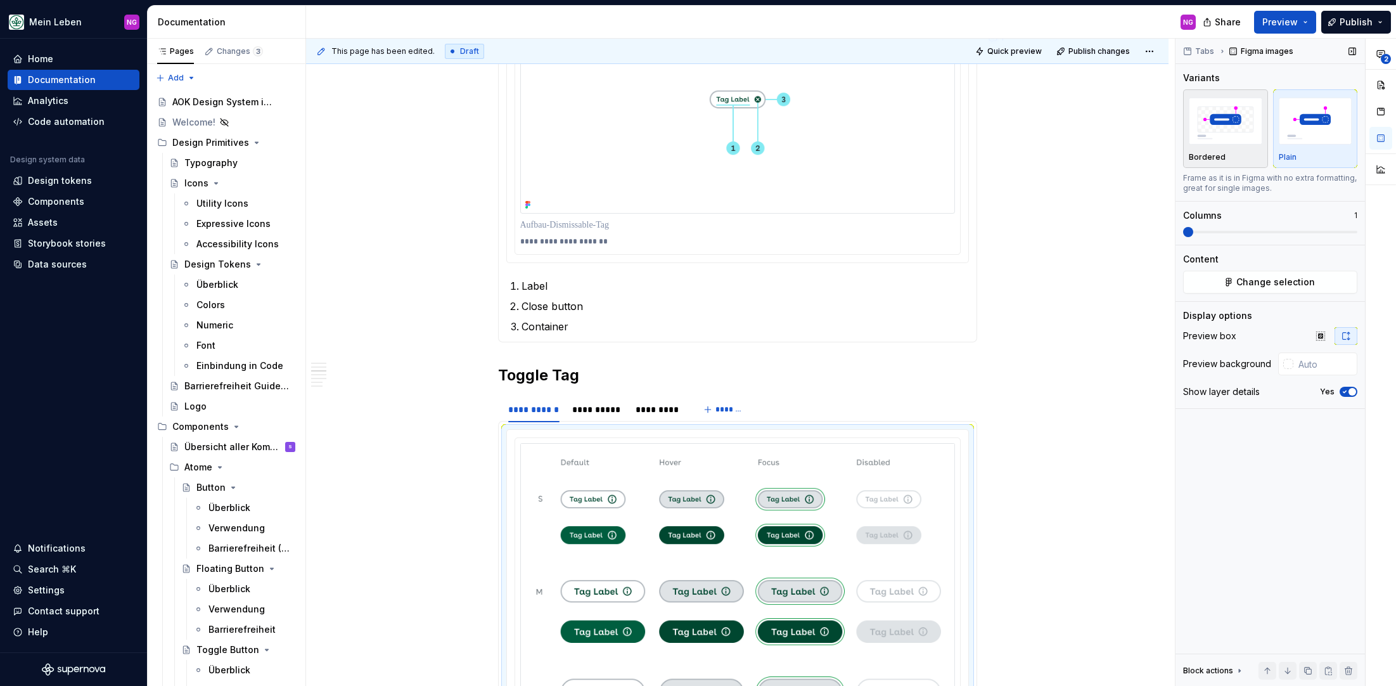
click at [1228, 129] on img "button" at bounding box center [1226, 121] width 74 height 46
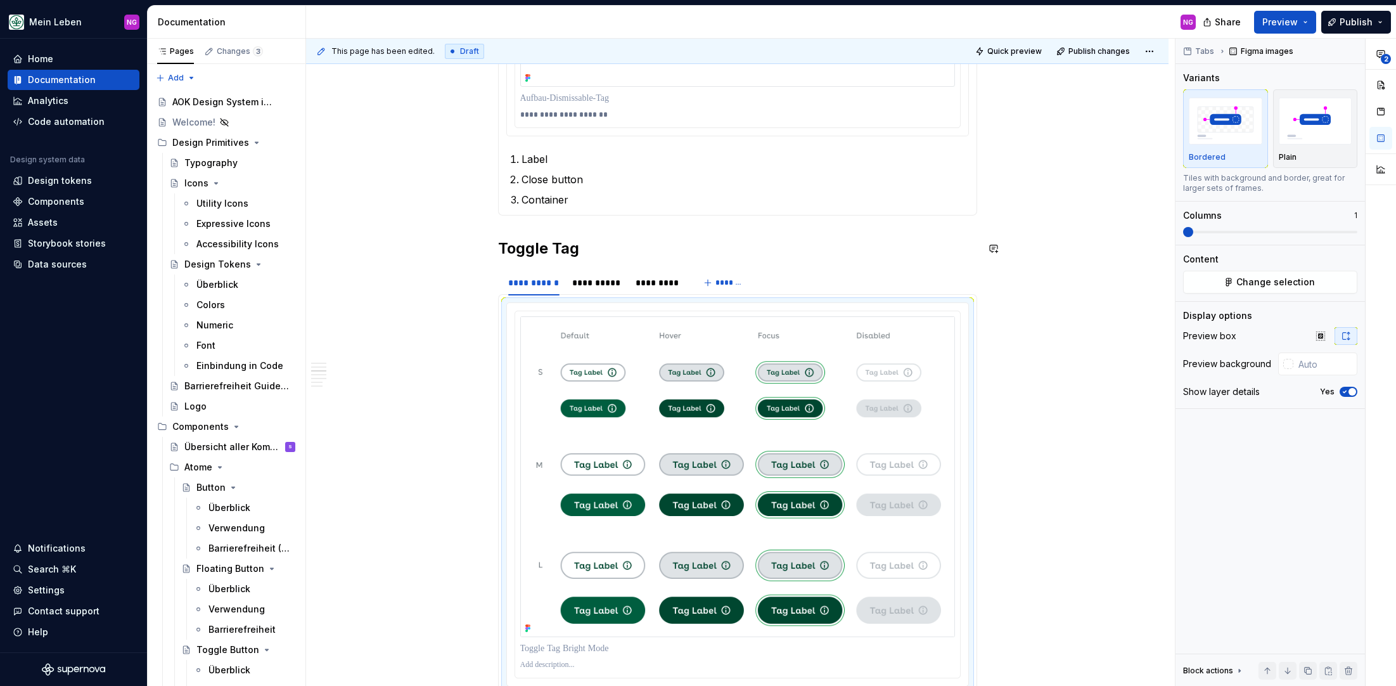
scroll to position [1087, 0]
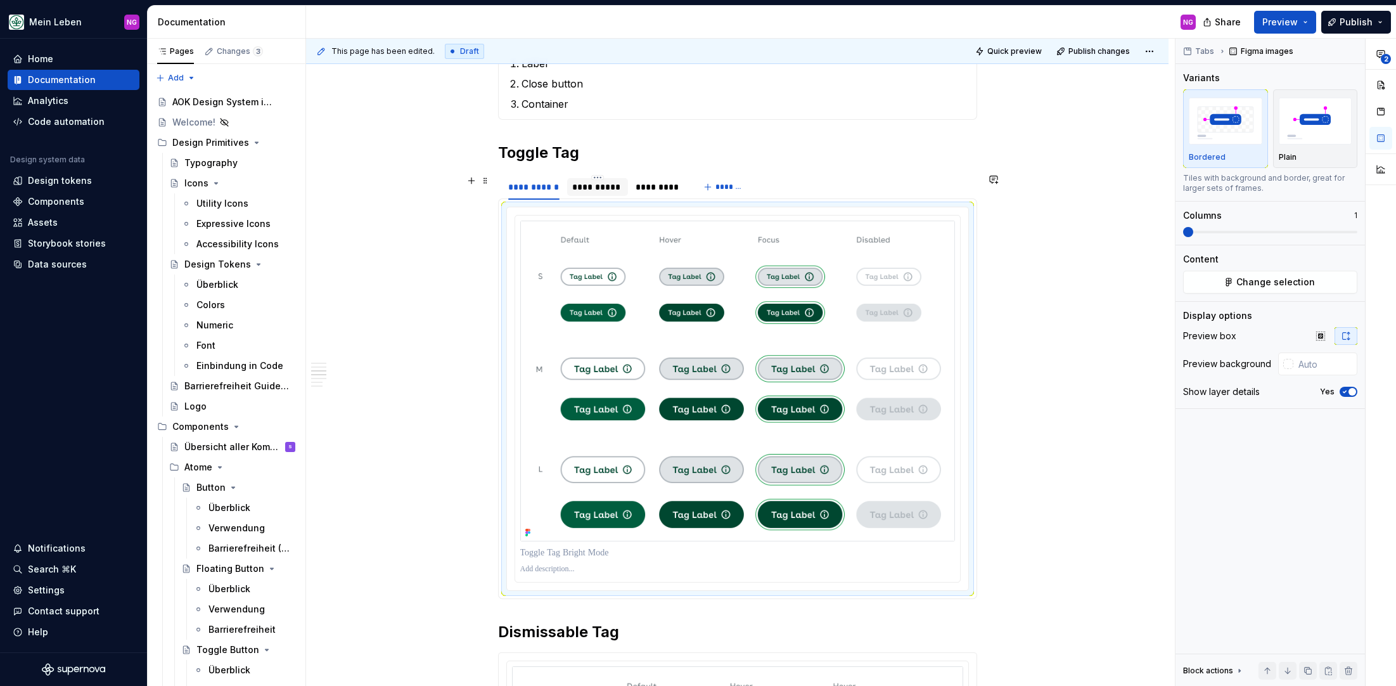
click at [607, 186] on div "**********" at bounding box center [597, 187] width 51 height 13
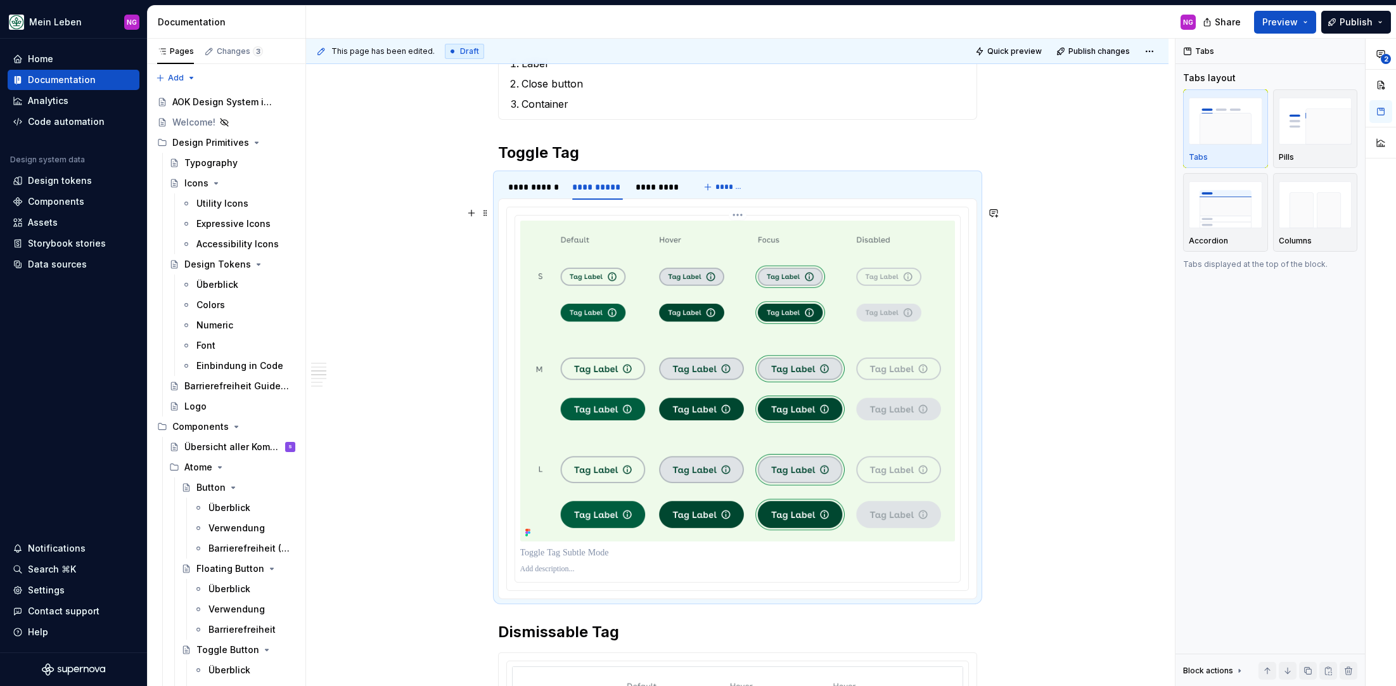
click at [670, 272] on img at bounding box center [737, 381] width 435 height 321
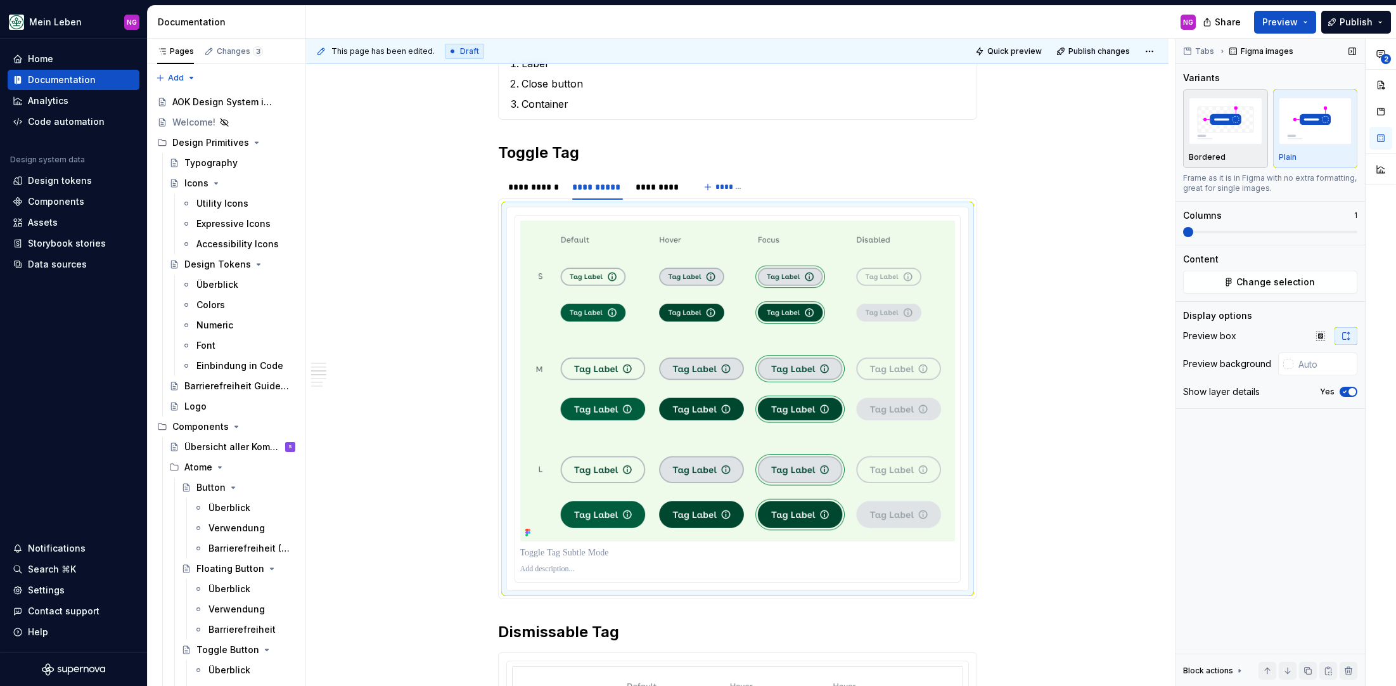
click at [1223, 128] on img "button" at bounding box center [1226, 121] width 74 height 46
click at [659, 195] on div "*********" at bounding box center [659, 187] width 56 height 18
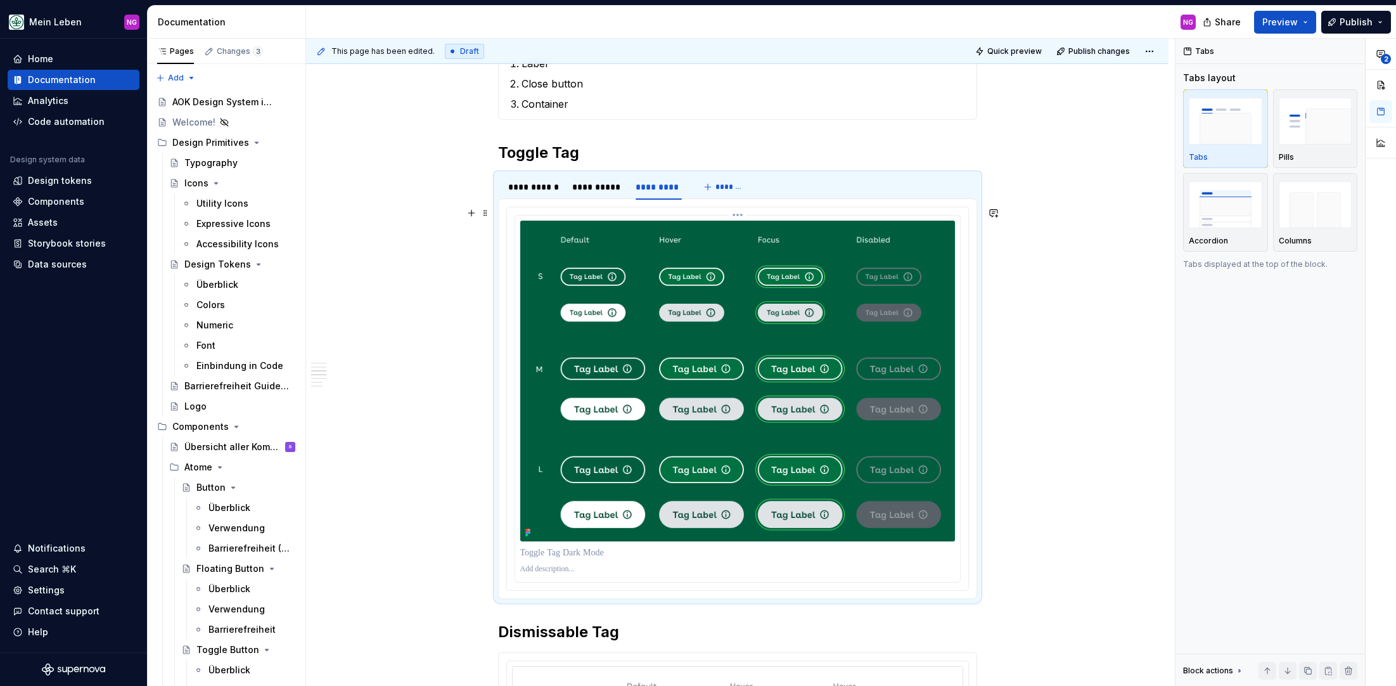
click at [690, 283] on img at bounding box center [737, 381] width 435 height 321
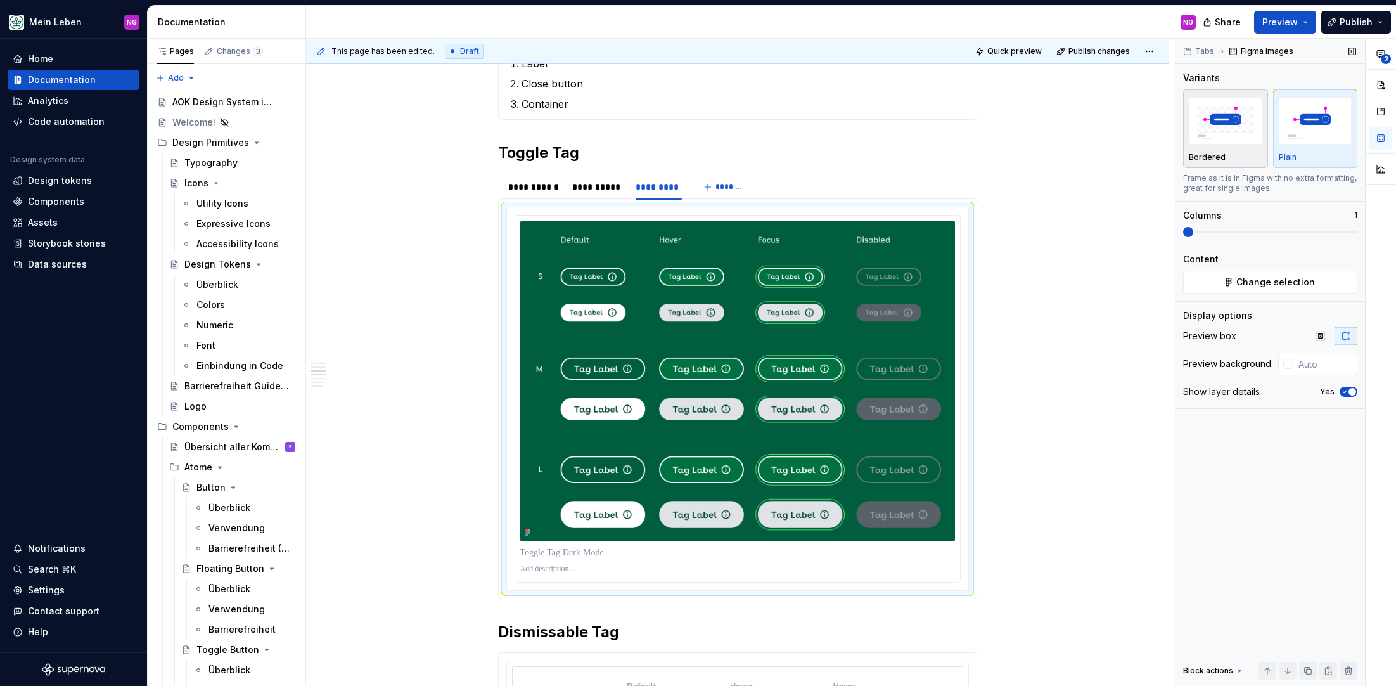
click at [1228, 116] on img "button" at bounding box center [1226, 121] width 74 height 46
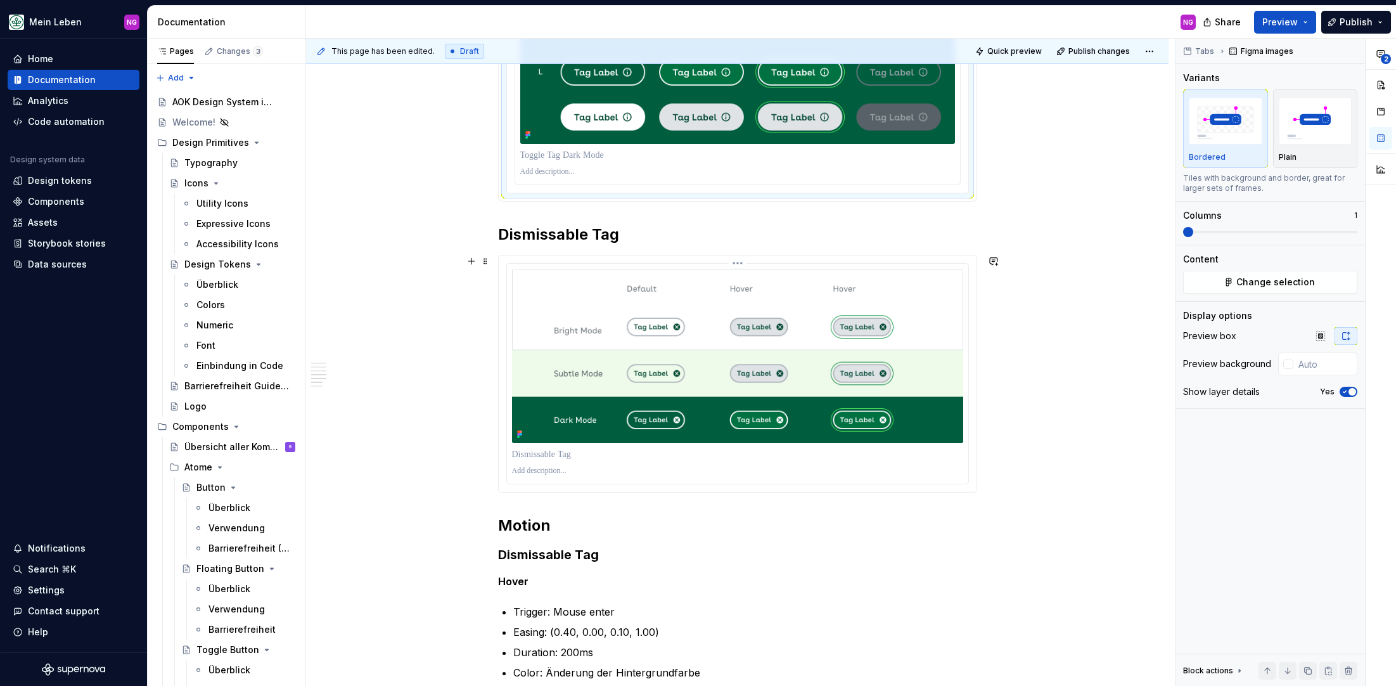
click at [677, 308] on img at bounding box center [737, 356] width 451 height 174
click at [1212, 127] on img "button" at bounding box center [1226, 121] width 74 height 46
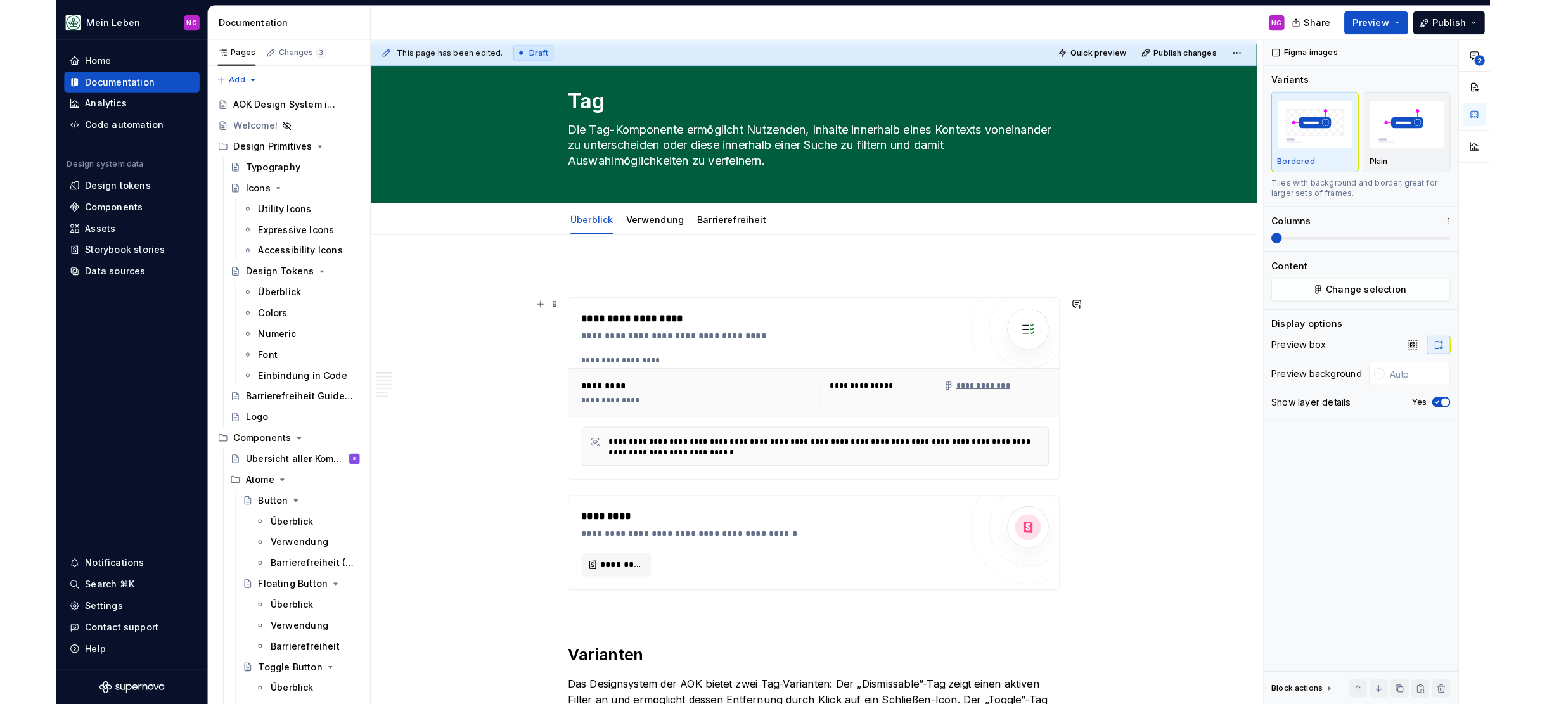
scroll to position [0, 0]
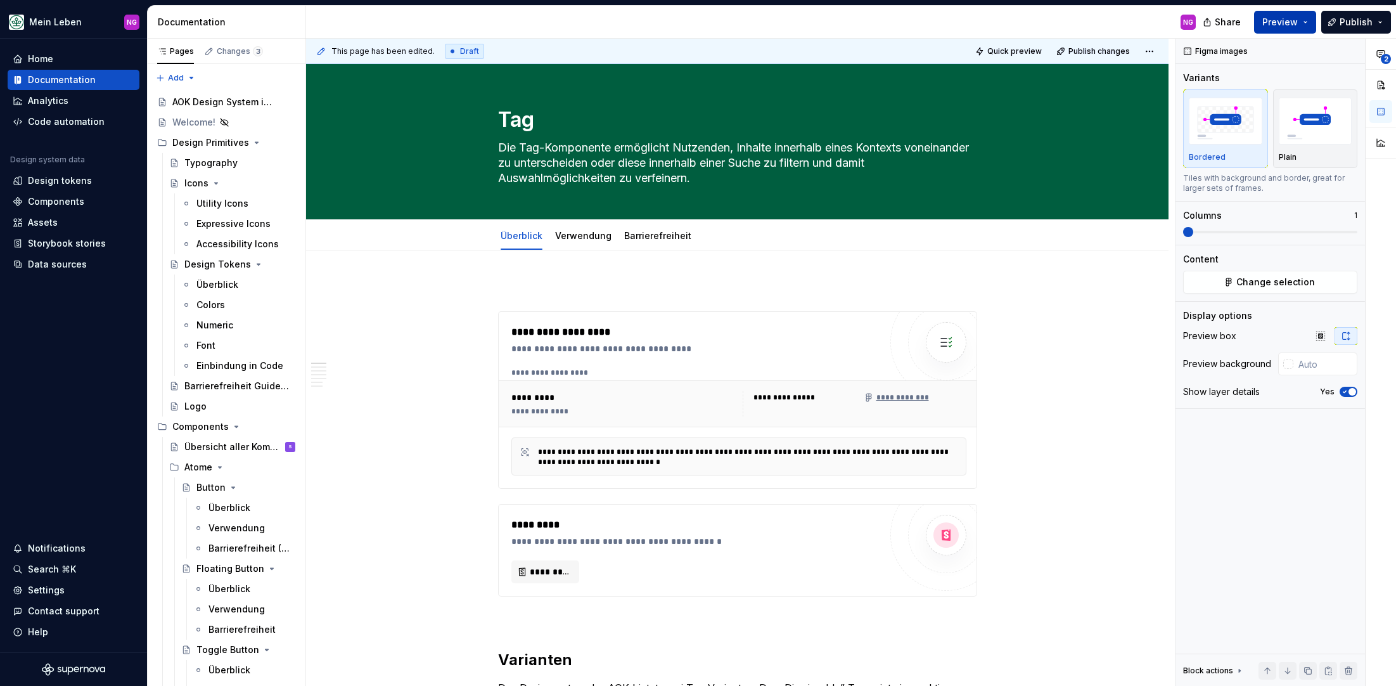
click at [1284, 23] on span "Preview" at bounding box center [1279, 22] width 35 height 13
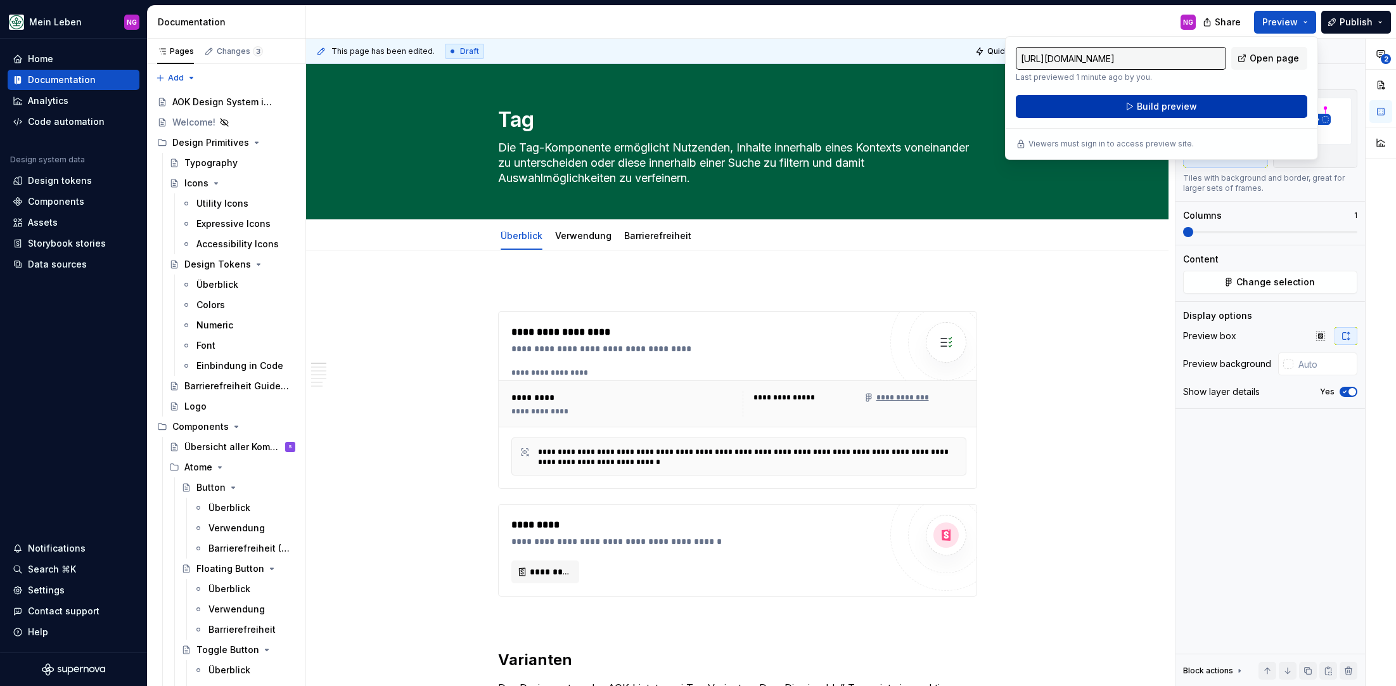
click at [1138, 113] on button "Build preview" at bounding box center [1161, 106] width 291 height 23
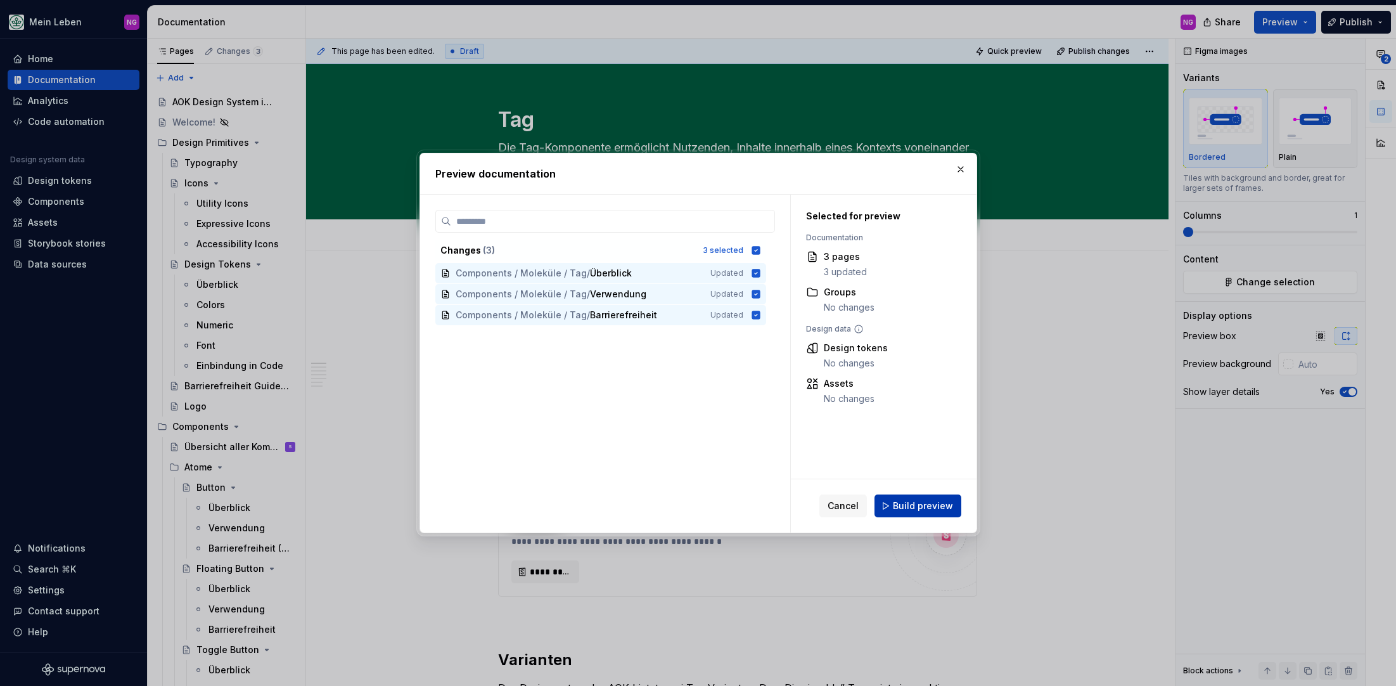
click at [926, 508] on span "Build preview" at bounding box center [923, 505] width 60 height 13
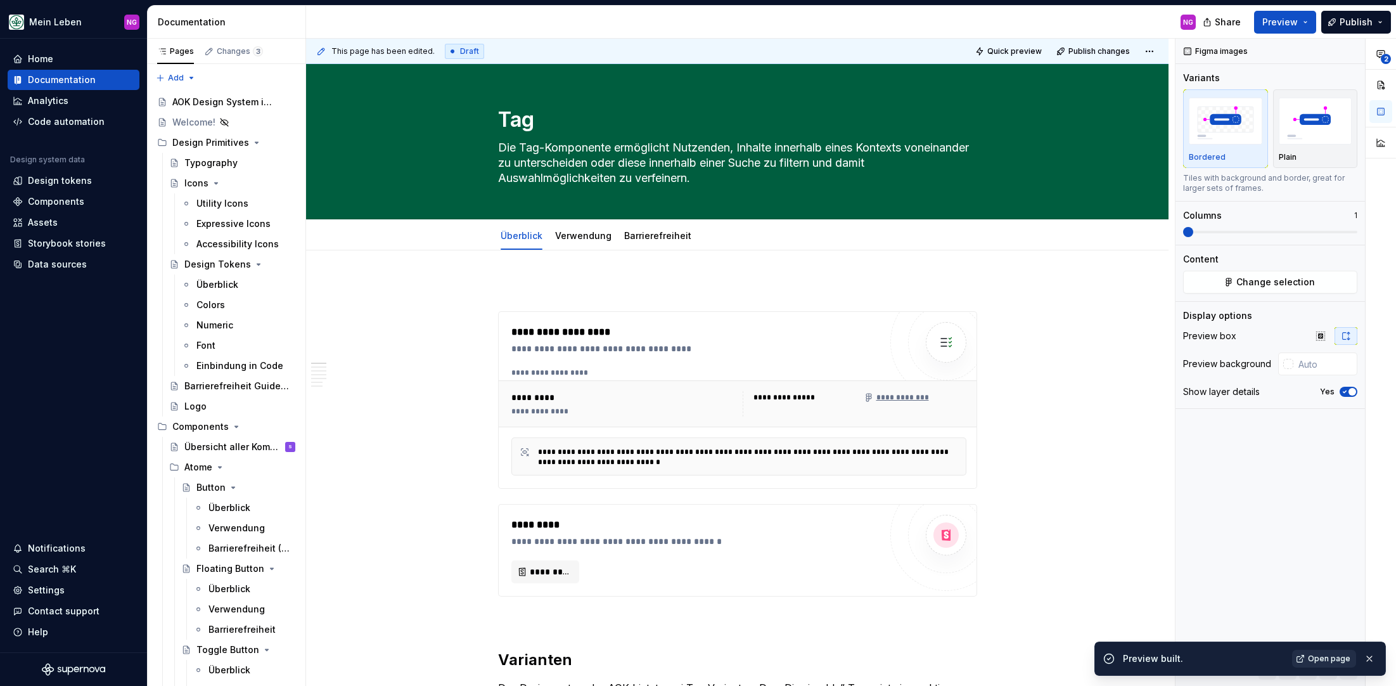
click at [1326, 658] on span "Open page" at bounding box center [1329, 658] width 42 height 10
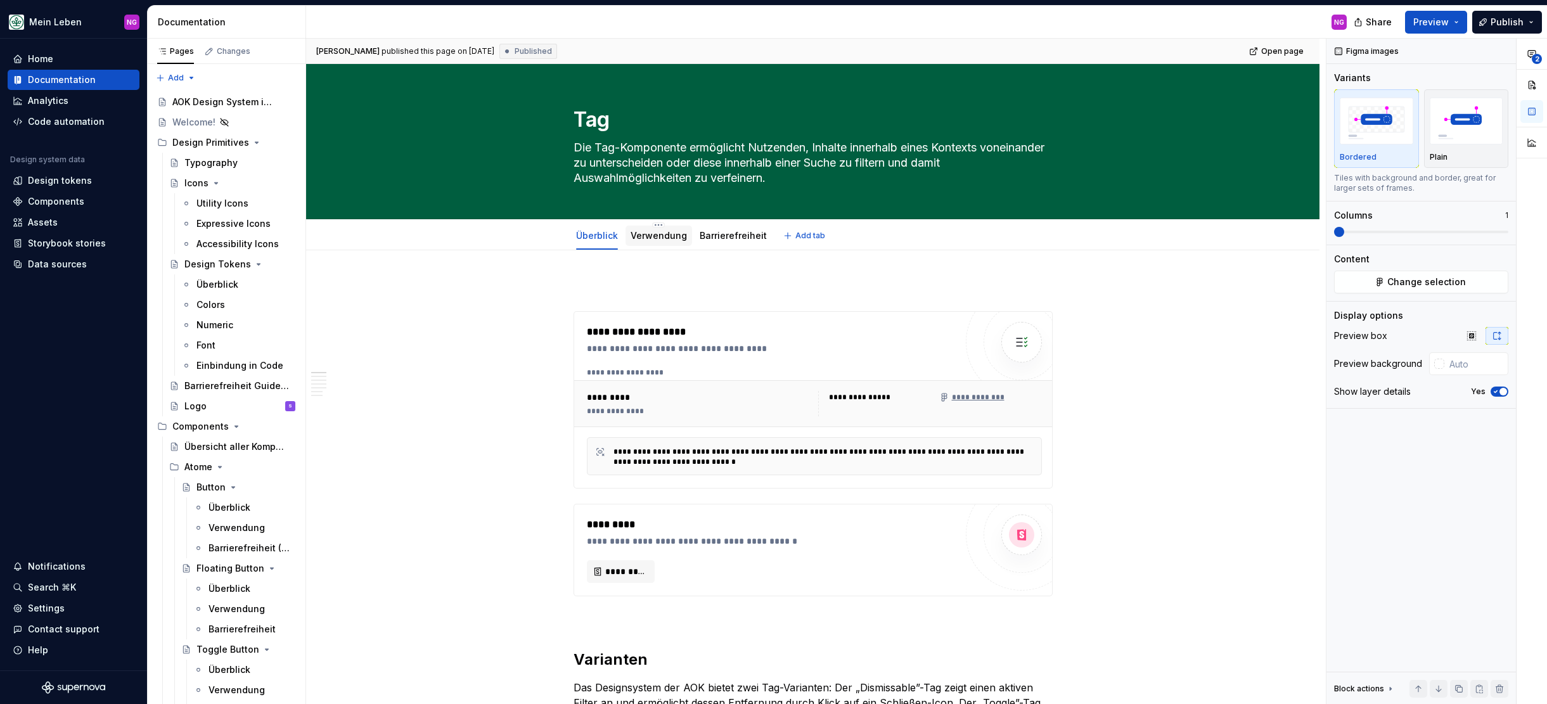
click at [648, 237] on link "Verwendung" at bounding box center [659, 235] width 56 height 11
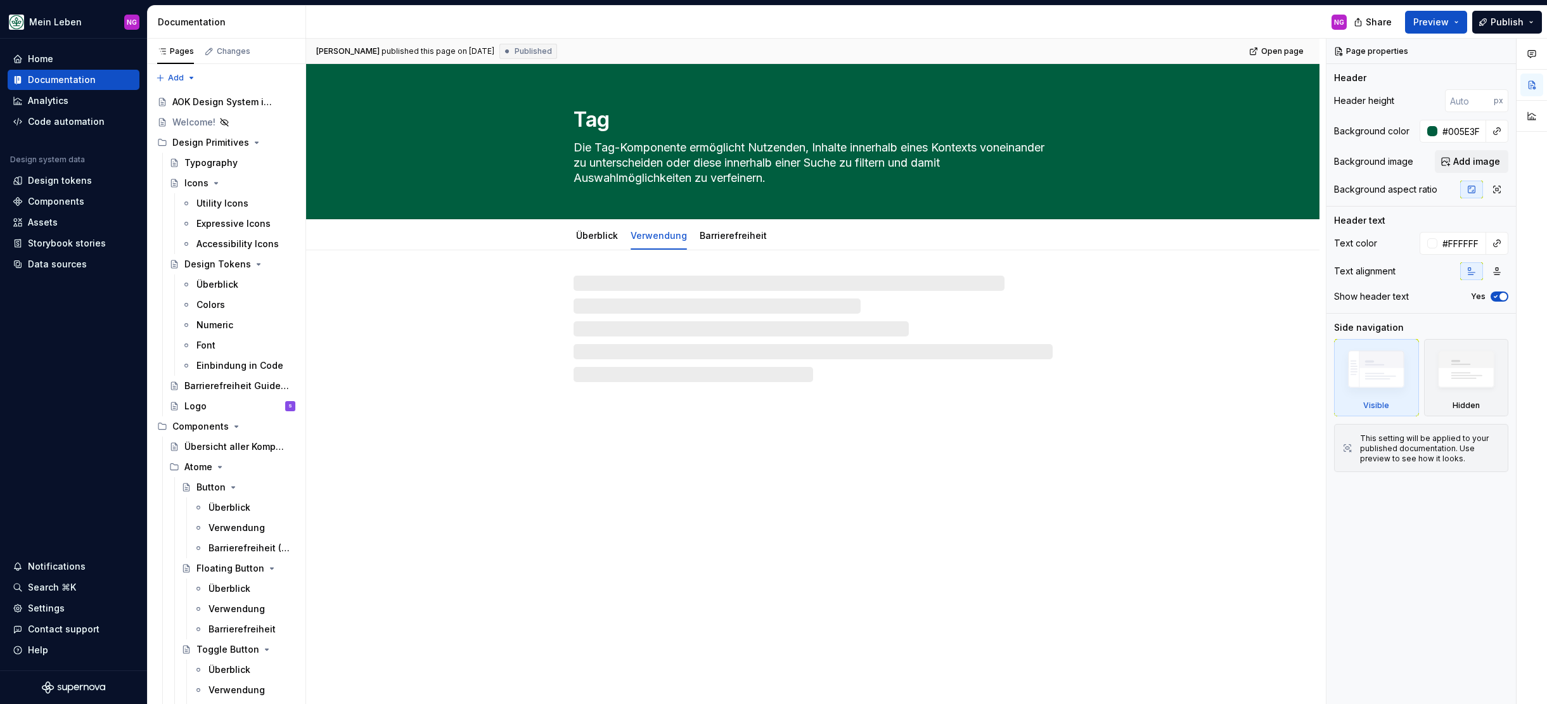
type textarea "*"
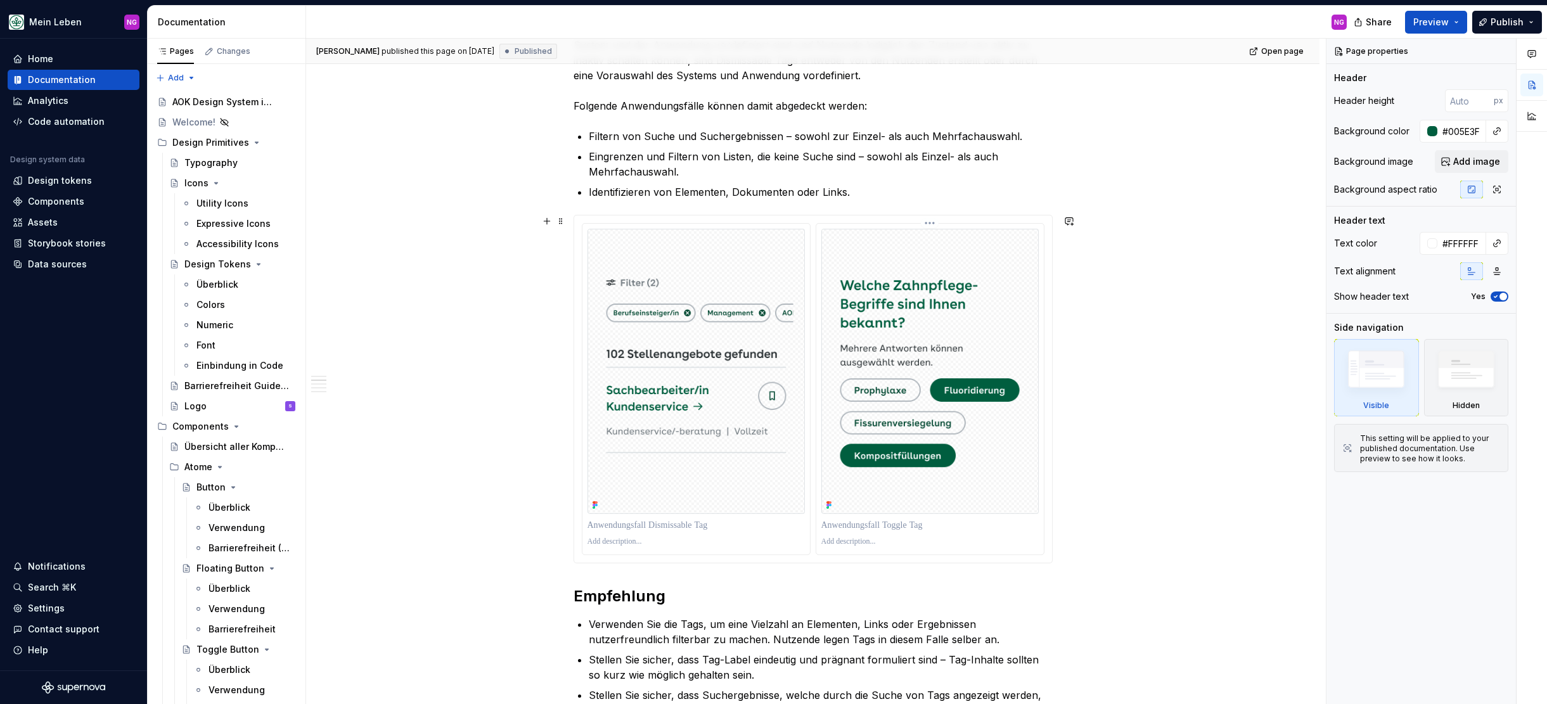
scroll to position [535, 0]
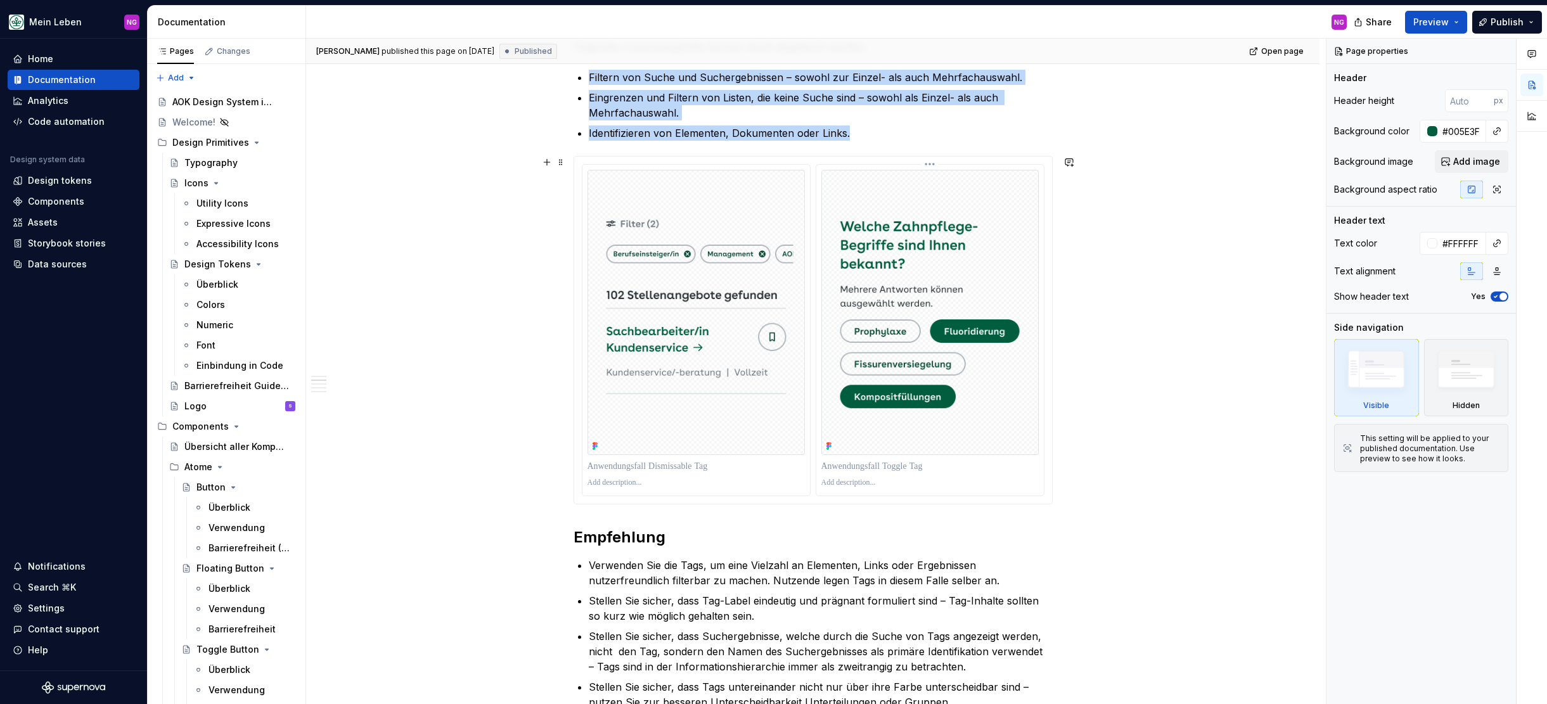
click at [892, 306] on img at bounding box center [929, 312] width 217 height 285
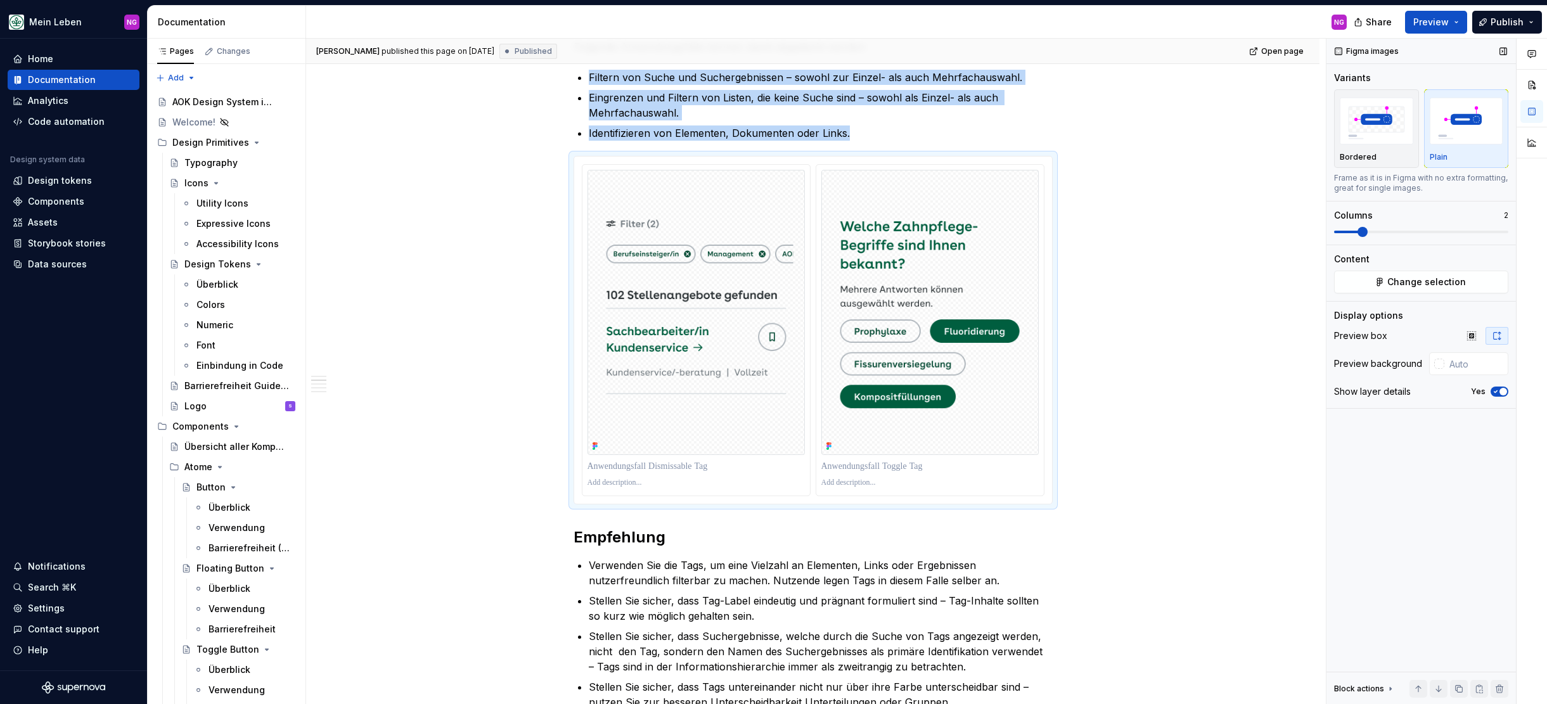
click at [1395, 334] on button "button" at bounding box center [1496, 336] width 23 height 18
click at [1395, 335] on icon "button" at bounding box center [1471, 335] width 8 height 8
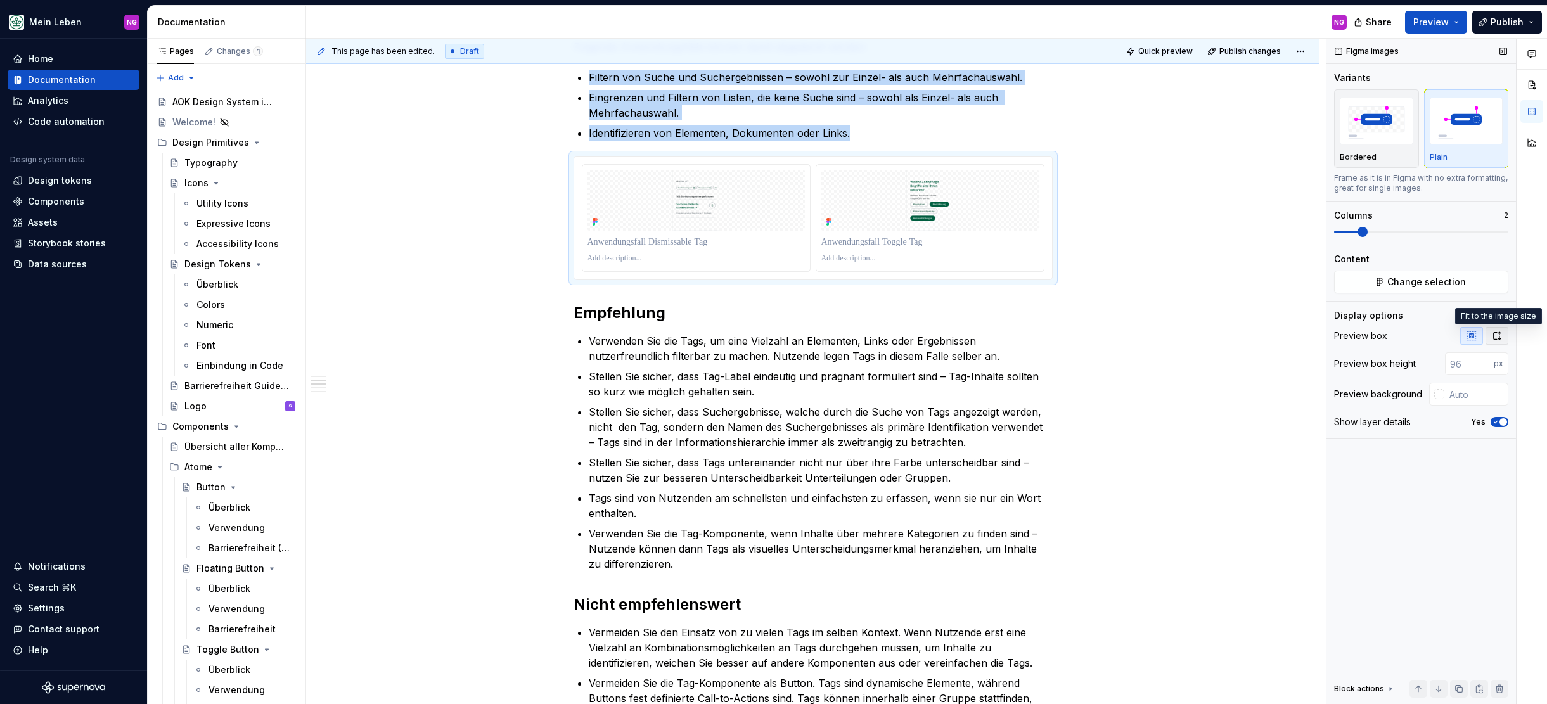
click at [1395, 335] on icon "button" at bounding box center [1497, 336] width 10 height 10
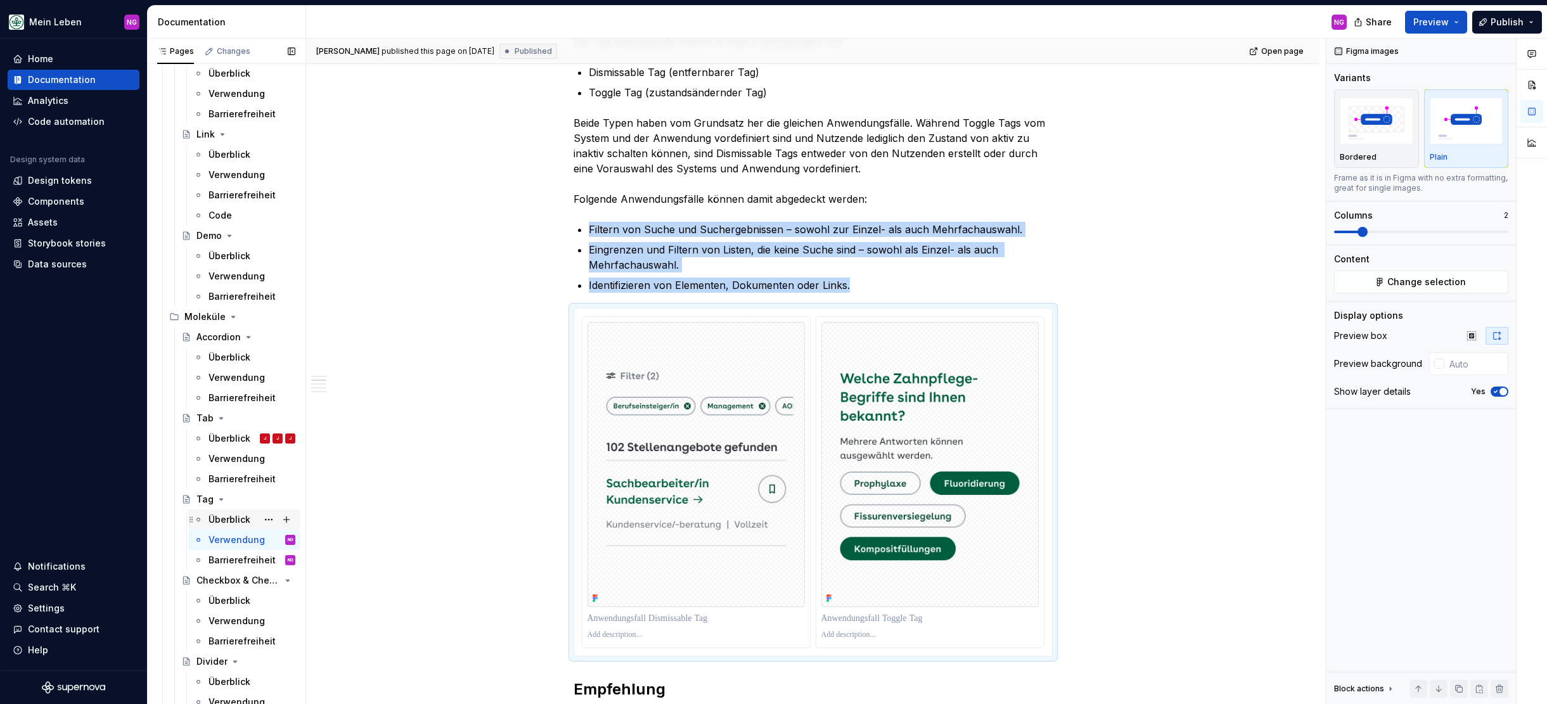
scroll to position [604, 0]
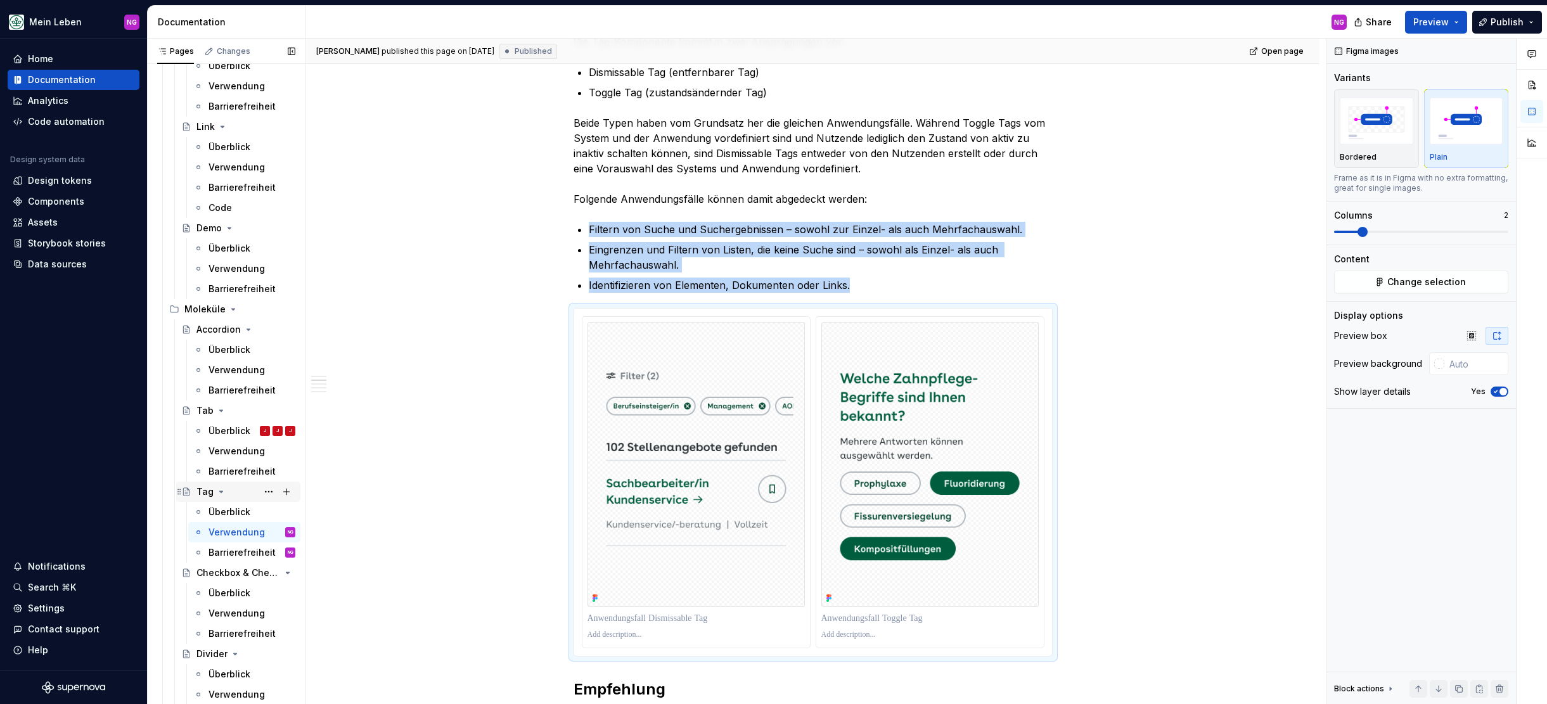
click at [201, 489] on div "Tag" at bounding box center [204, 491] width 17 height 13
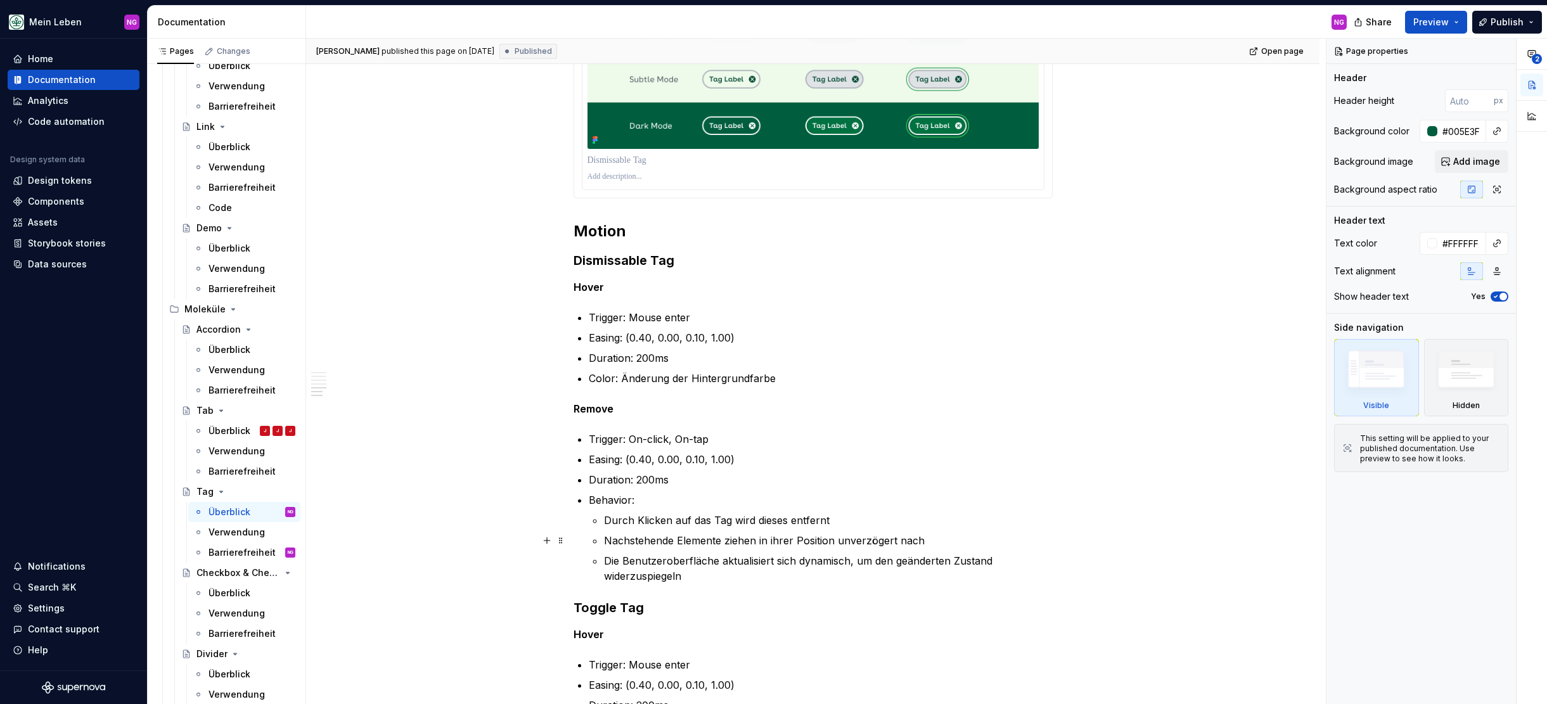
scroll to position [1807, 0]
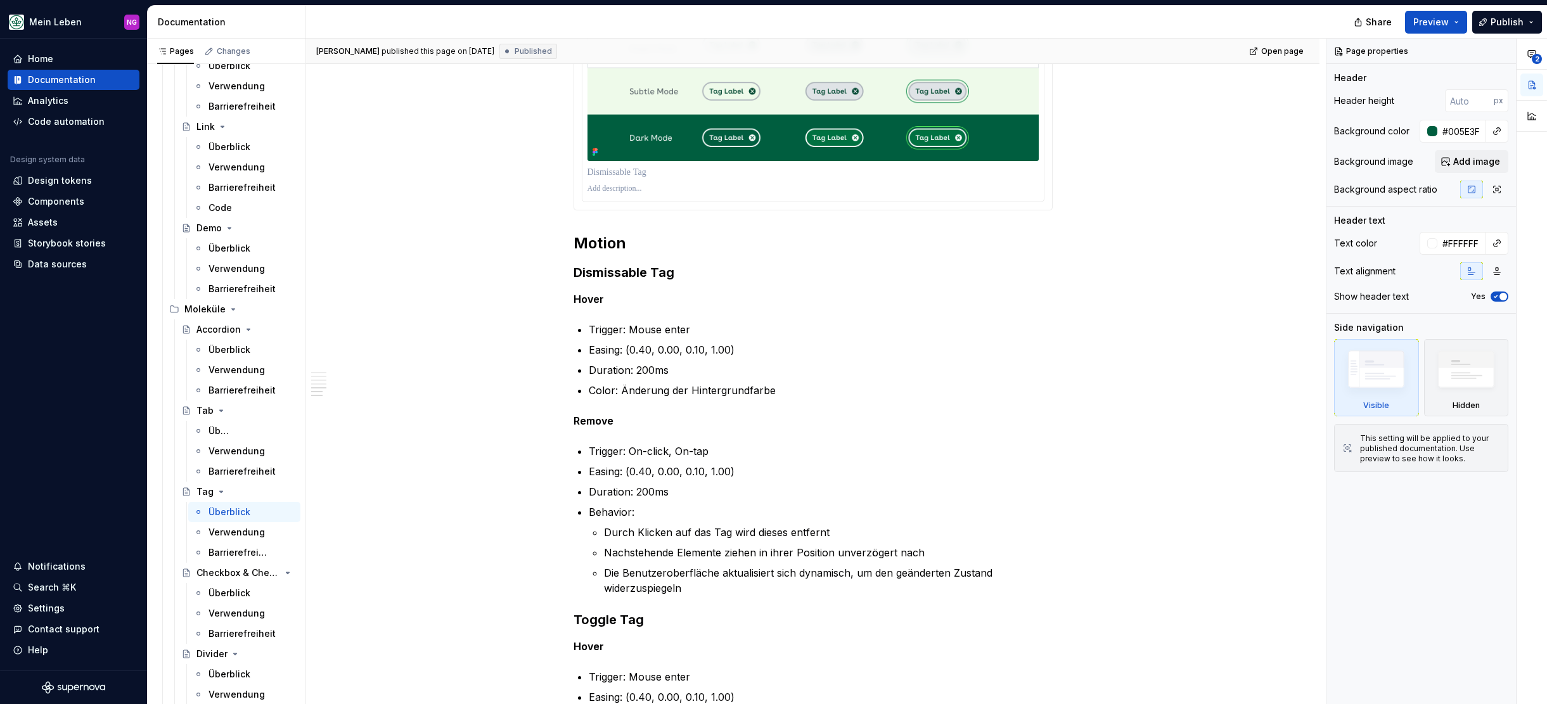
type textarea "*"
